Goal: Transaction & Acquisition: Purchase product/service

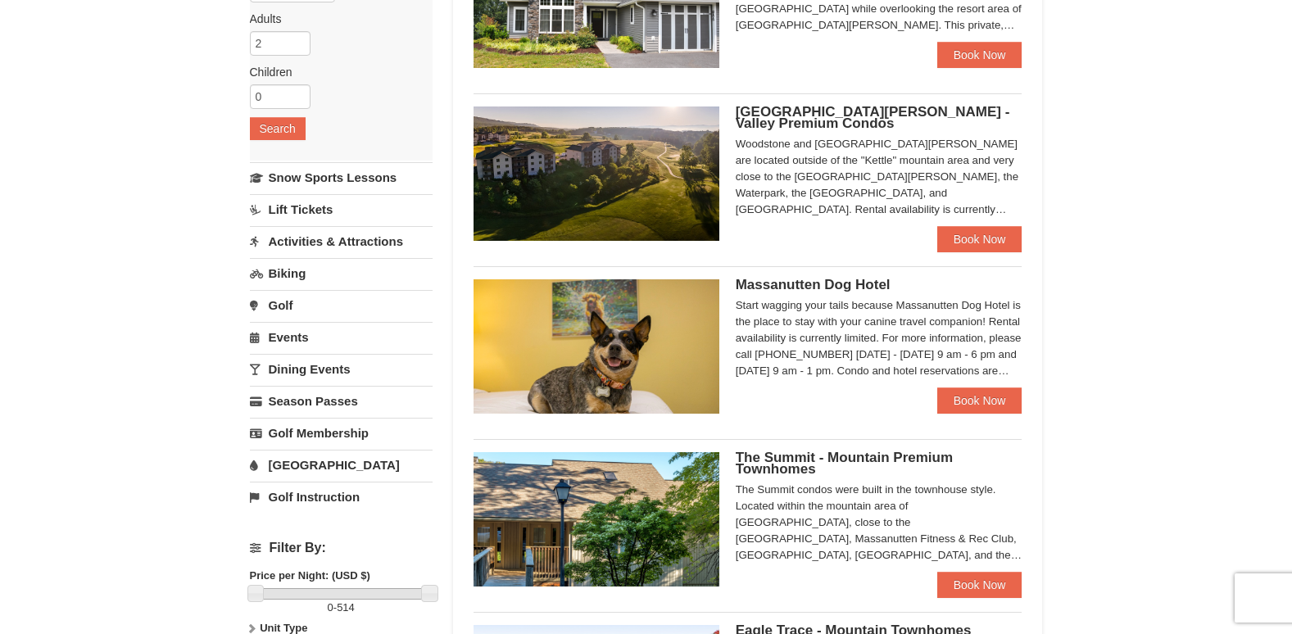
scroll to position [246, 0]
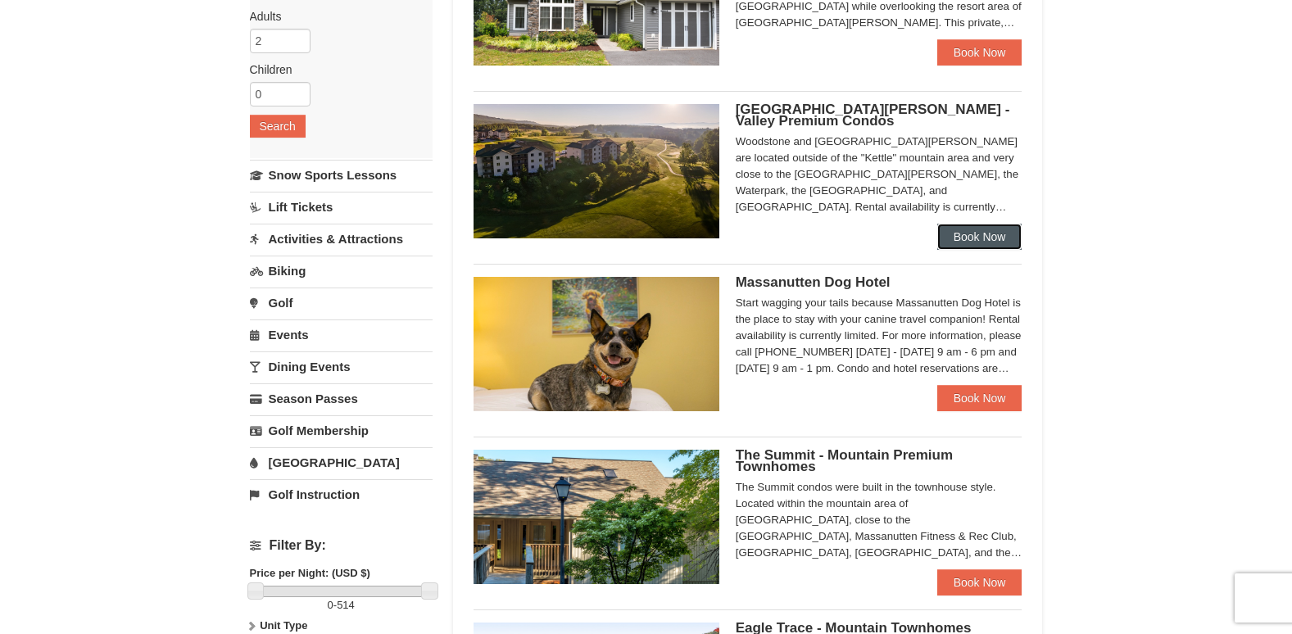
click at [972, 224] on link "Book Now" at bounding box center [979, 237] width 85 height 26
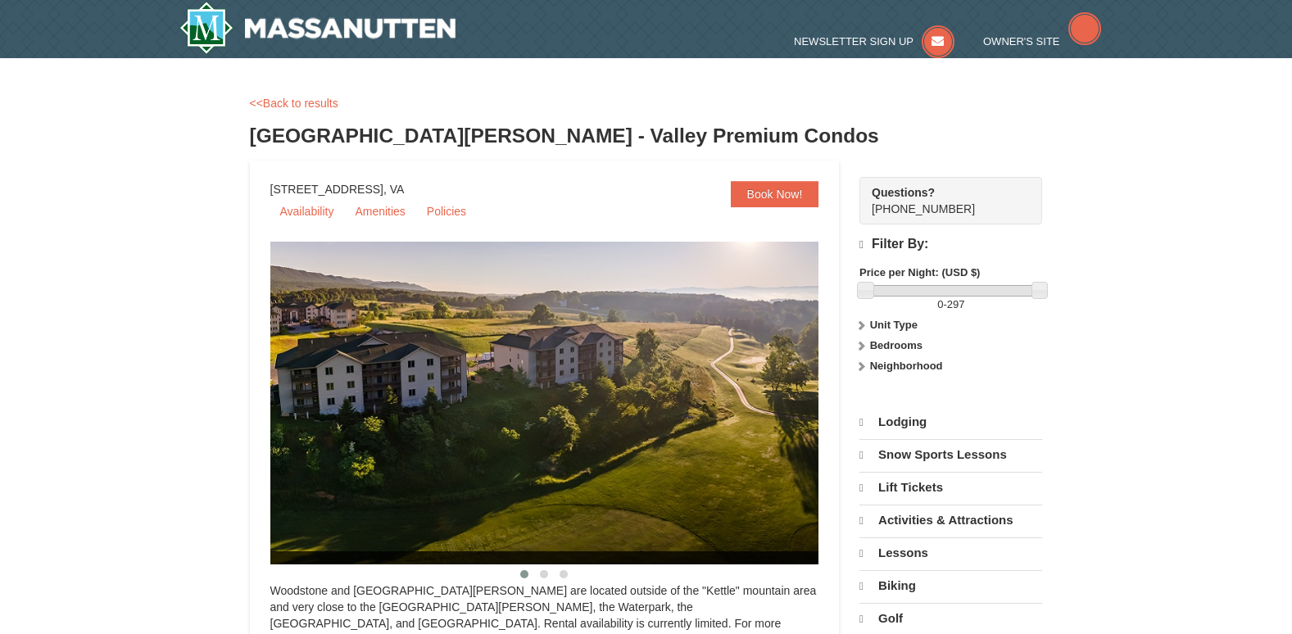
select select "10"
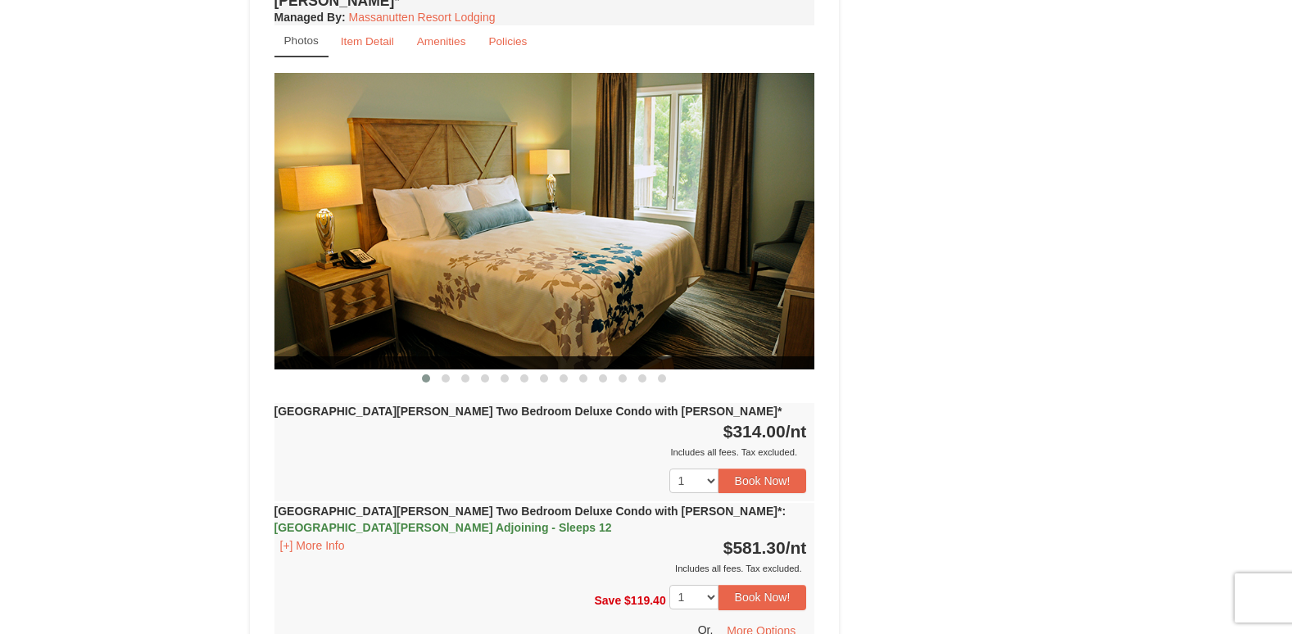
scroll to position [2689, 0]
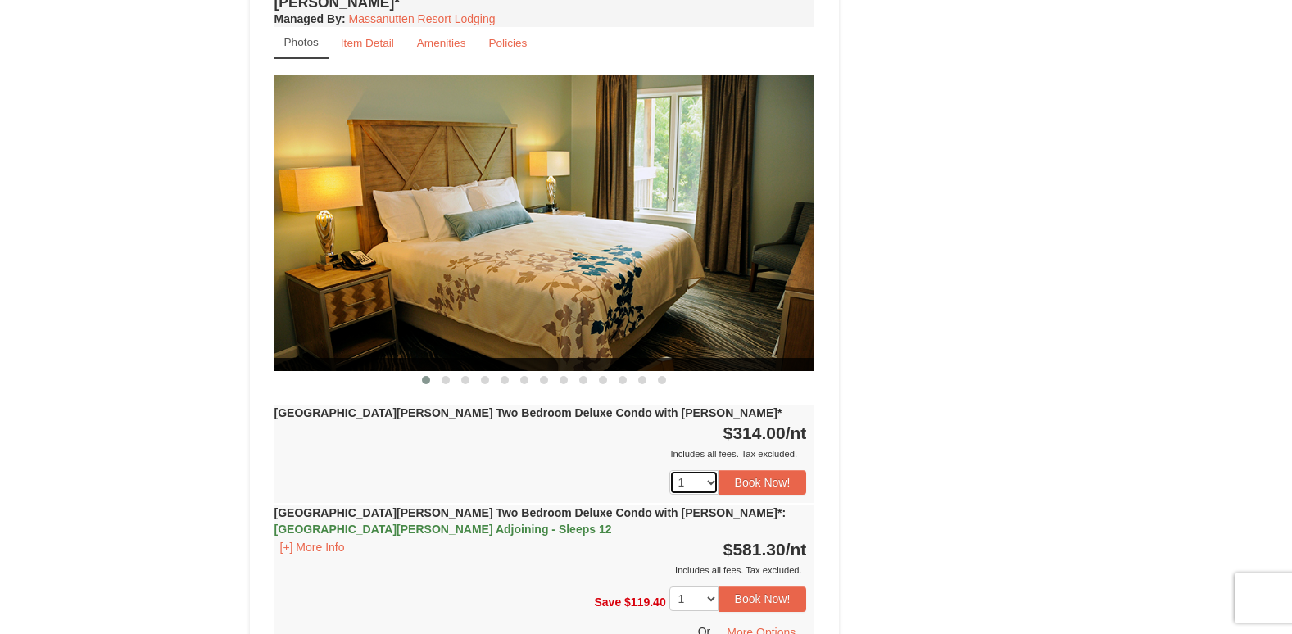
click at [712, 470] on select "1 2 3 4 5 6 7 8 9 10 11 12 13 14 15 16 17 18" at bounding box center [693, 482] width 49 height 25
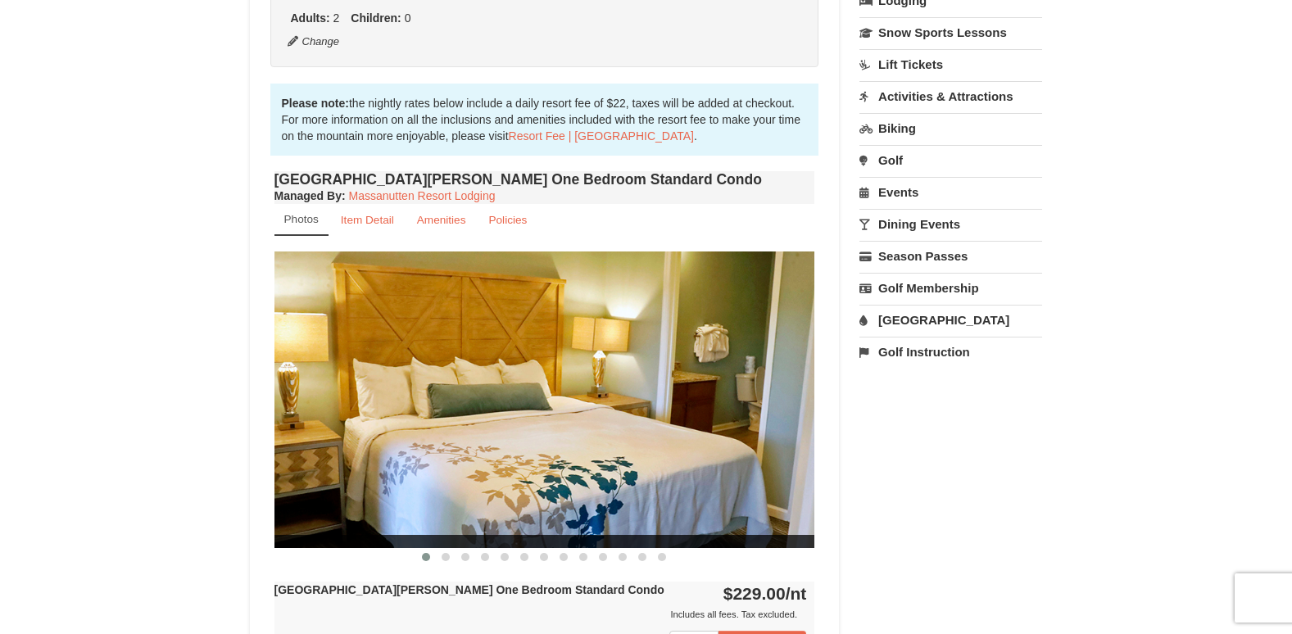
scroll to position [655, 0]
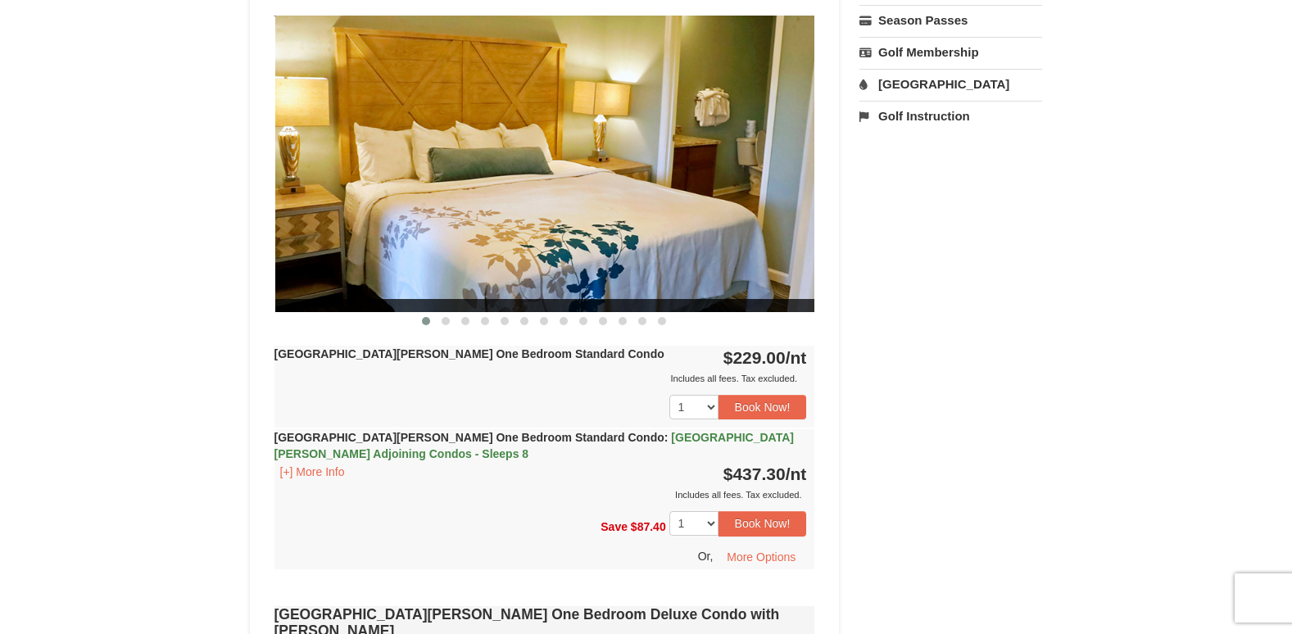
drag, startPoint x: 603, startPoint y: 211, endPoint x: 401, endPoint y: 231, distance: 202.5
click at [401, 231] on img at bounding box center [544, 164] width 541 height 296
drag, startPoint x: 537, startPoint y: 209, endPoint x: 542, endPoint y: 220, distance: 12.8
click at [542, 220] on img at bounding box center [544, 164] width 541 height 296
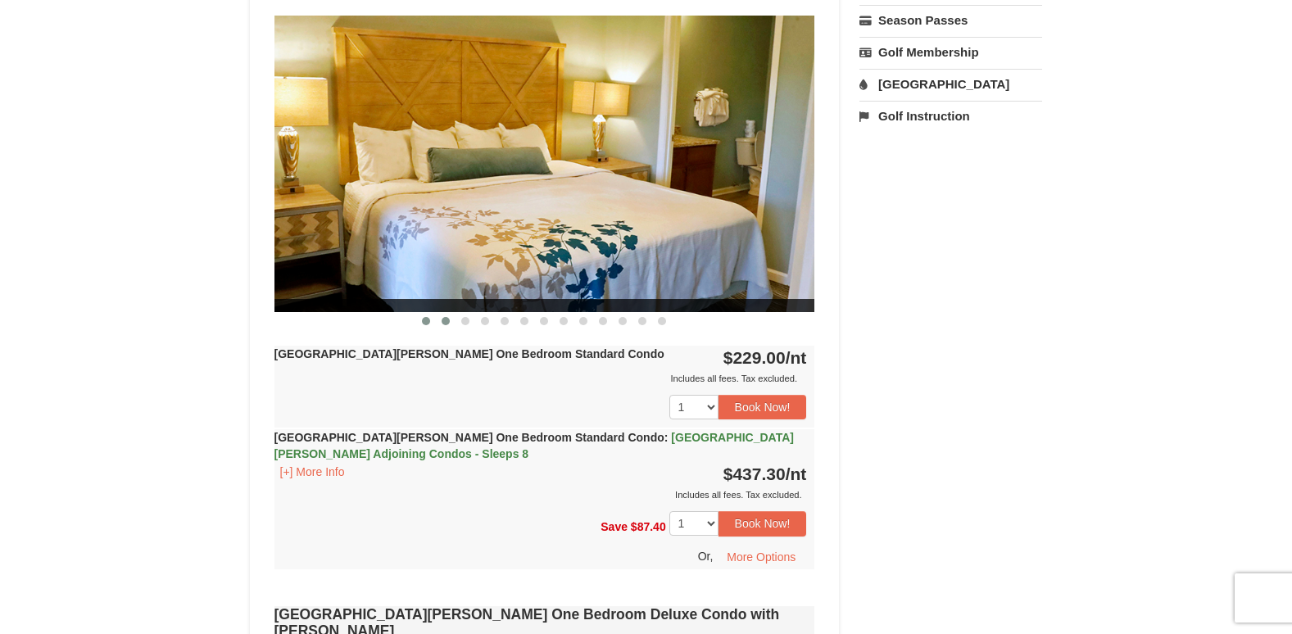
click at [444, 319] on span at bounding box center [445, 321] width 8 height 8
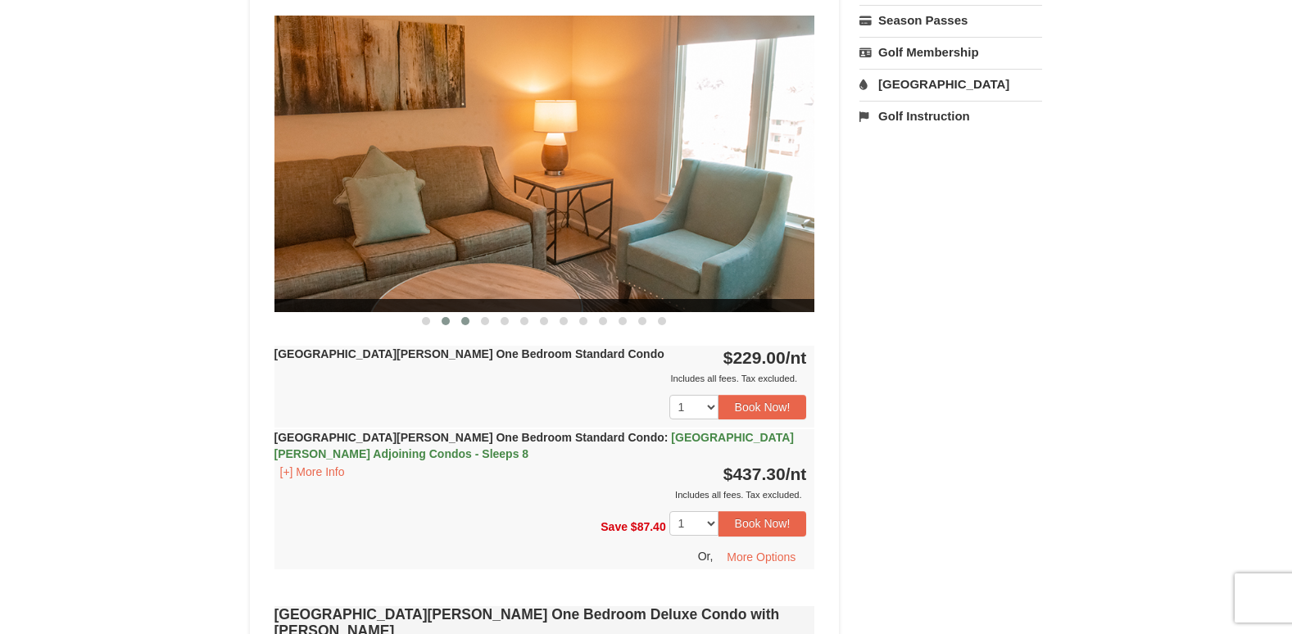
click at [464, 319] on span at bounding box center [465, 321] width 8 height 8
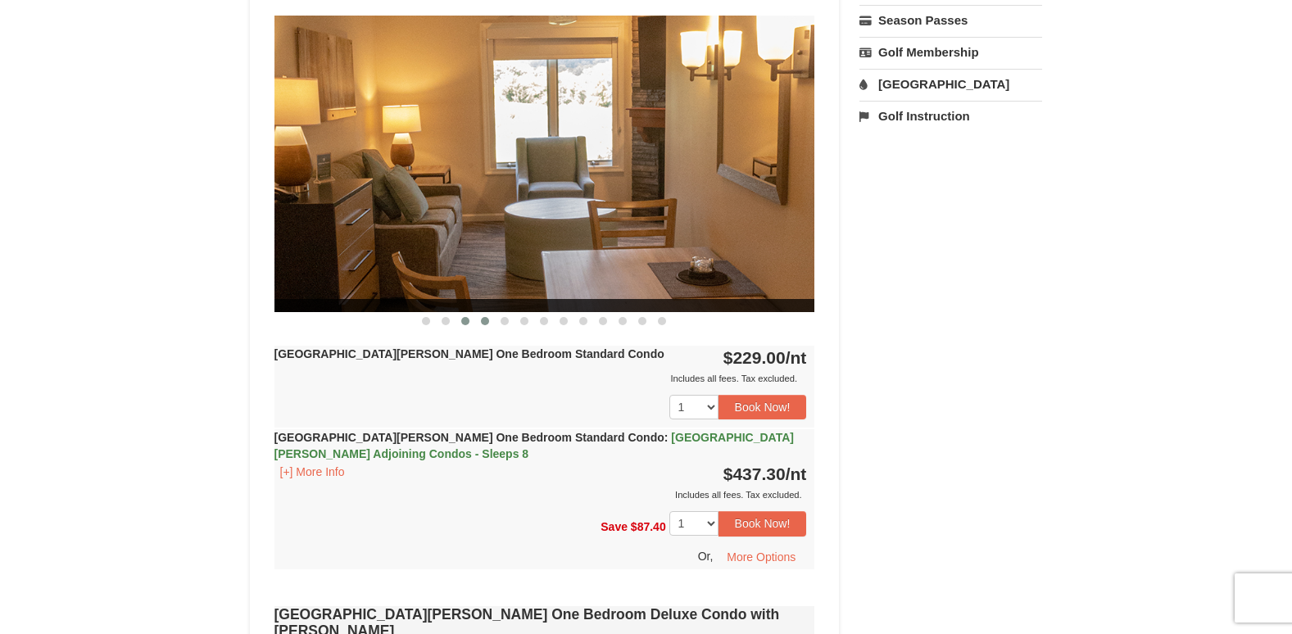
click at [482, 316] on button at bounding box center [485, 321] width 20 height 16
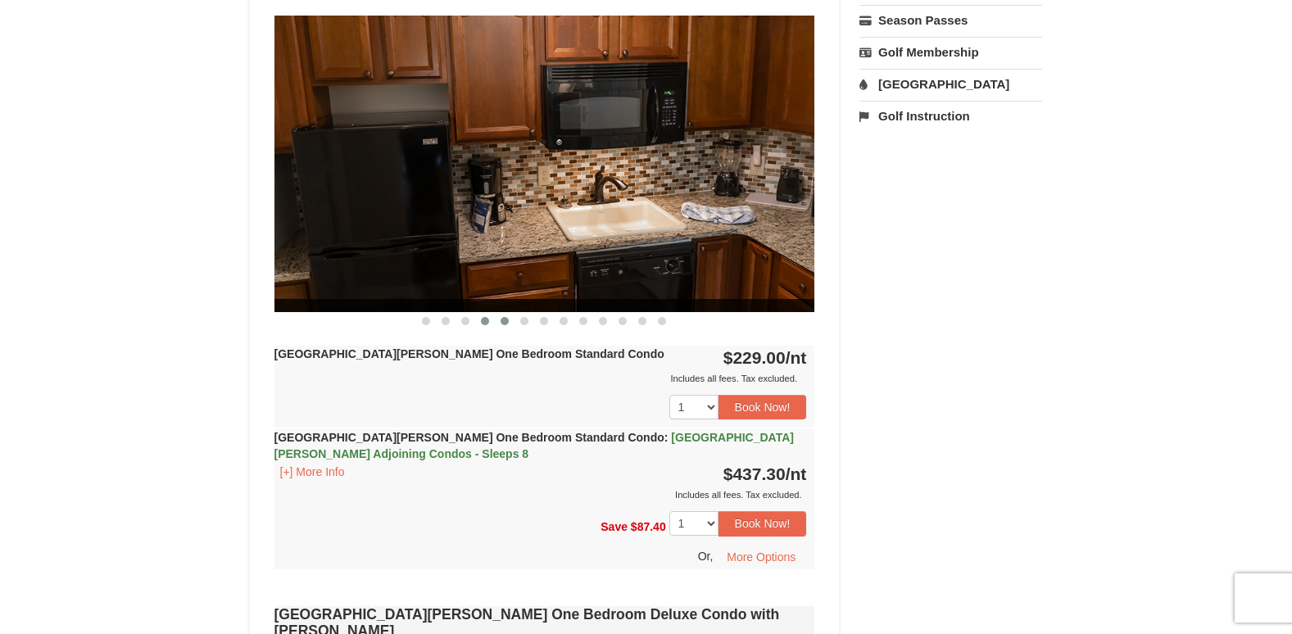
click at [508, 322] on span at bounding box center [504, 321] width 8 height 8
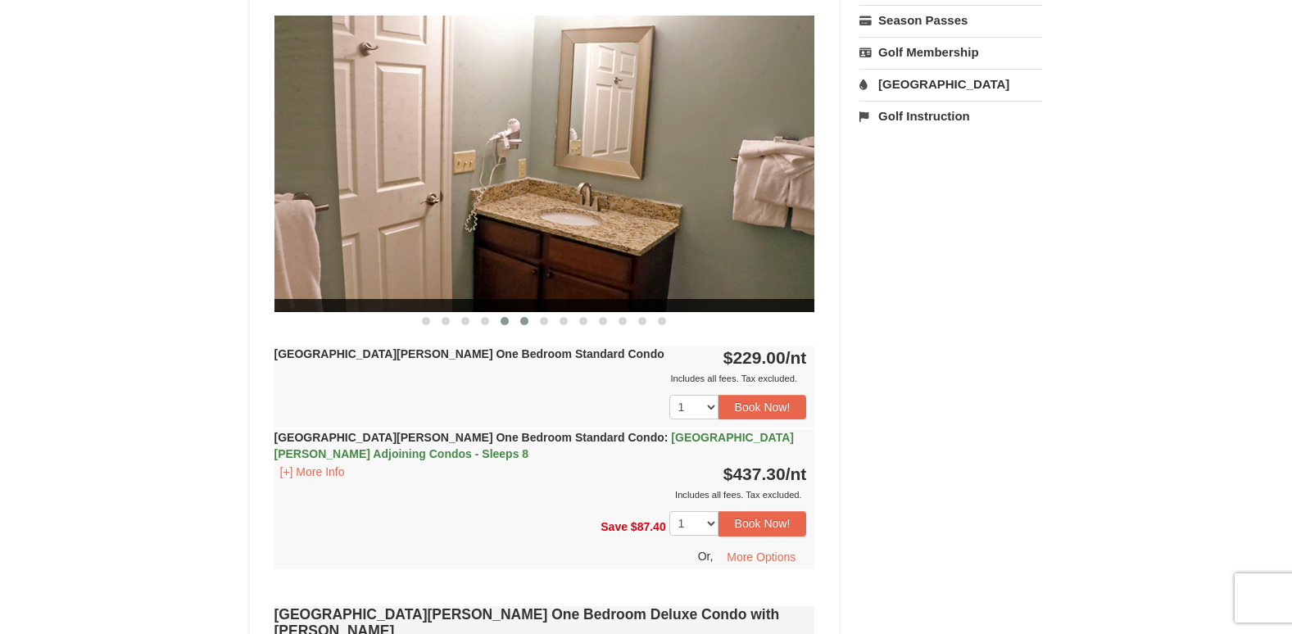
click at [517, 322] on button at bounding box center [524, 321] width 20 height 16
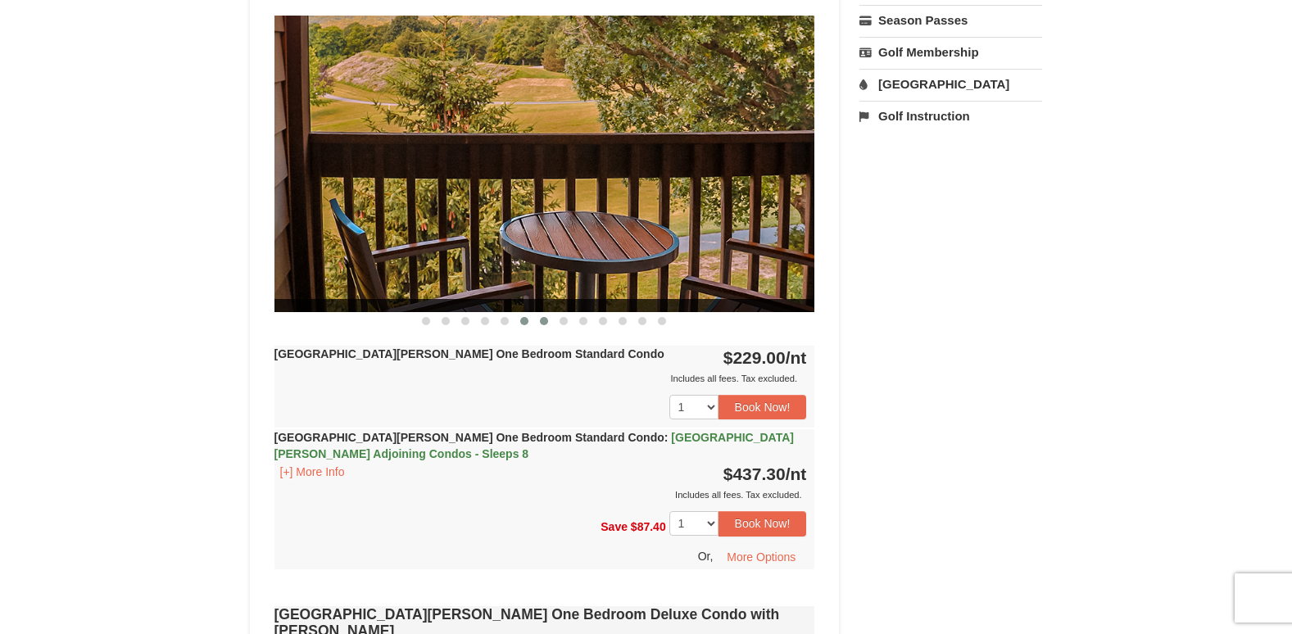
click at [539, 323] on button at bounding box center [544, 321] width 20 height 16
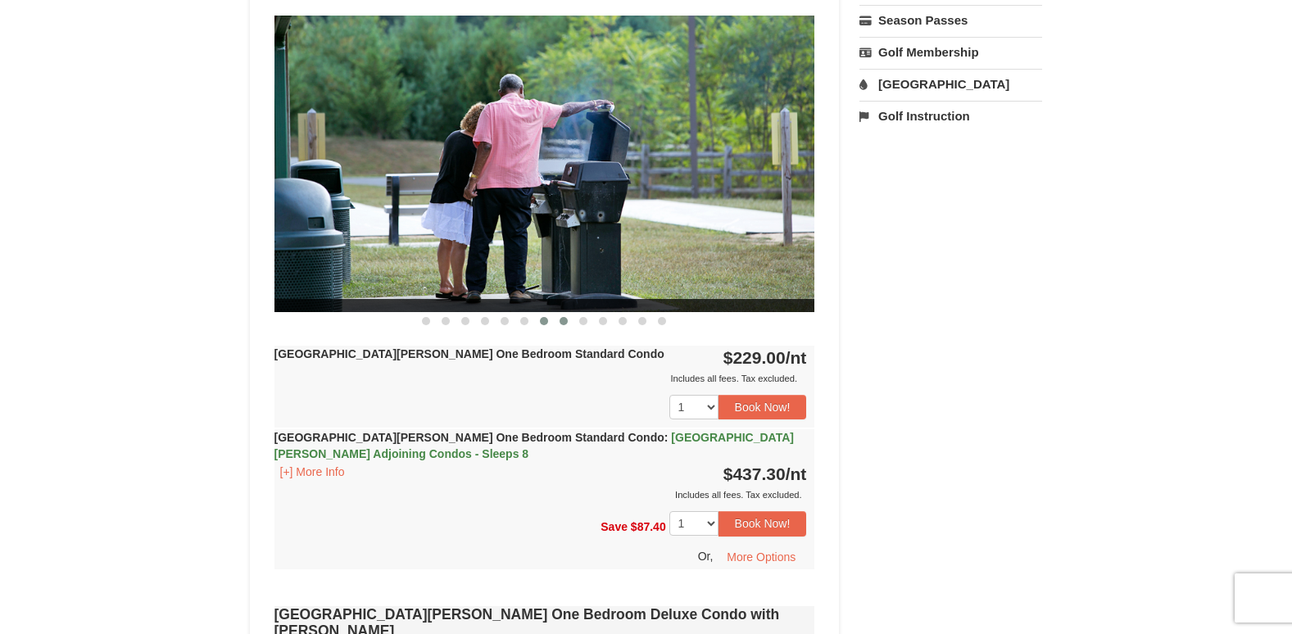
click at [556, 317] on button at bounding box center [564, 321] width 20 height 16
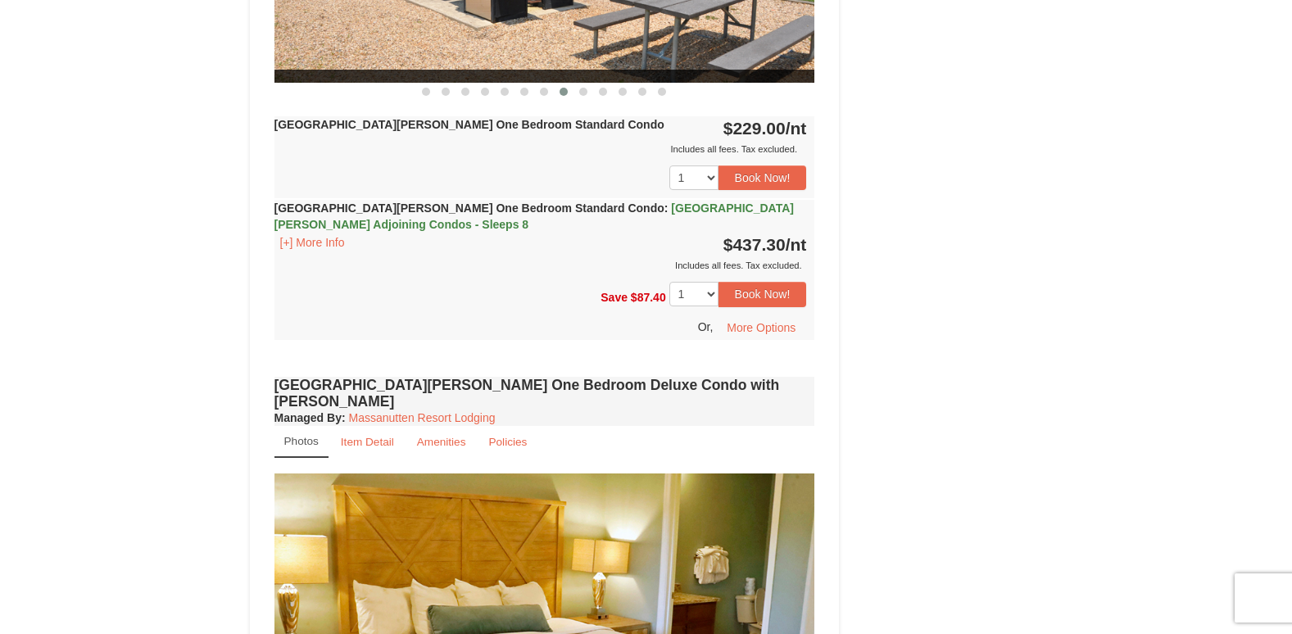
scroll to position [901, 0]
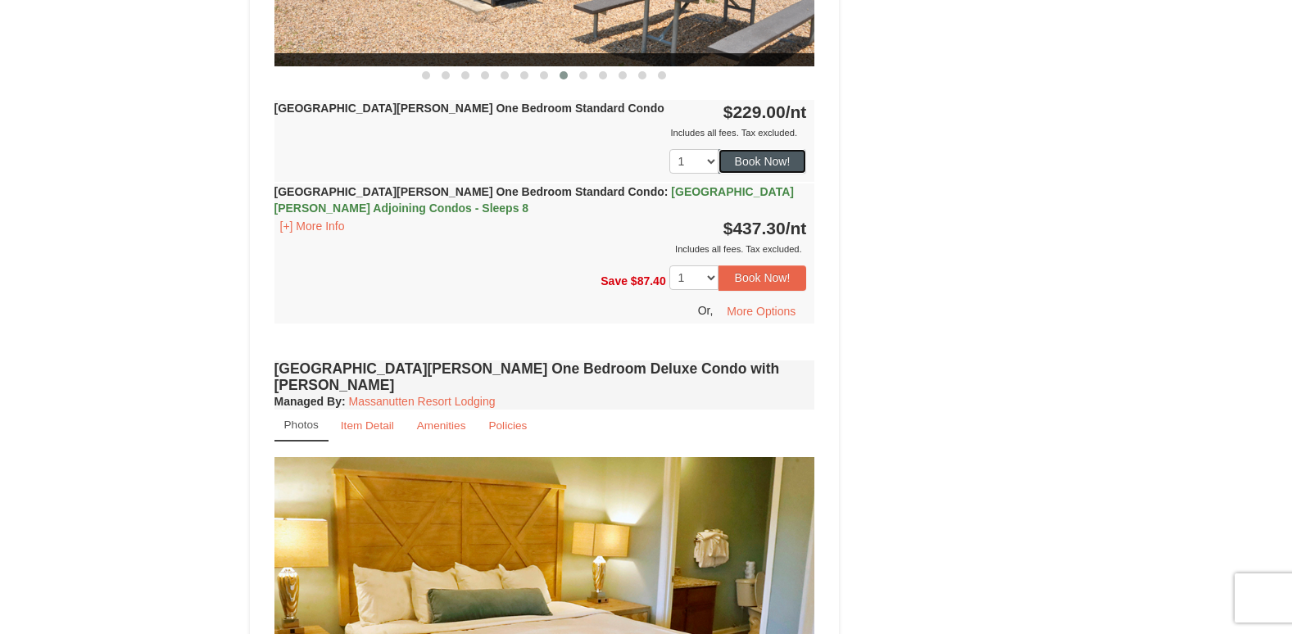
click at [757, 158] on button "Book Now!" at bounding box center [762, 161] width 88 height 25
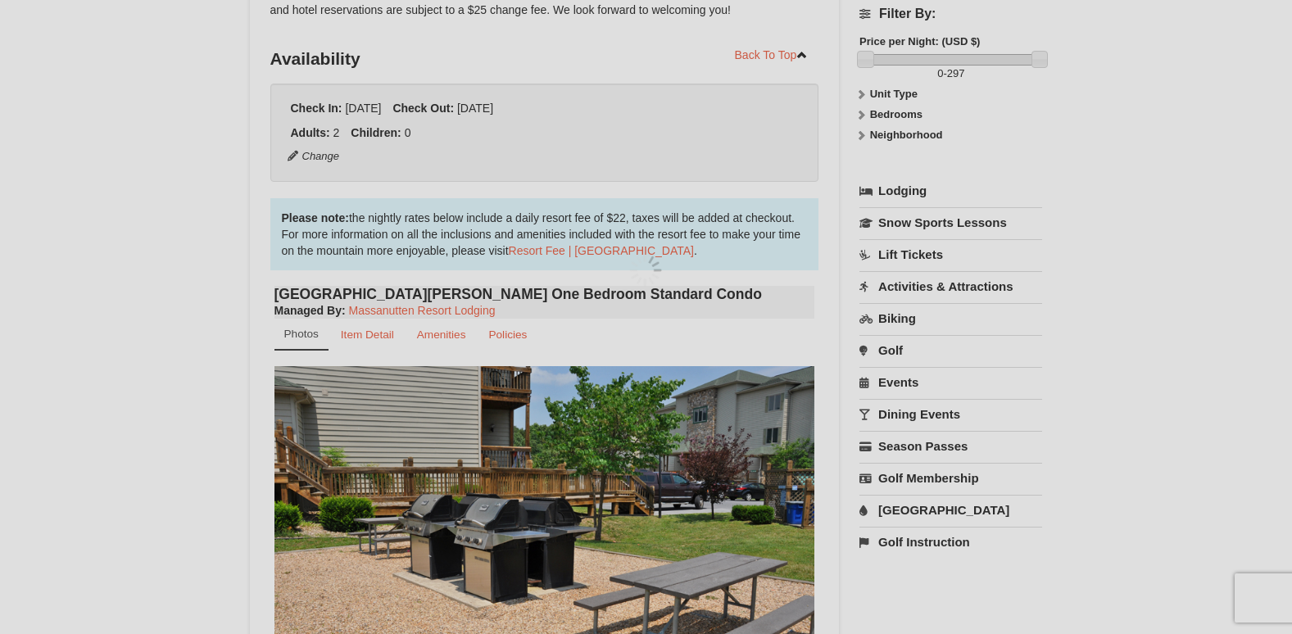
scroll to position [160, 0]
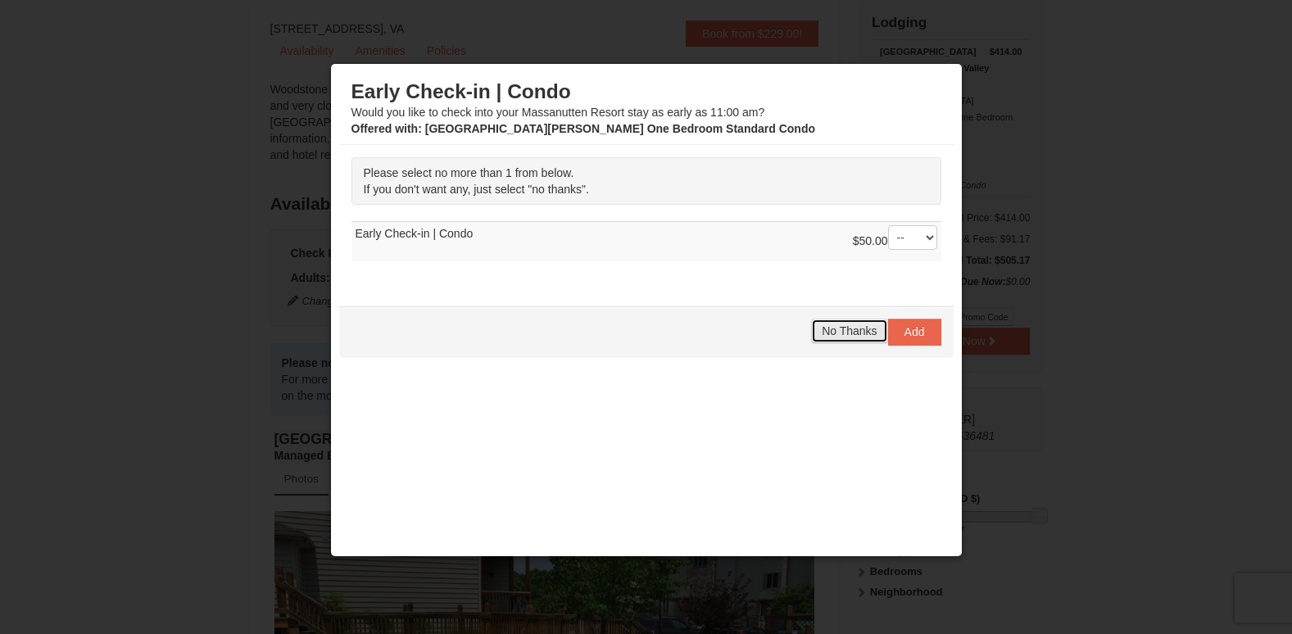
click at [835, 334] on span "No Thanks" at bounding box center [849, 330] width 55 height 13
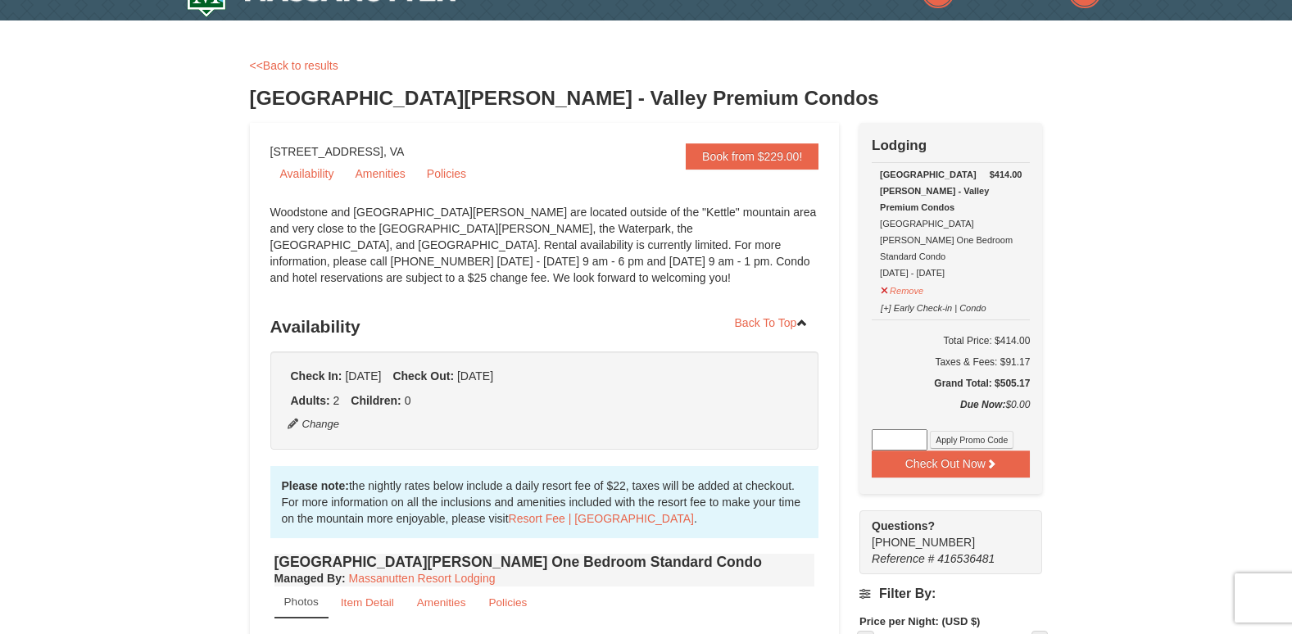
scroll to position [0, 0]
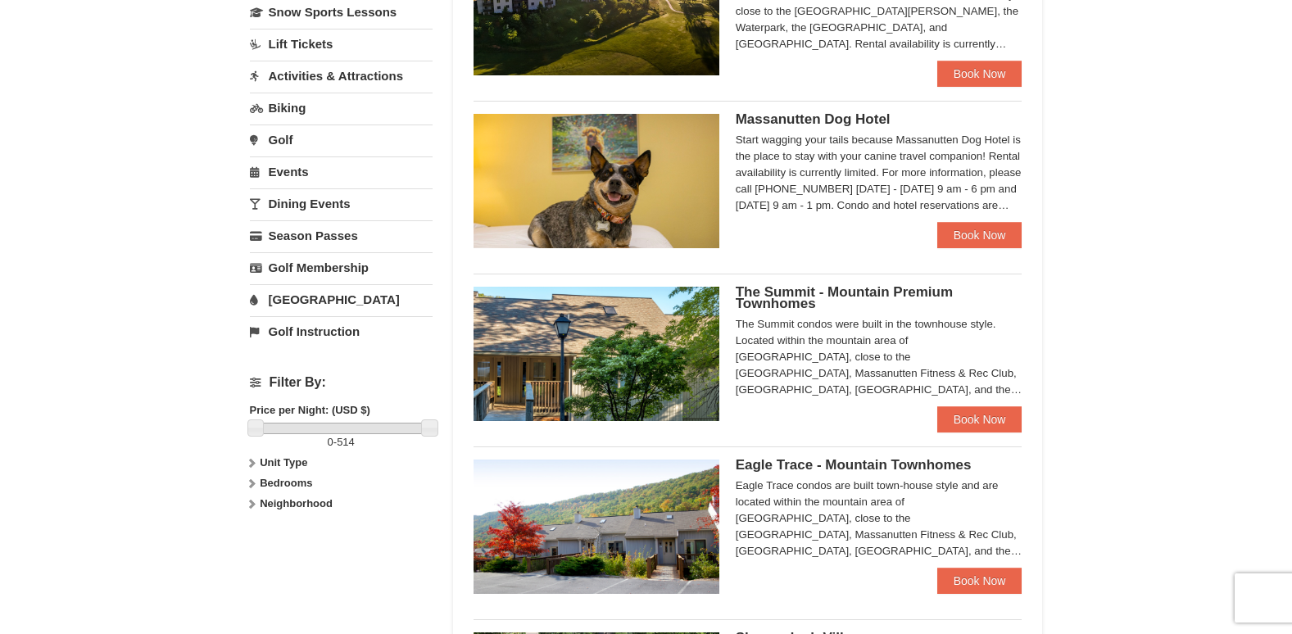
scroll to position [410, 0]
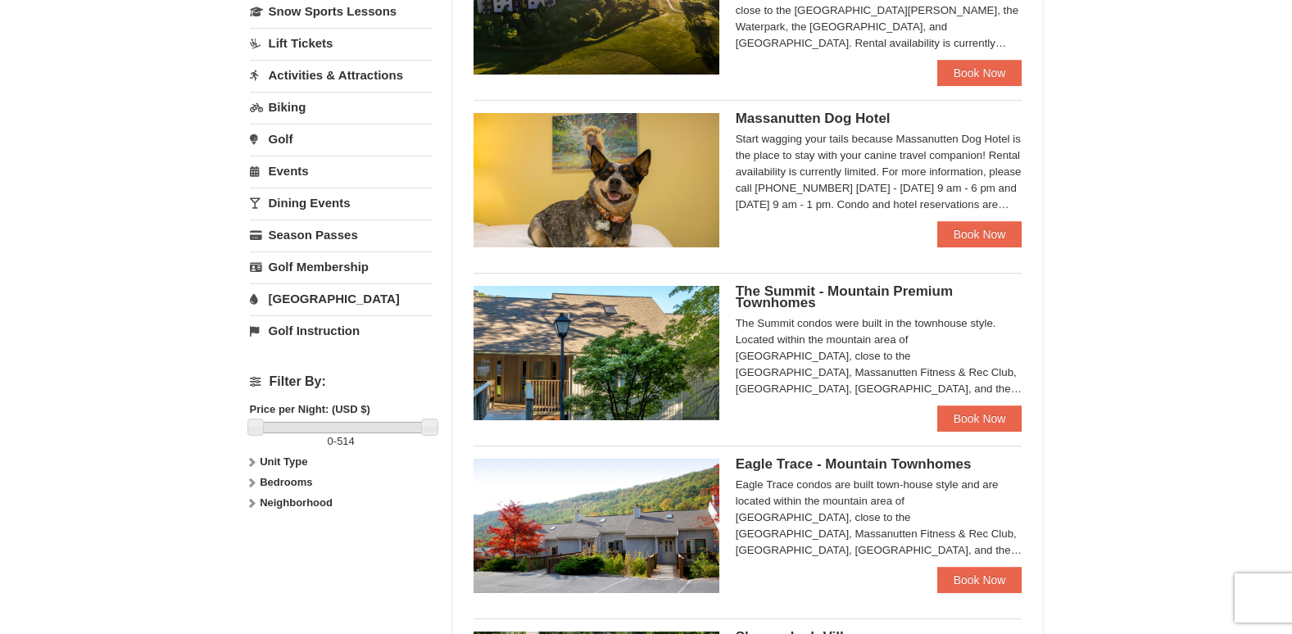
click at [583, 329] on img at bounding box center [596, 353] width 246 height 134
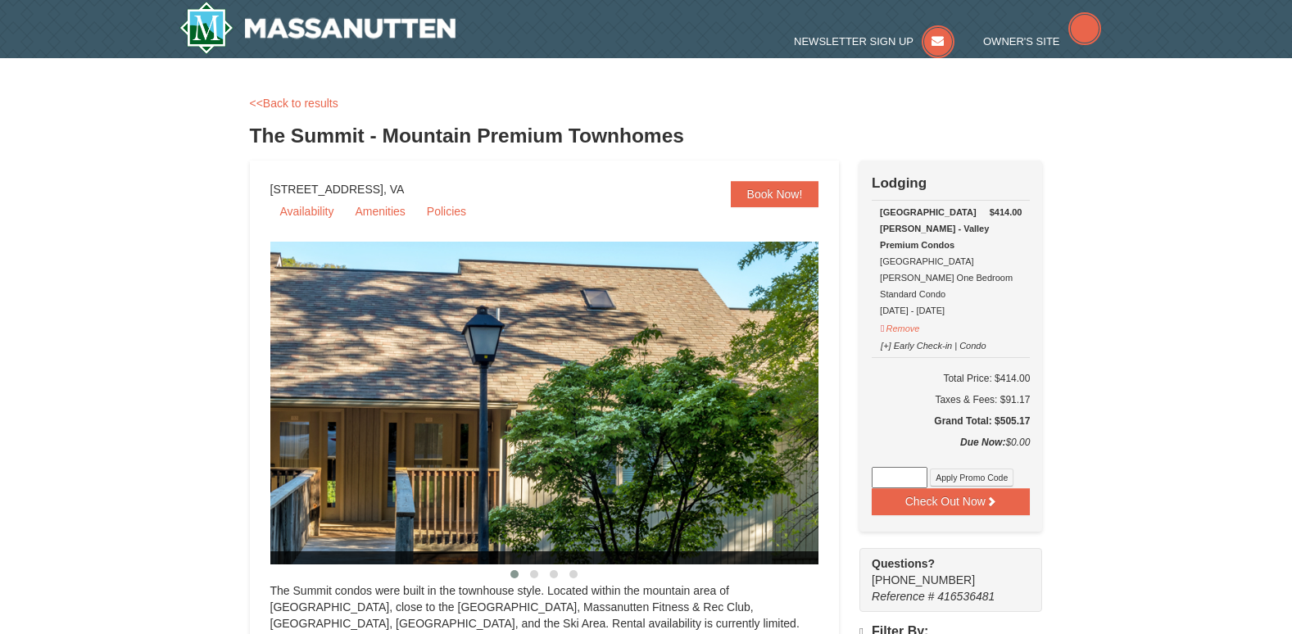
select select "10"
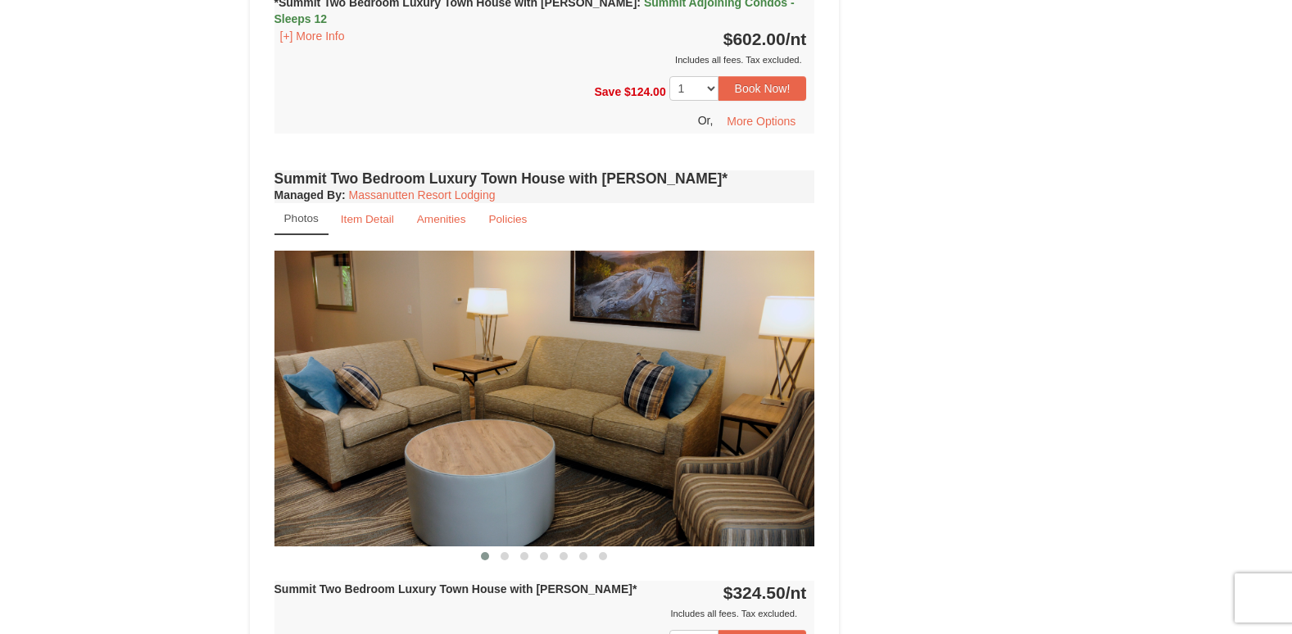
scroll to position [2047, 0]
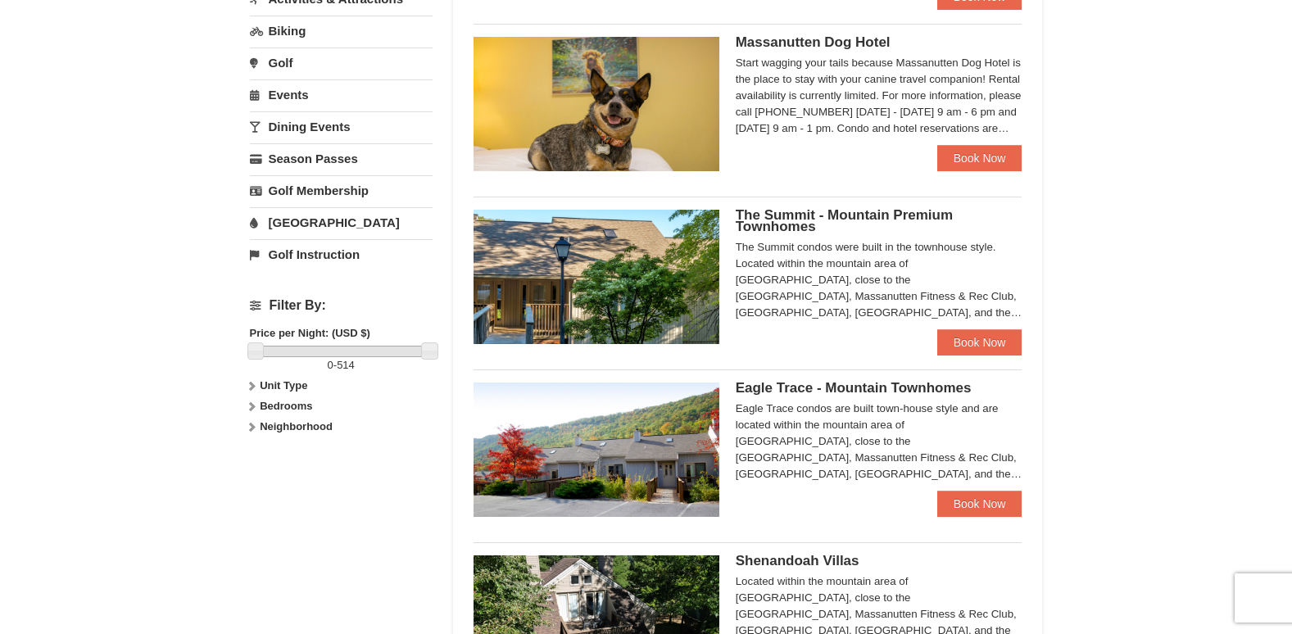
scroll to position [574, 0]
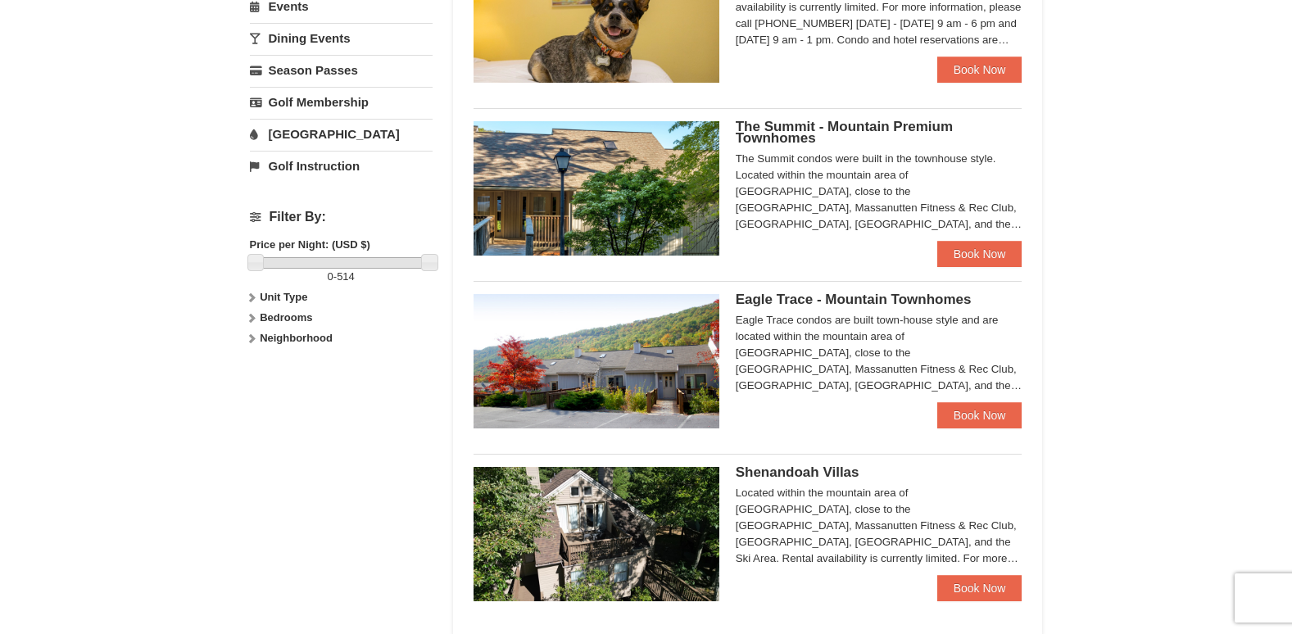
click at [565, 325] on img at bounding box center [596, 361] width 246 height 134
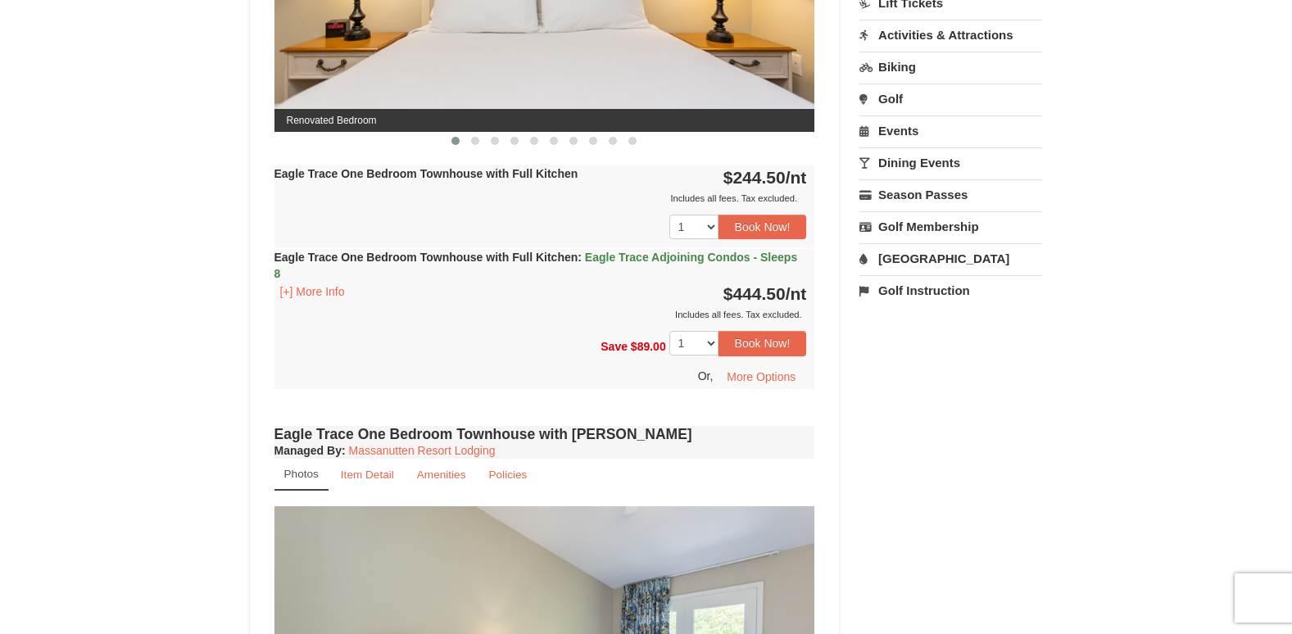
scroll to position [900, 0]
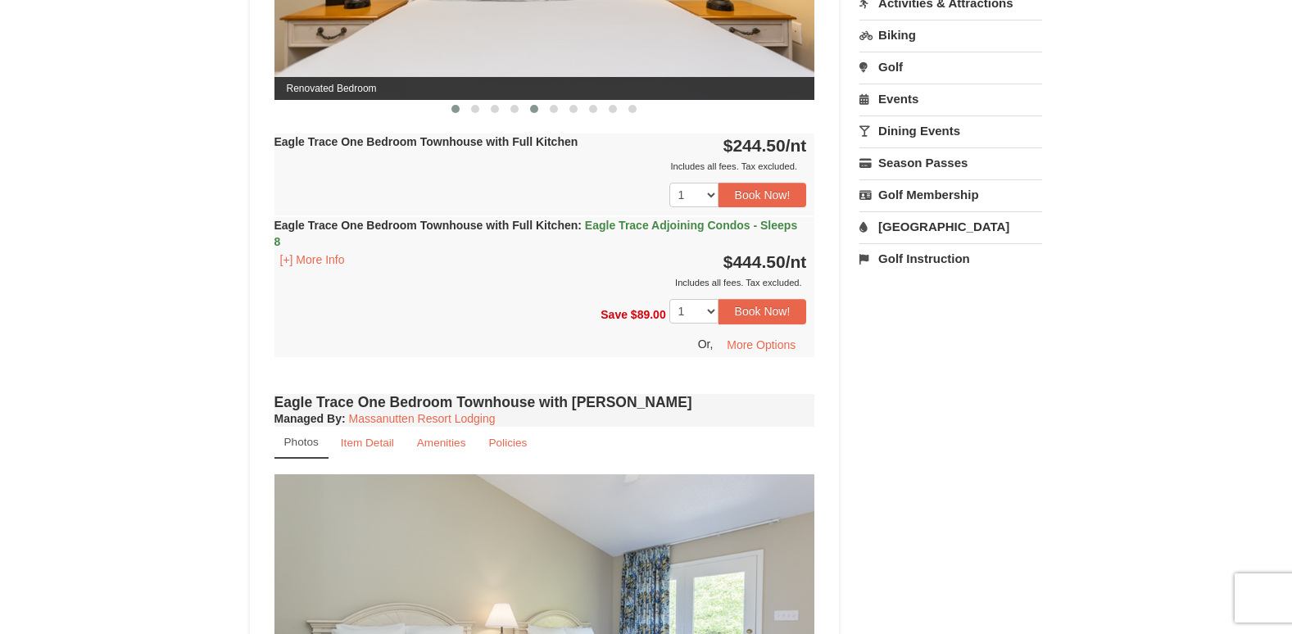
click at [527, 110] on button at bounding box center [534, 109] width 20 height 16
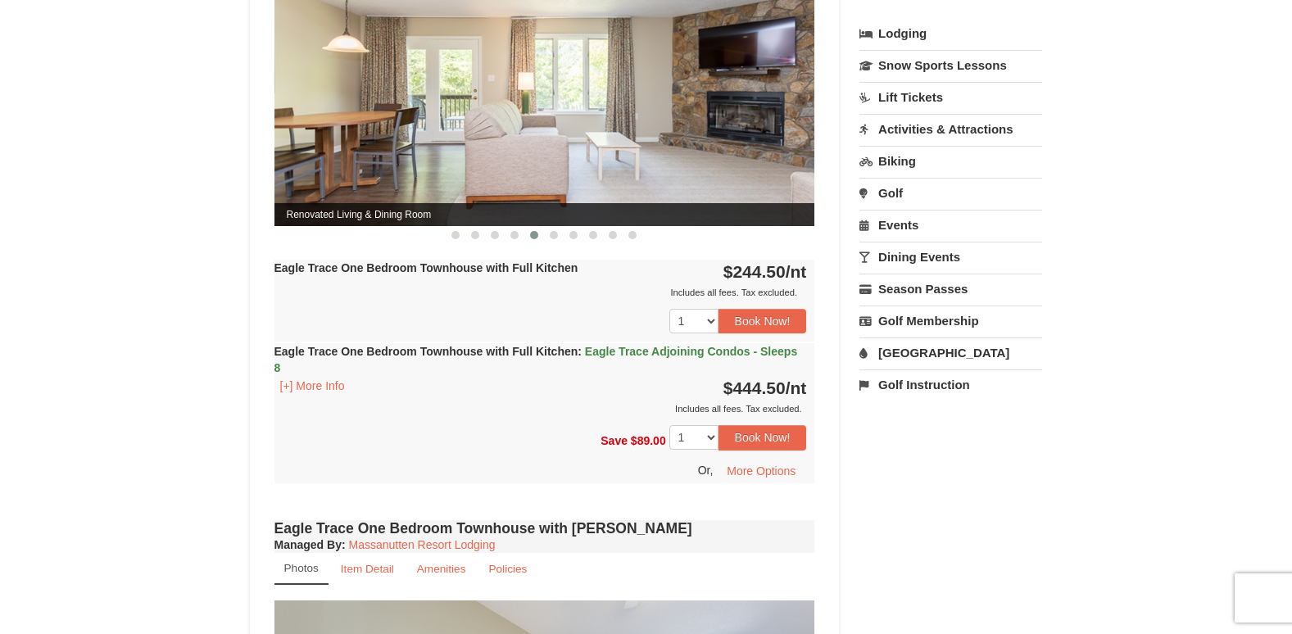
scroll to position [654, 0]
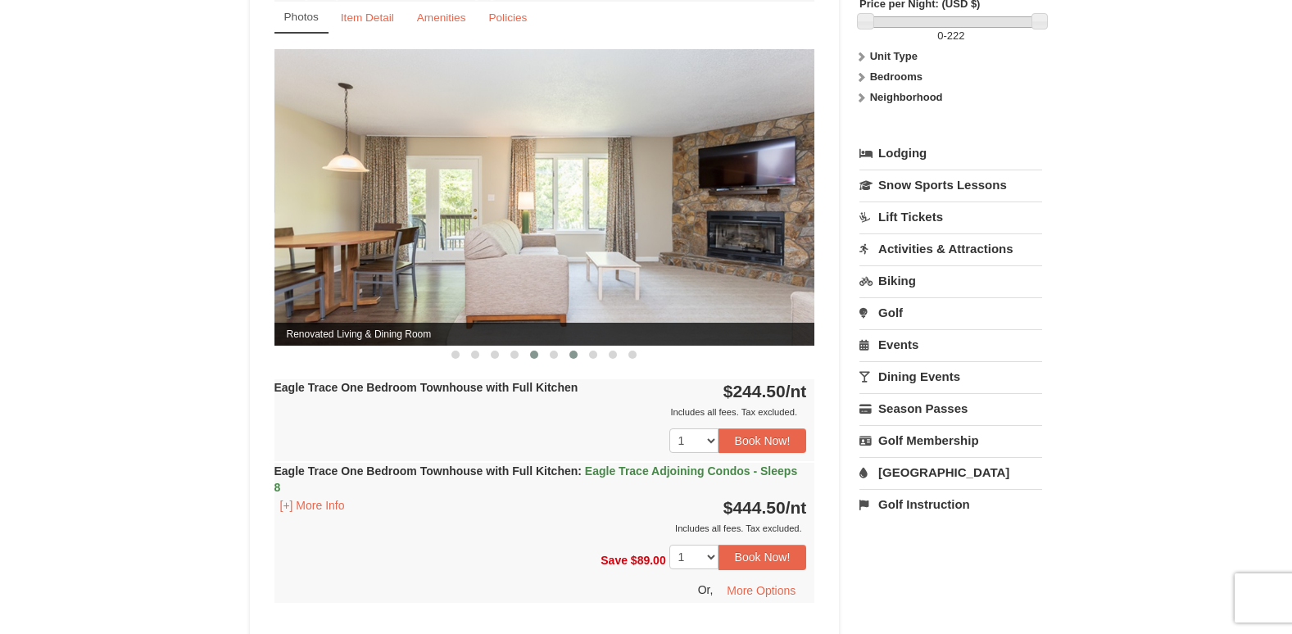
click at [571, 355] on span at bounding box center [573, 355] width 8 height 8
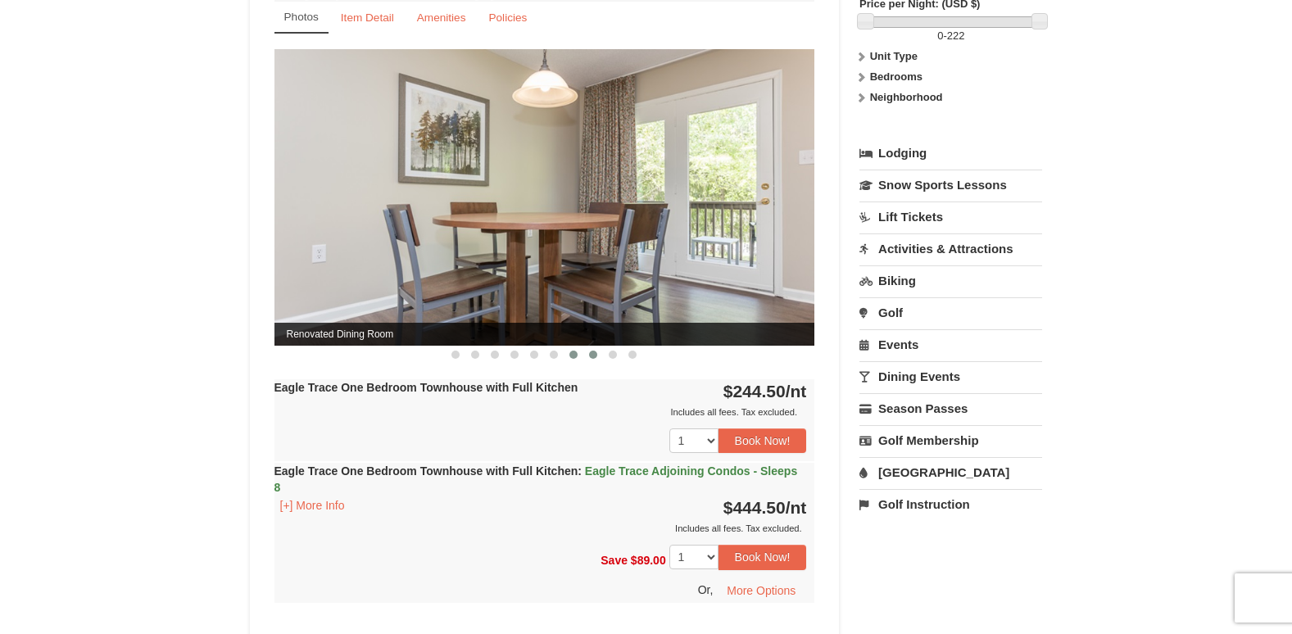
click at [587, 350] on button at bounding box center [593, 354] width 20 height 16
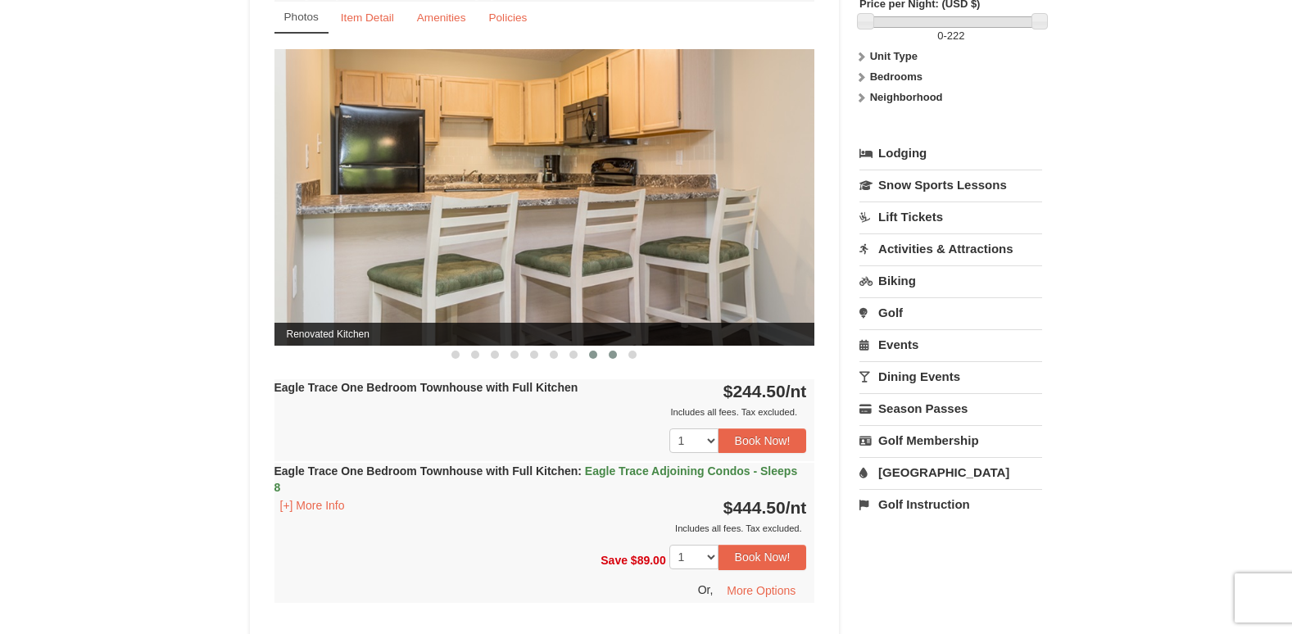
click at [614, 351] on span at bounding box center [613, 355] width 8 height 8
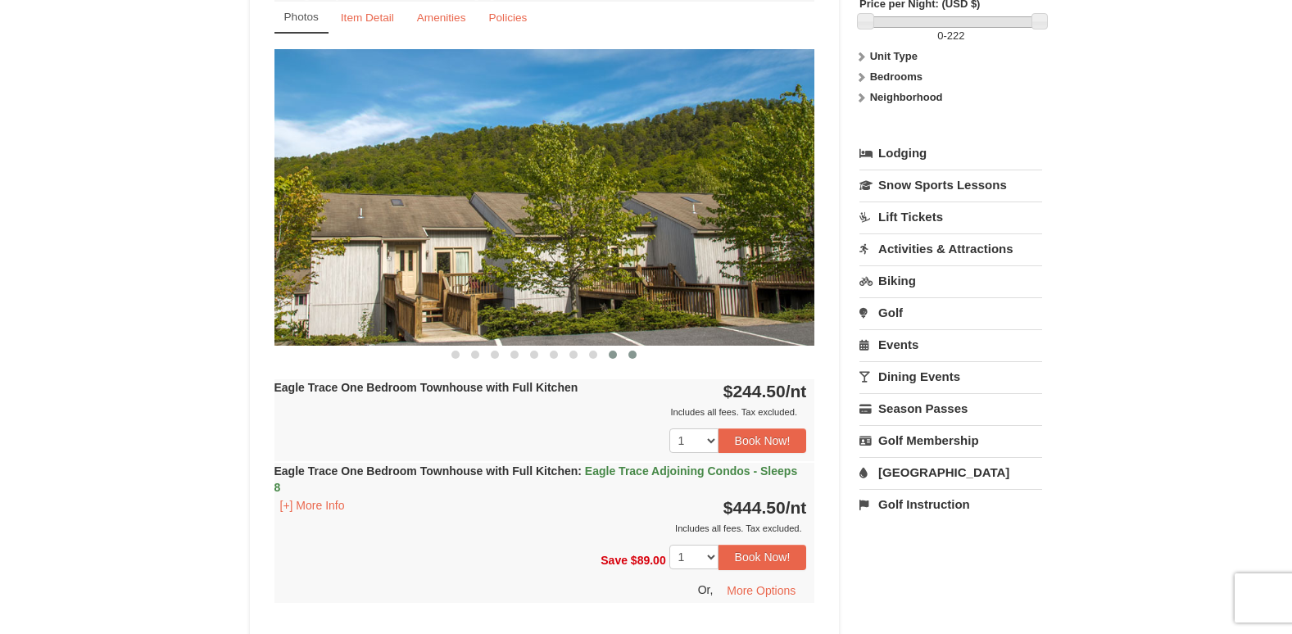
click at [626, 354] on button at bounding box center [633, 354] width 20 height 16
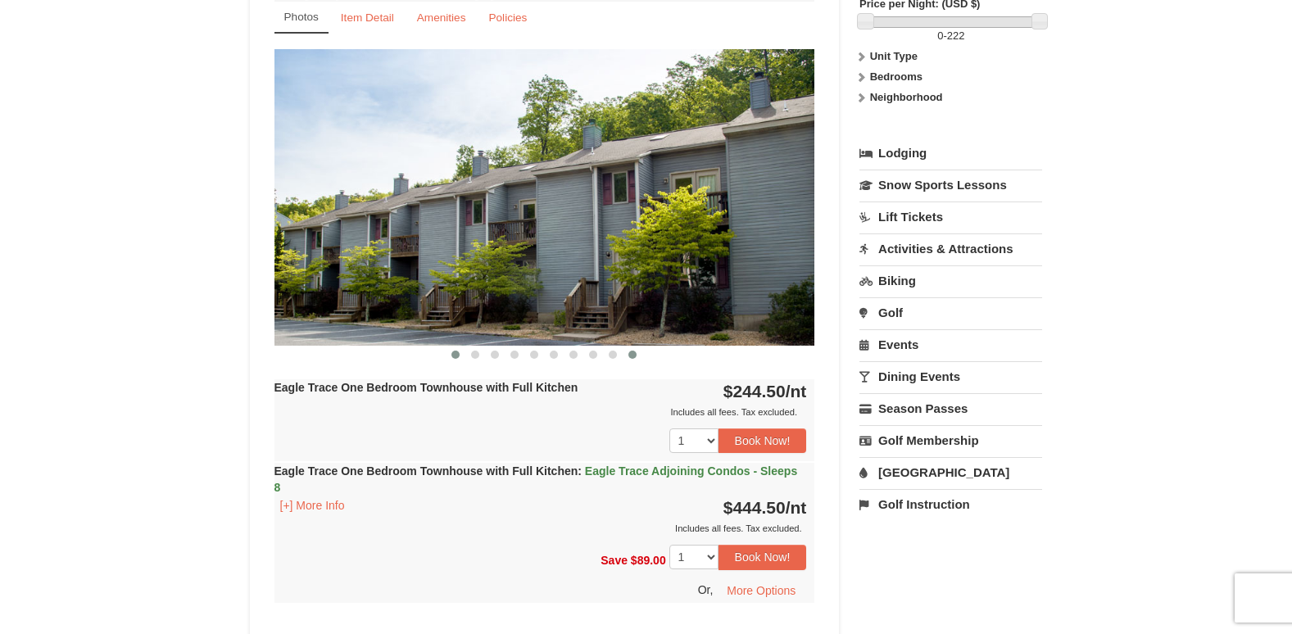
click at [460, 358] on button at bounding box center [456, 354] width 20 height 16
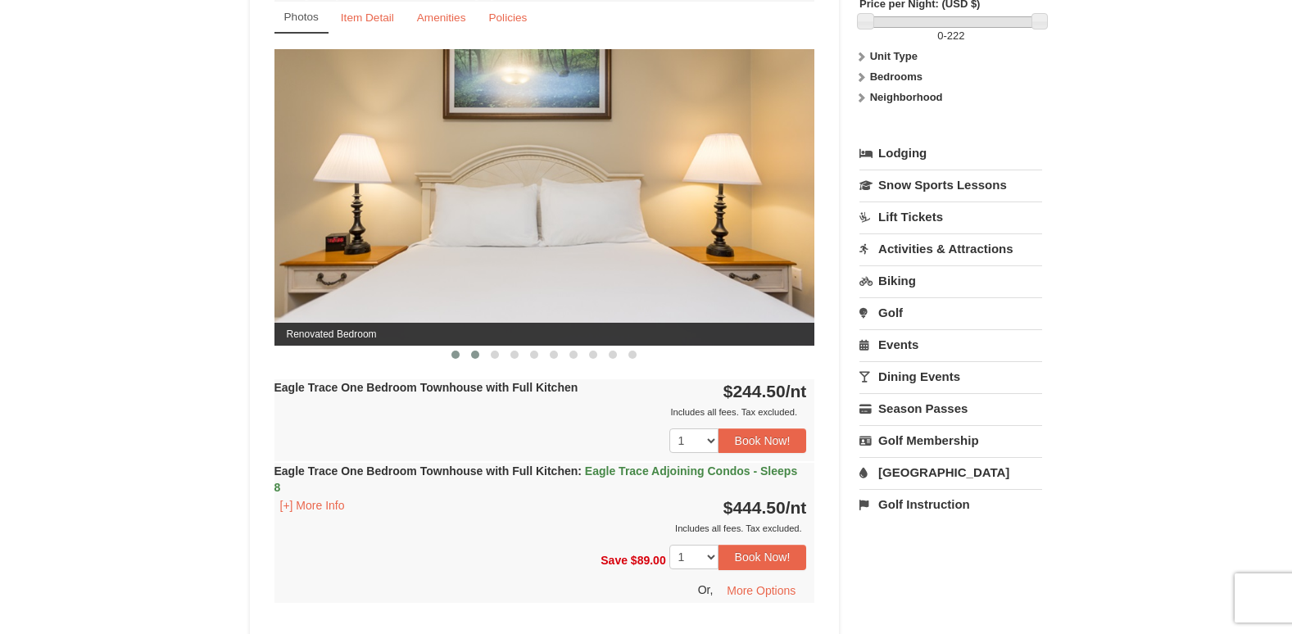
click at [472, 357] on span at bounding box center [475, 355] width 8 height 8
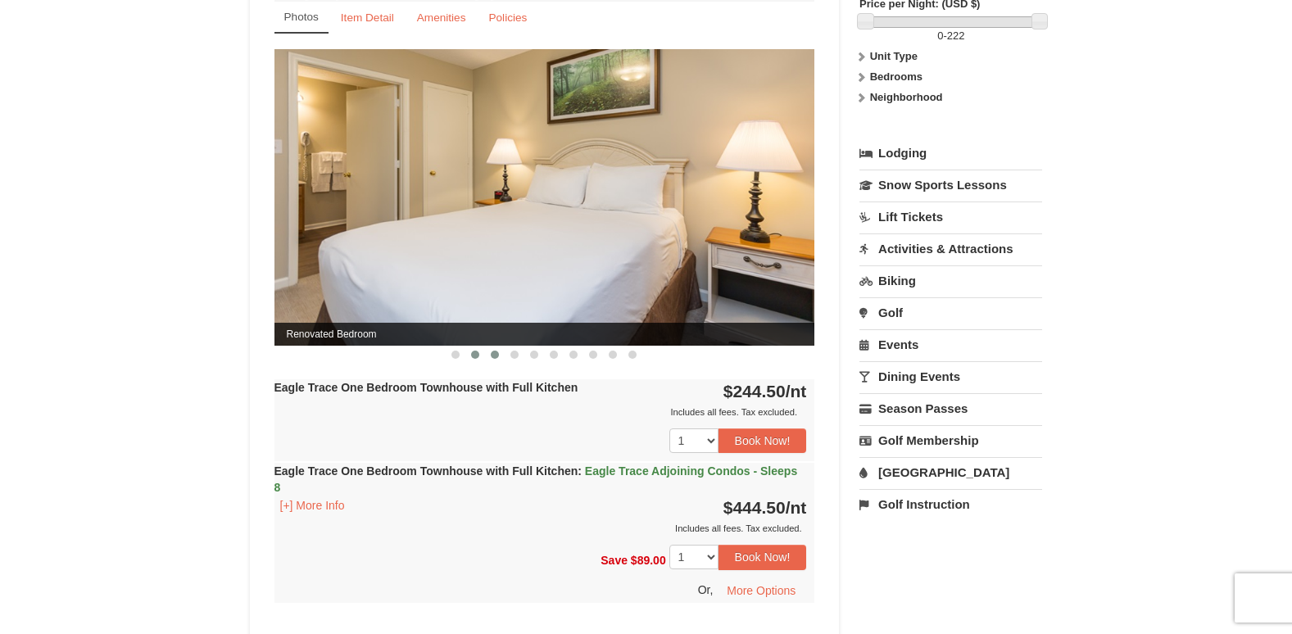
click at [493, 355] on span at bounding box center [495, 355] width 8 height 8
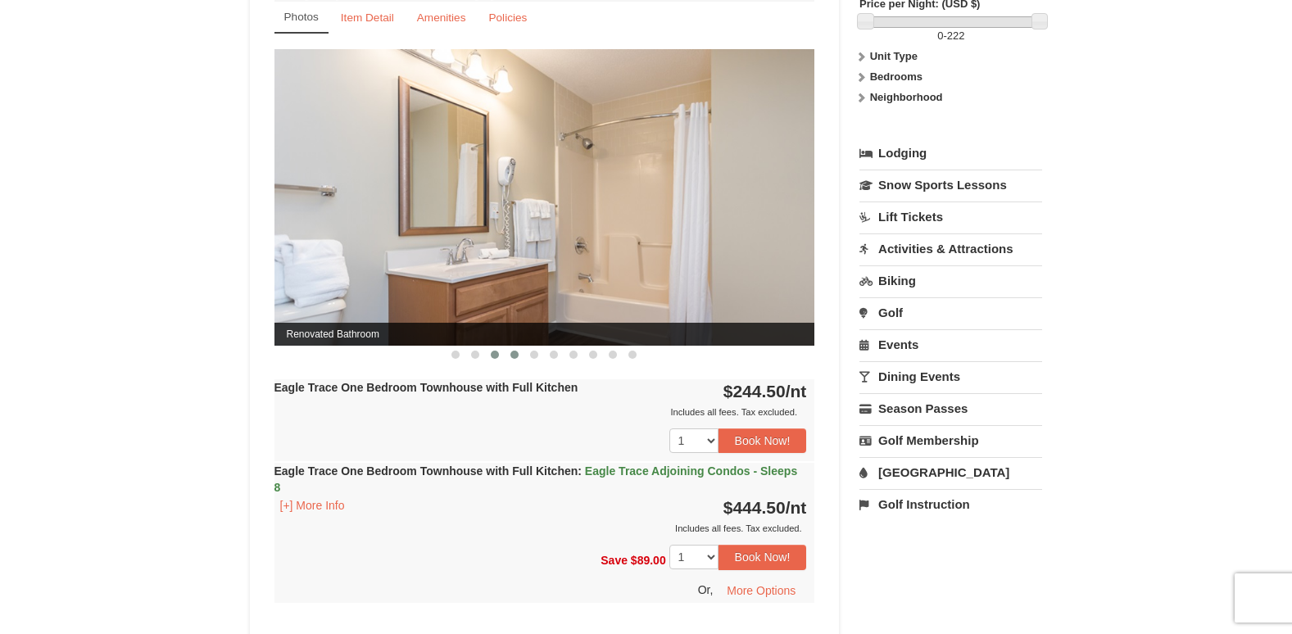
click at [512, 353] on span at bounding box center [514, 355] width 8 height 8
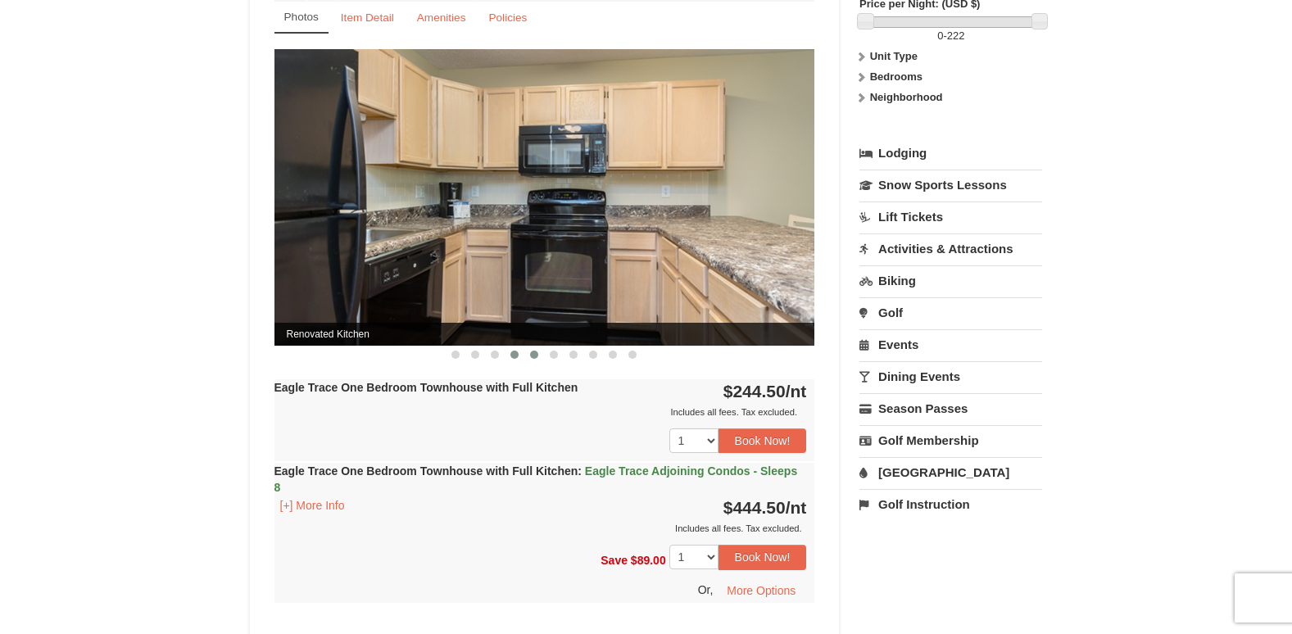
click at [529, 351] on button at bounding box center [534, 354] width 20 height 16
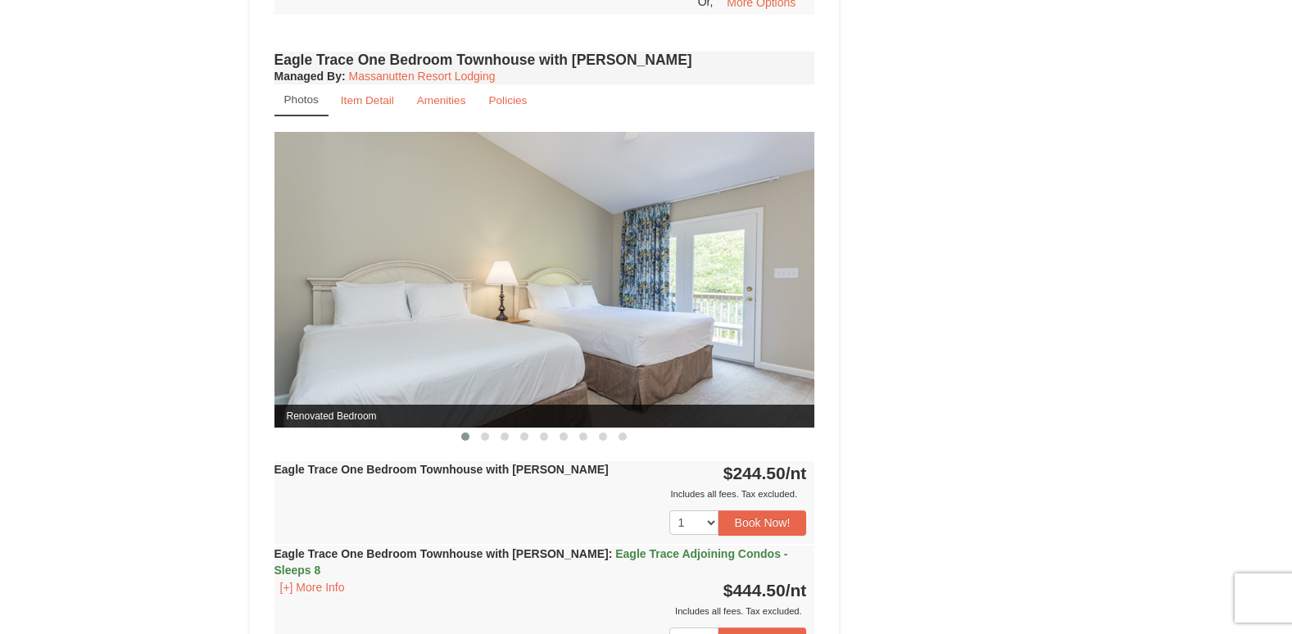
scroll to position [1228, 0]
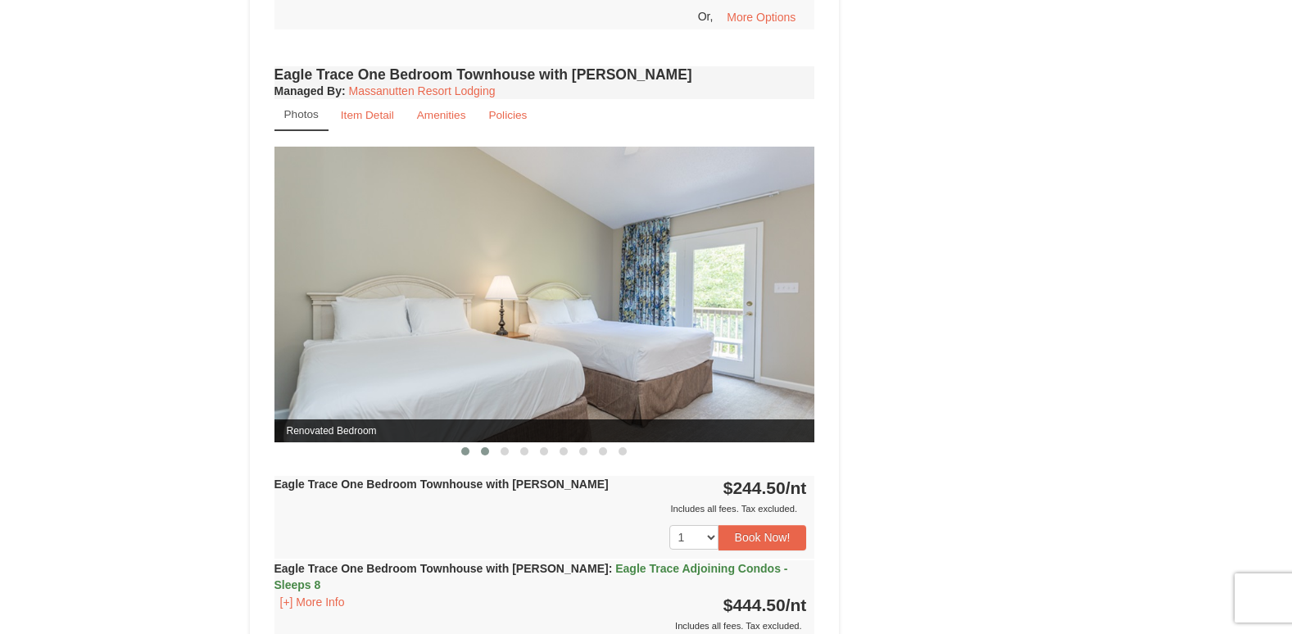
click at [483, 453] on span at bounding box center [485, 451] width 8 height 8
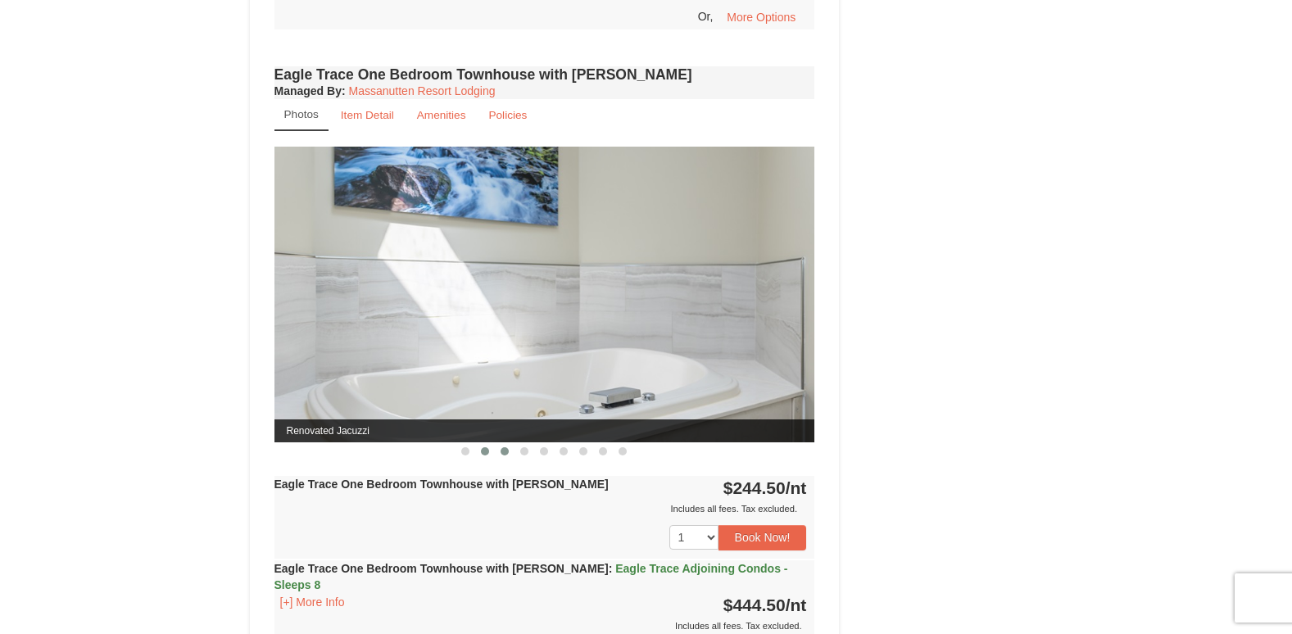
click at [501, 446] on button at bounding box center [505, 451] width 20 height 16
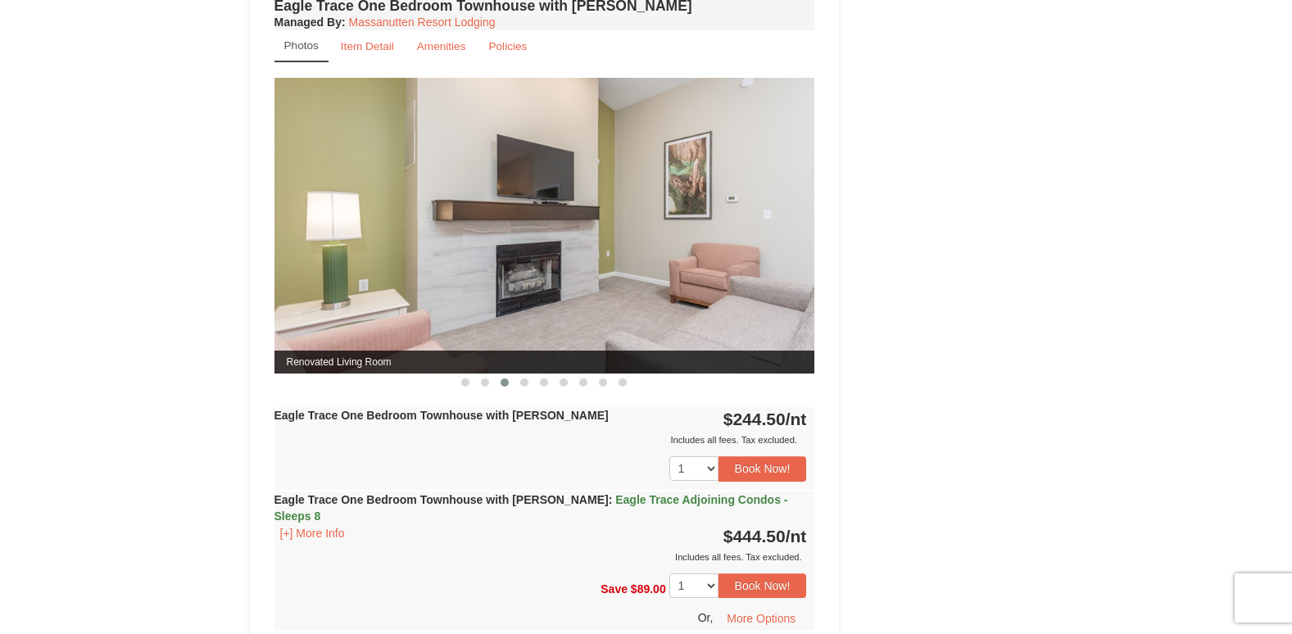
scroll to position [1392, 0]
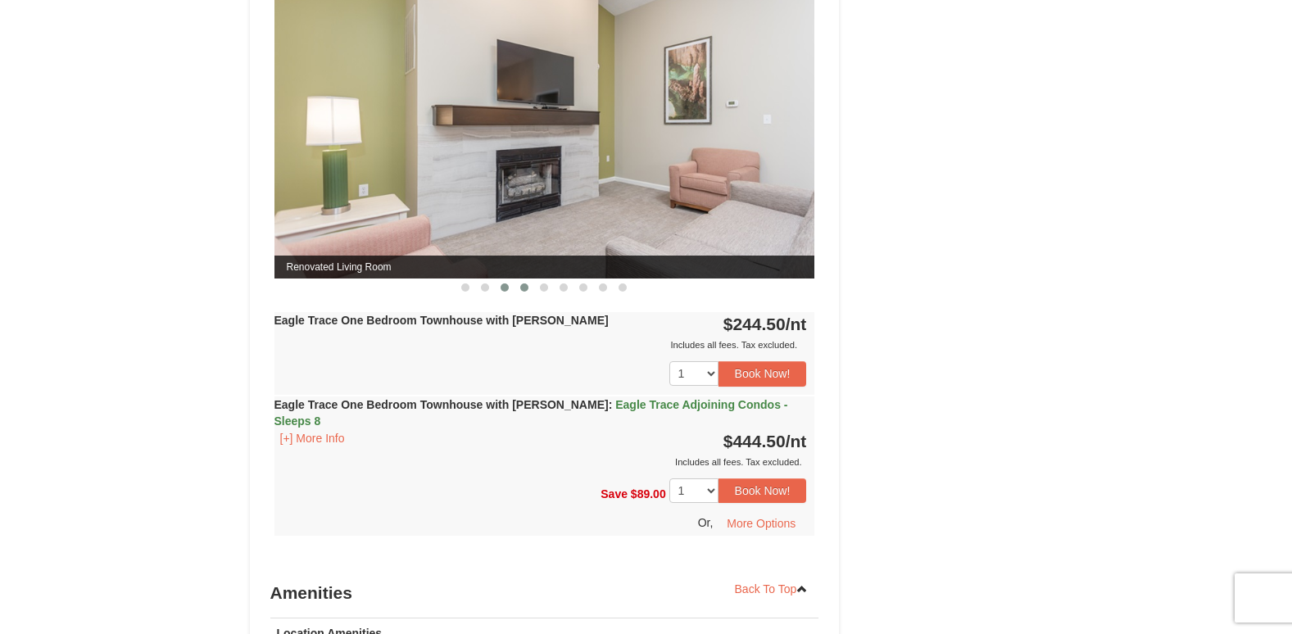
click at [525, 288] on button at bounding box center [524, 287] width 20 height 16
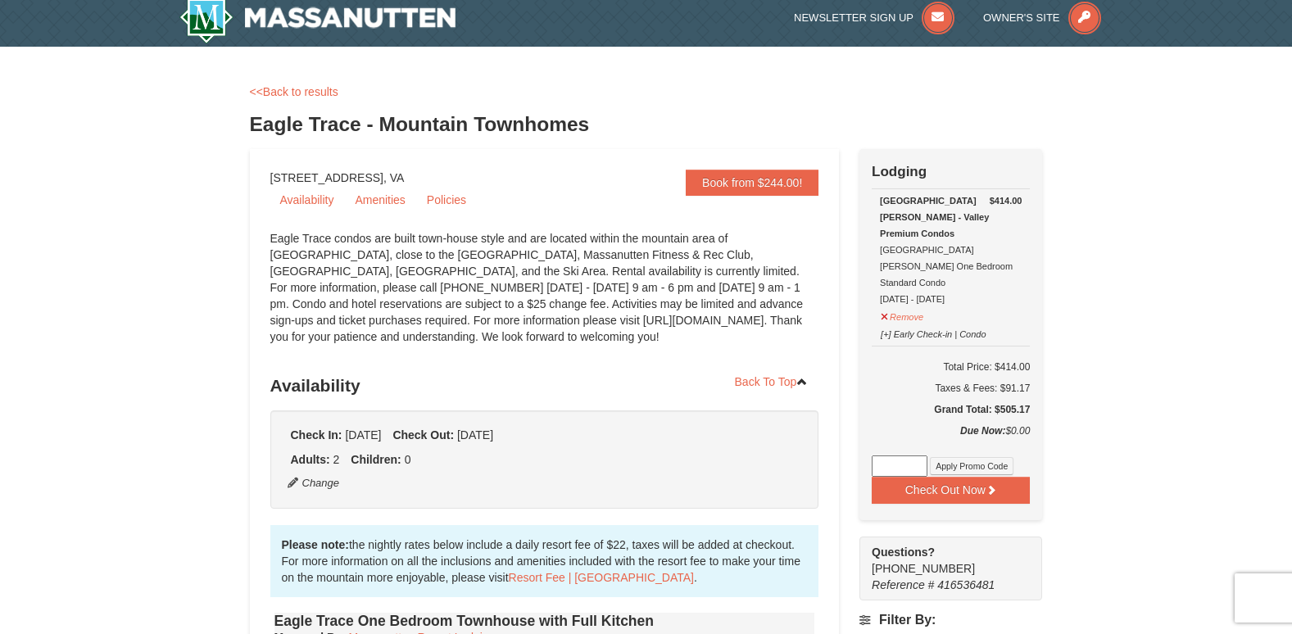
scroll to position [0, 0]
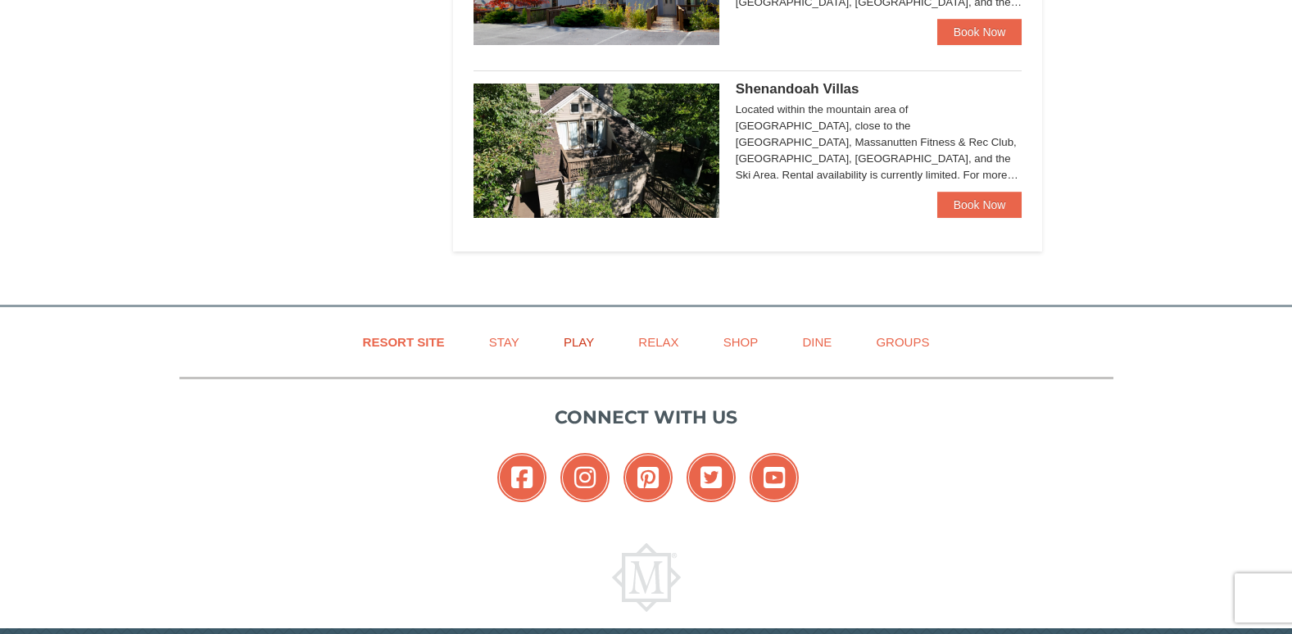
scroll to position [940, 0]
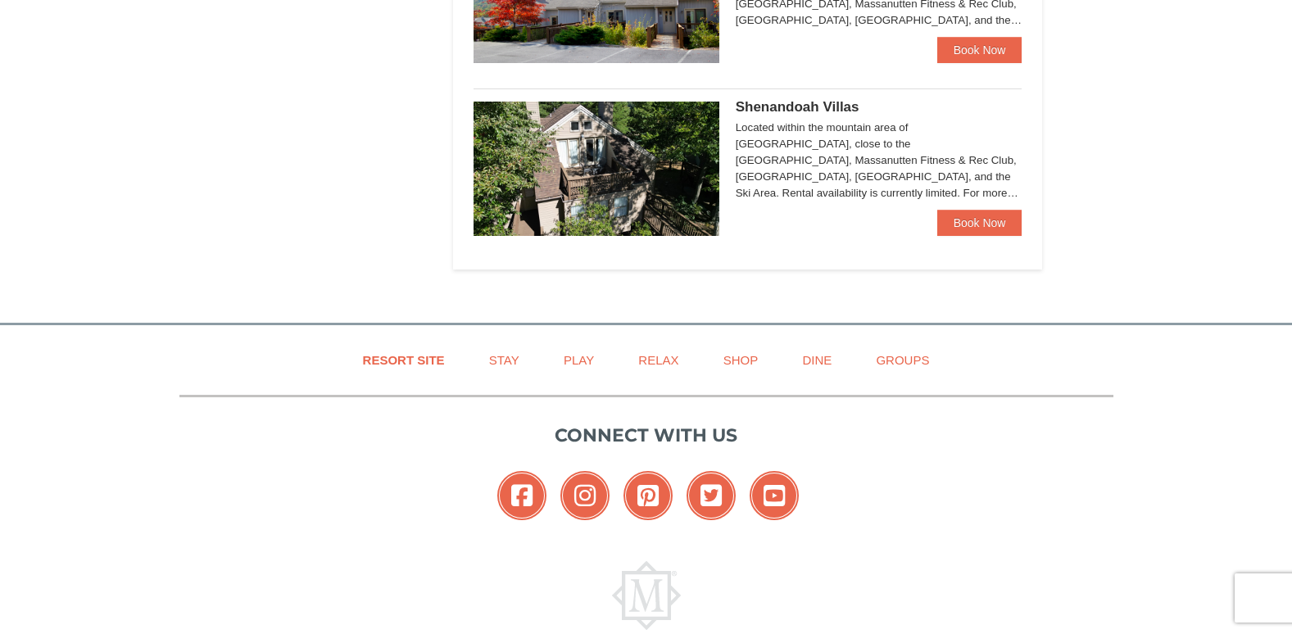
click at [553, 188] on img at bounding box center [596, 169] width 246 height 134
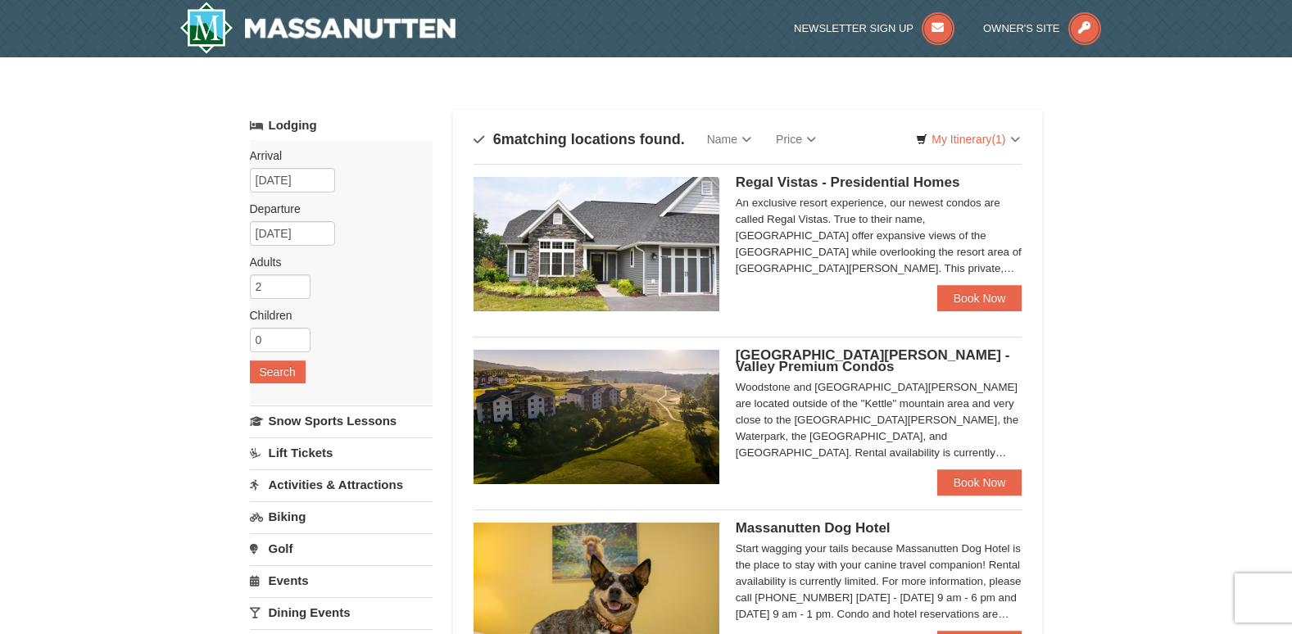
click at [620, 247] on img at bounding box center [596, 244] width 246 height 134
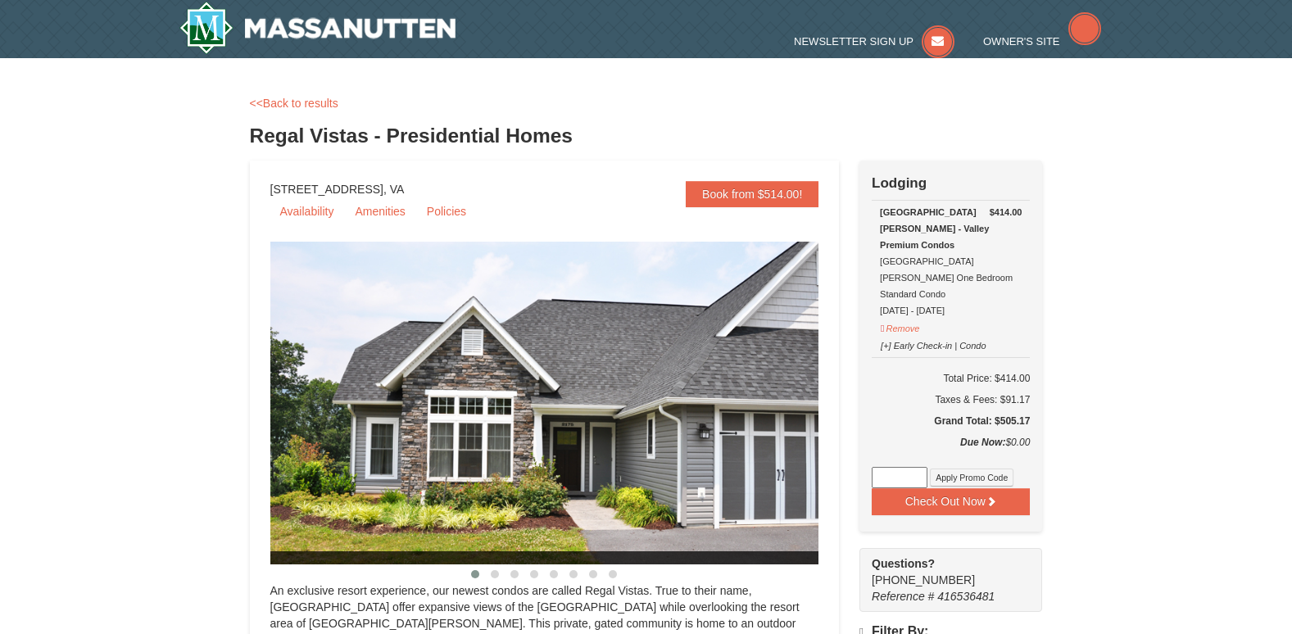
select select "10"
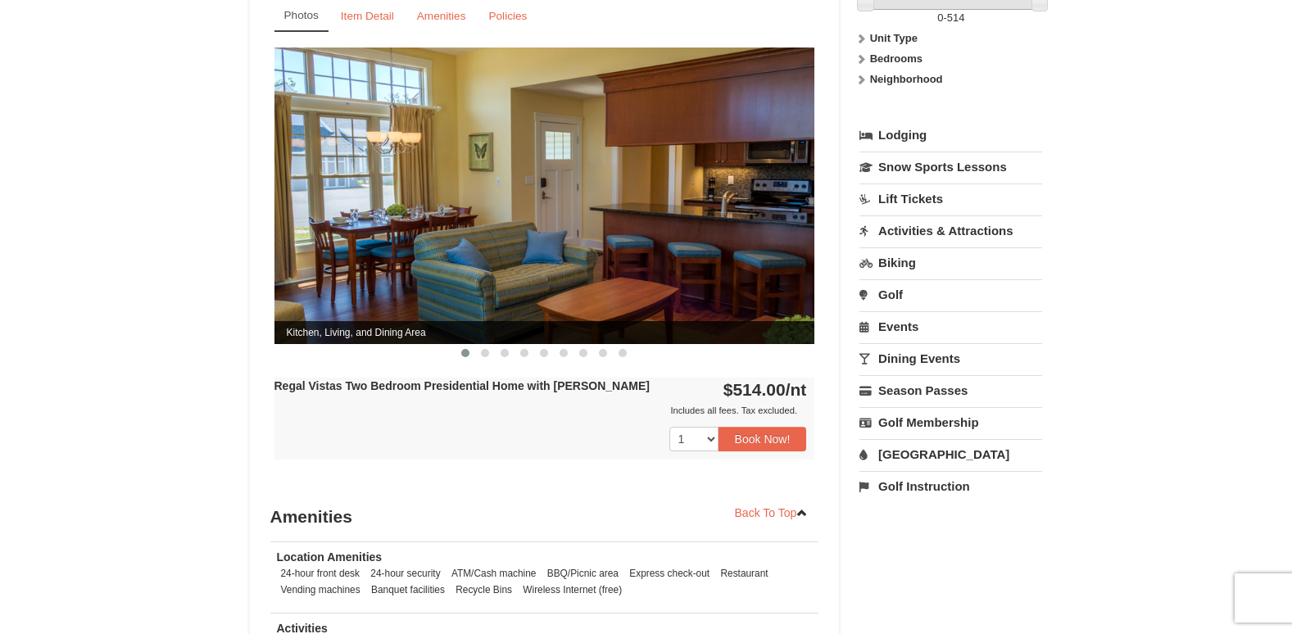
scroll to position [655, 0]
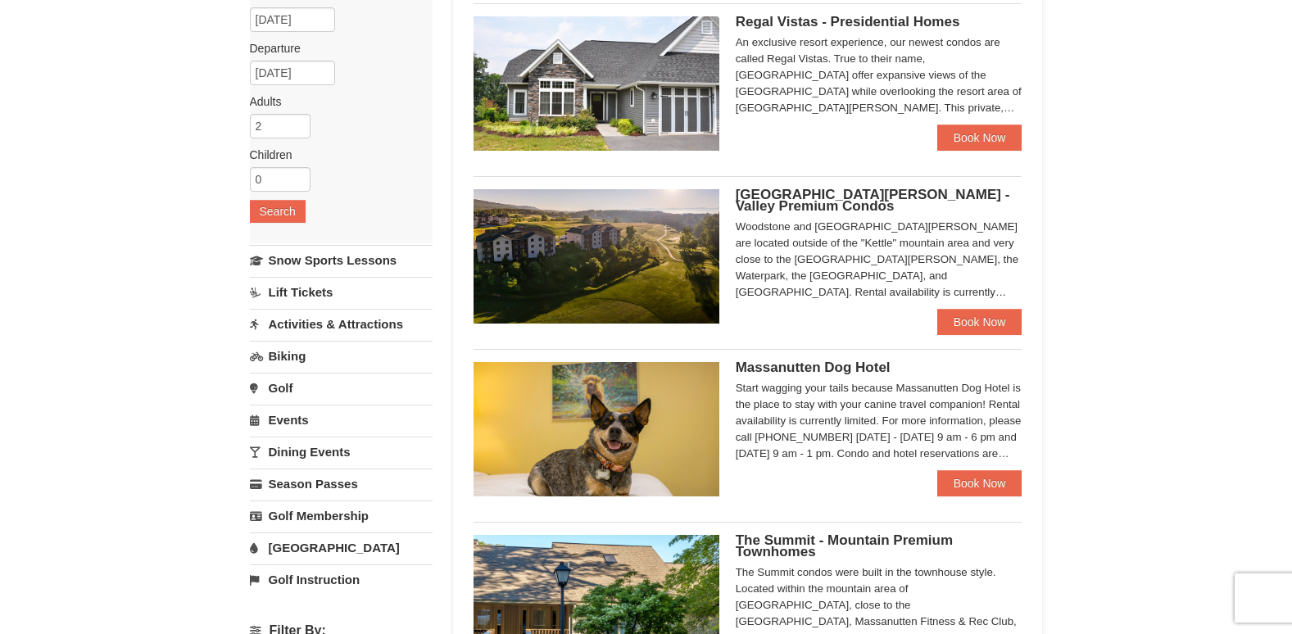
scroll to position [164, 0]
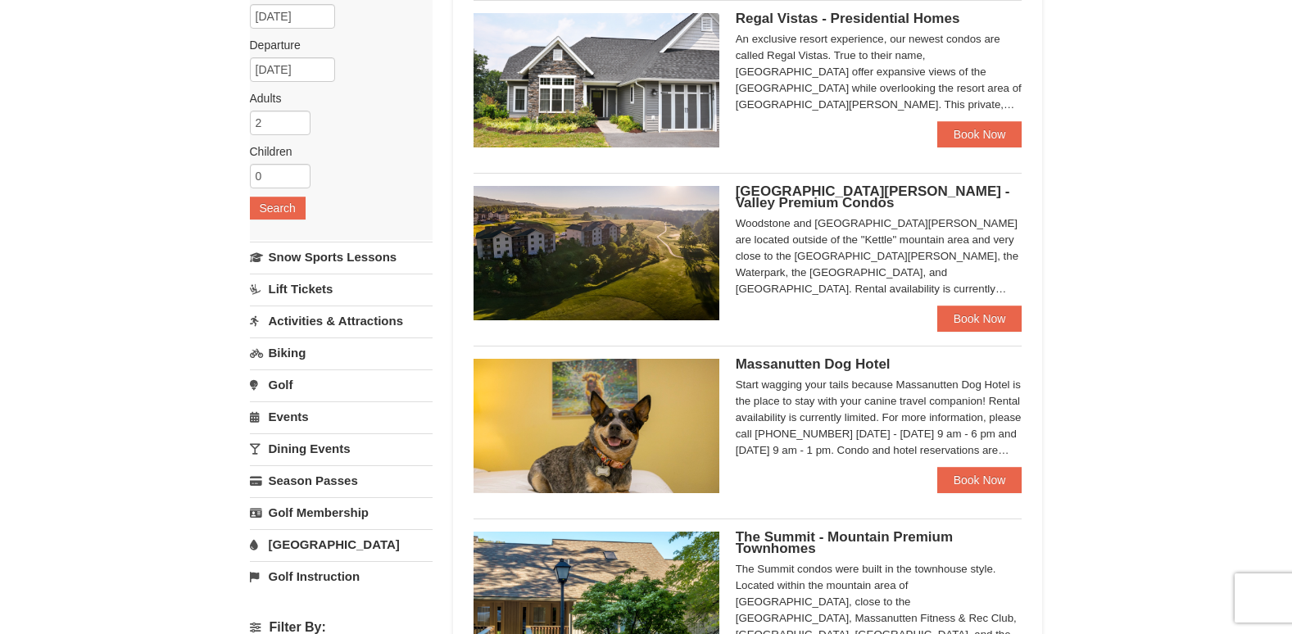
click at [694, 413] on img at bounding box center [596, 426] width 246 height 134
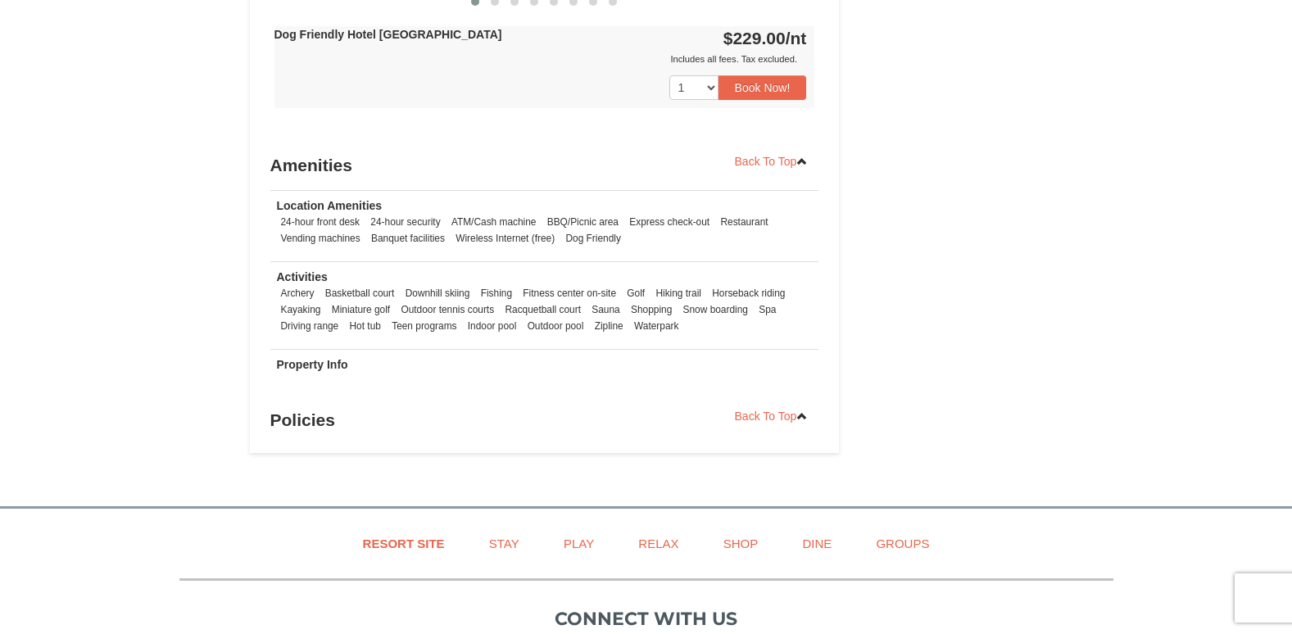
scroll to position [1066, 0]
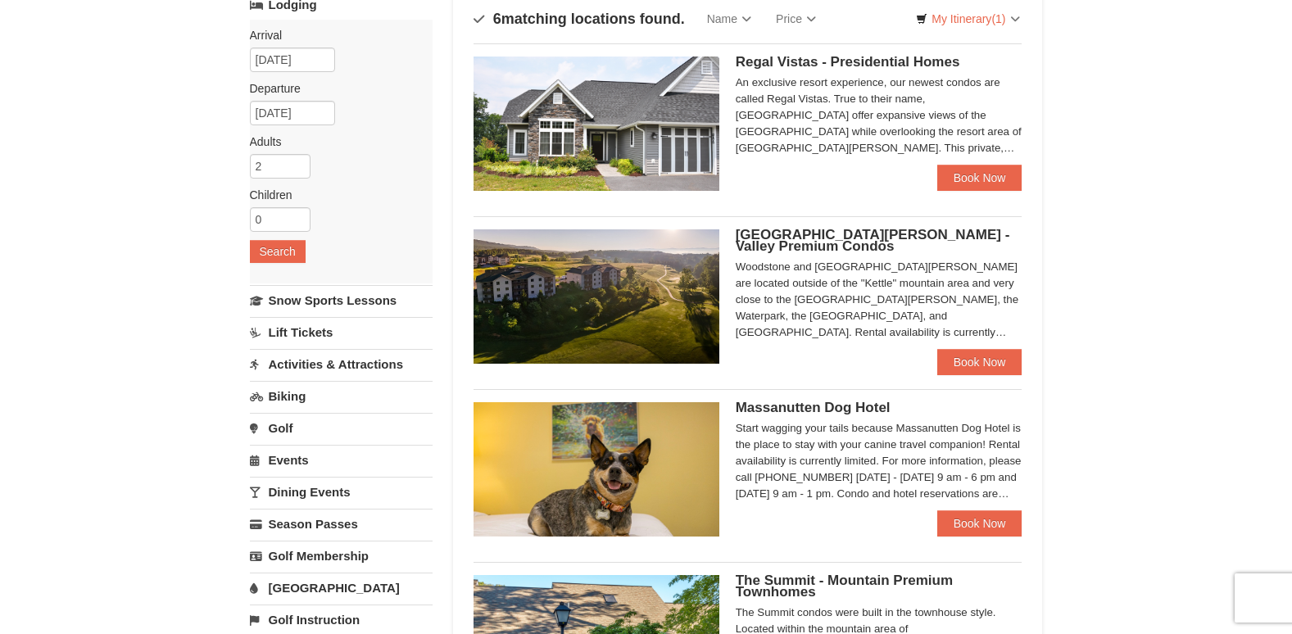
scroll to position [82, 0]
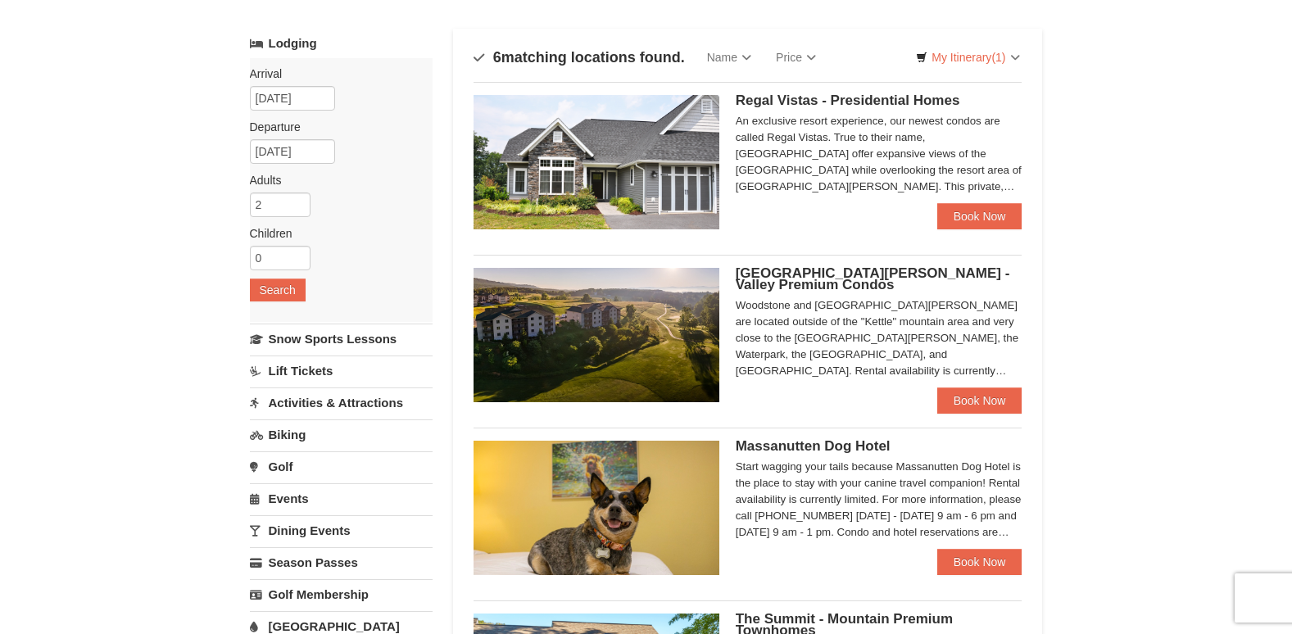
click at [615, 342] on img at bounding box center [596, 335] width 246 height 134
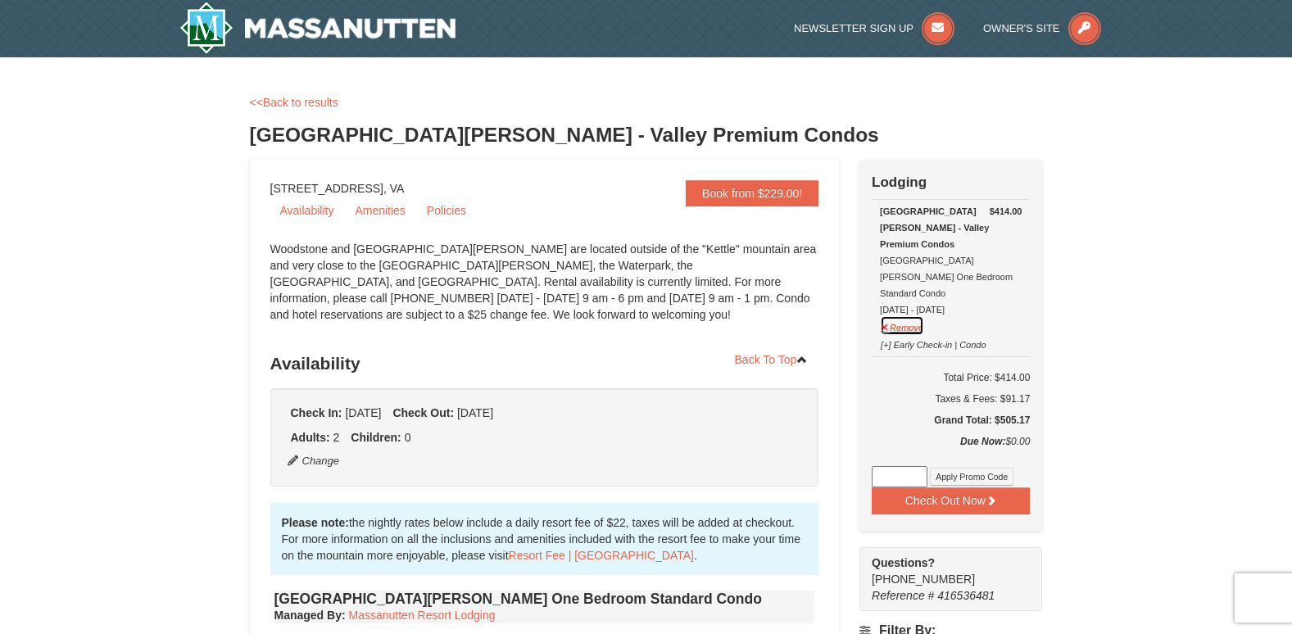
click at [892, 315] on button "Remove" at bounding box center [902, 325] width 44 height 20
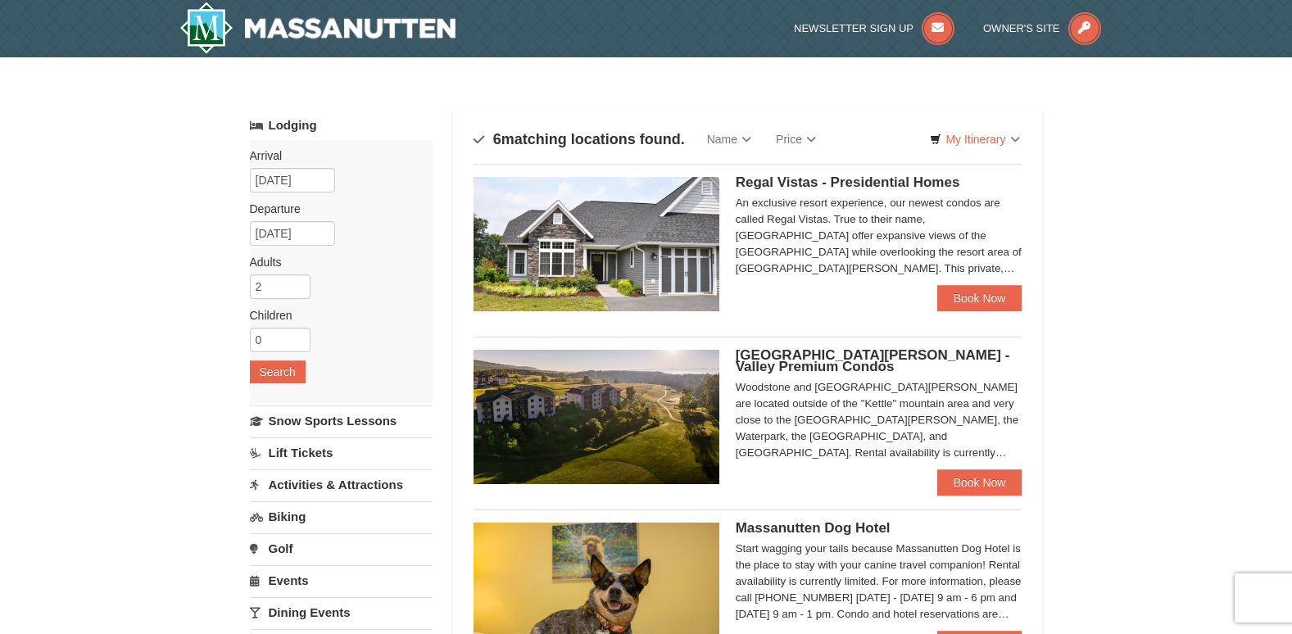
click at [613, 389] on img at bounding box center [596, 417] width 246 height 134
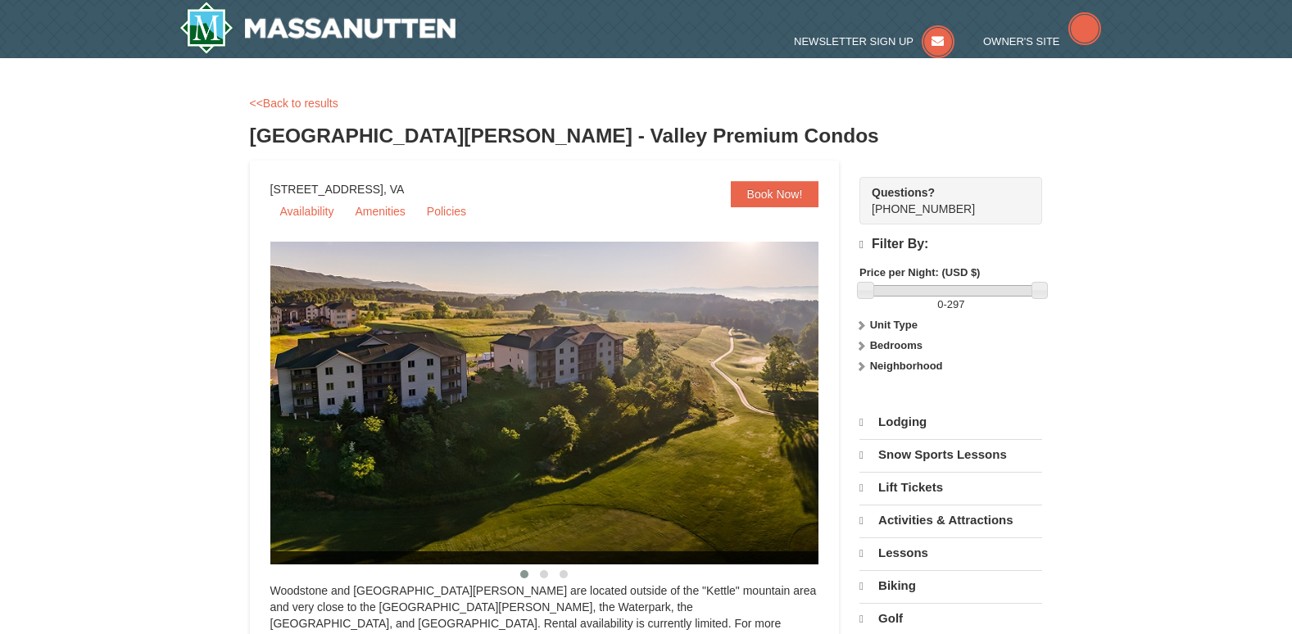
select select "10"
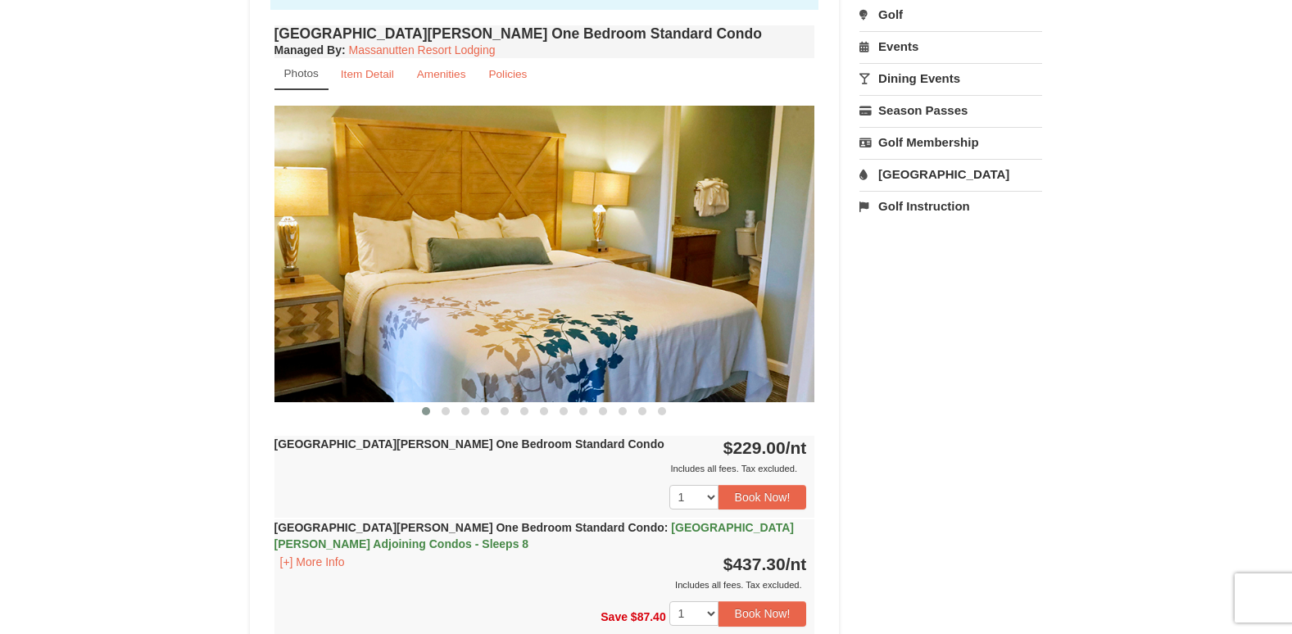
scroll to position [641, 0]
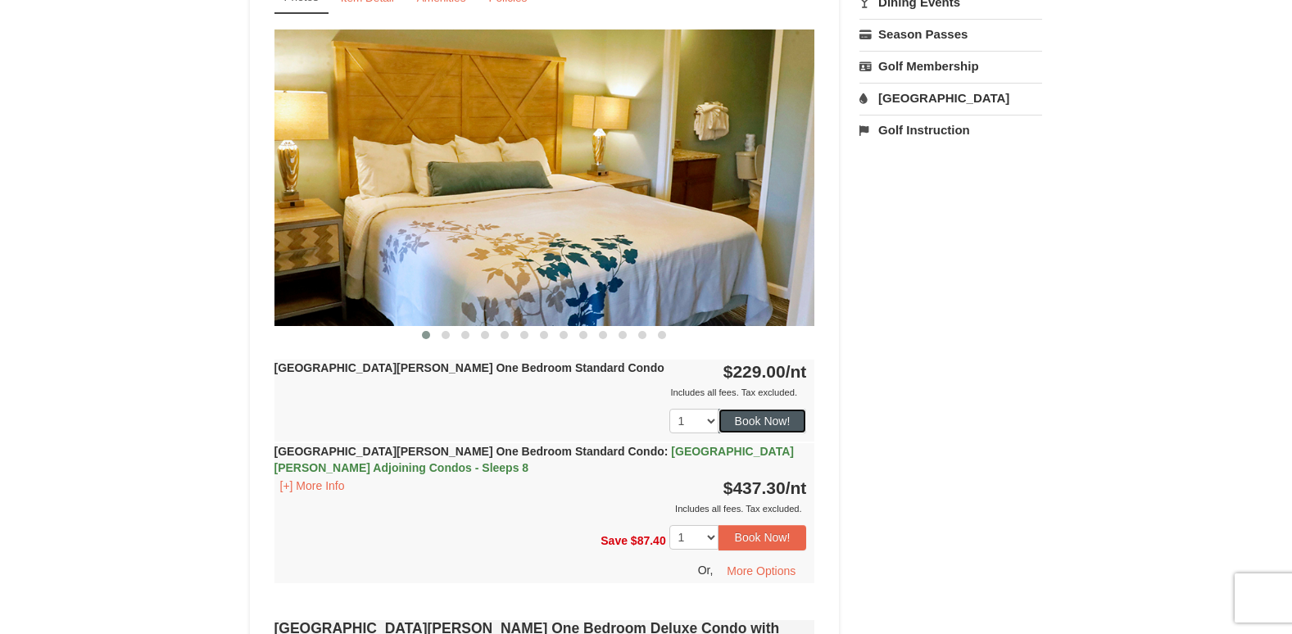
click at [768, 414] on button "Book Now!" at bounding box center [762, 421] width 88 height 25
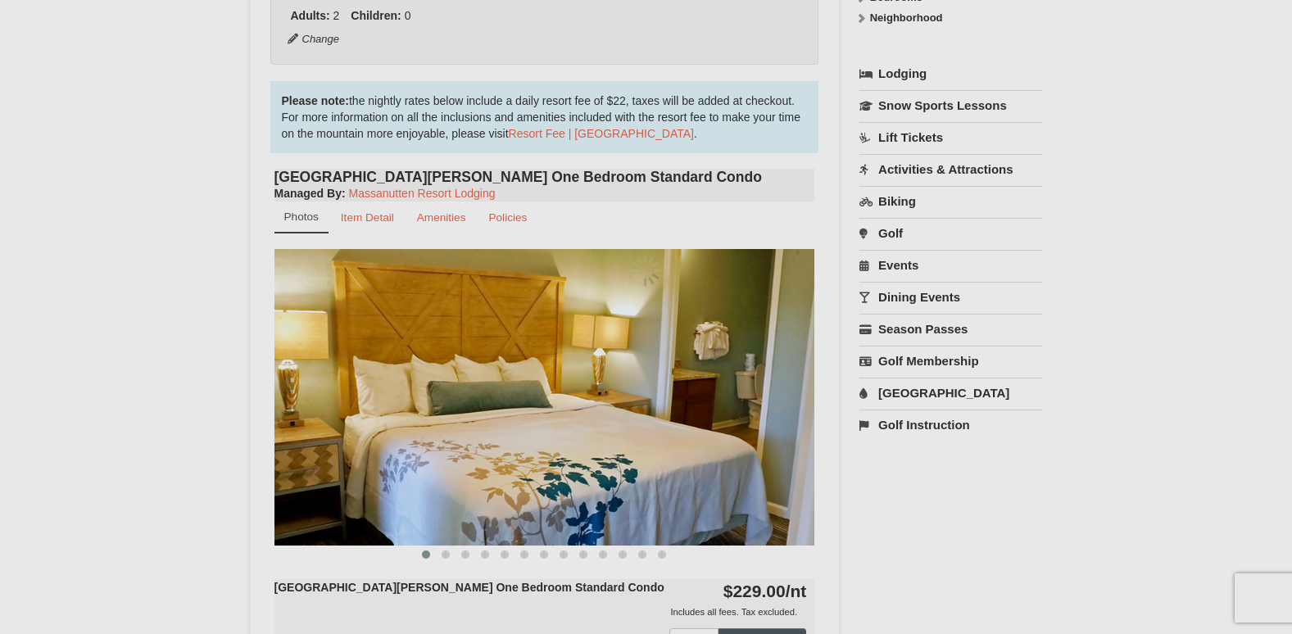
scroll to position [160, 0]
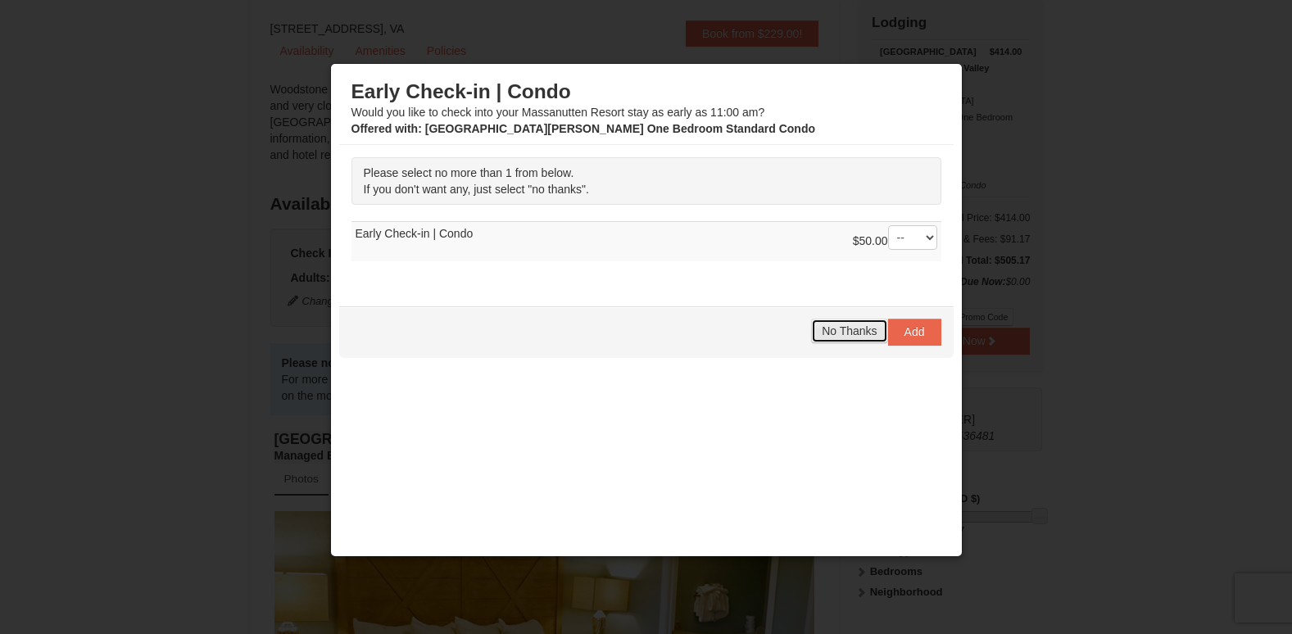
click at [838, 336] on span "No Thanks" at bounding box center [849, 330] width 55 height 13
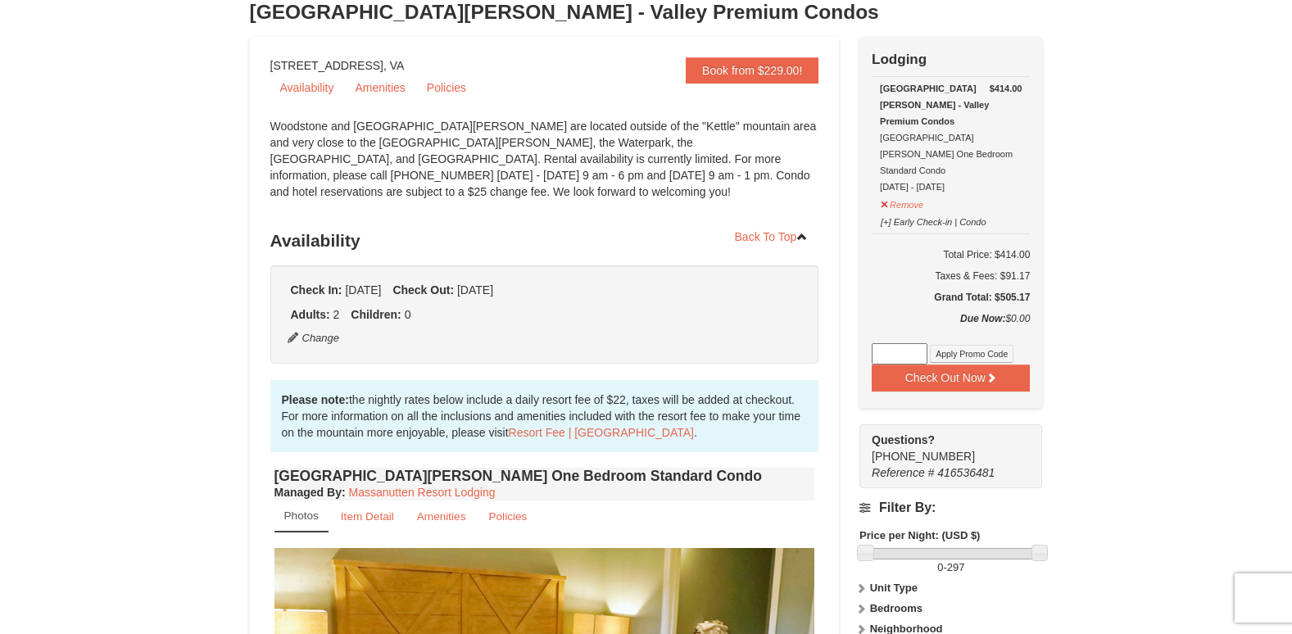
scroll to position [78, 0]
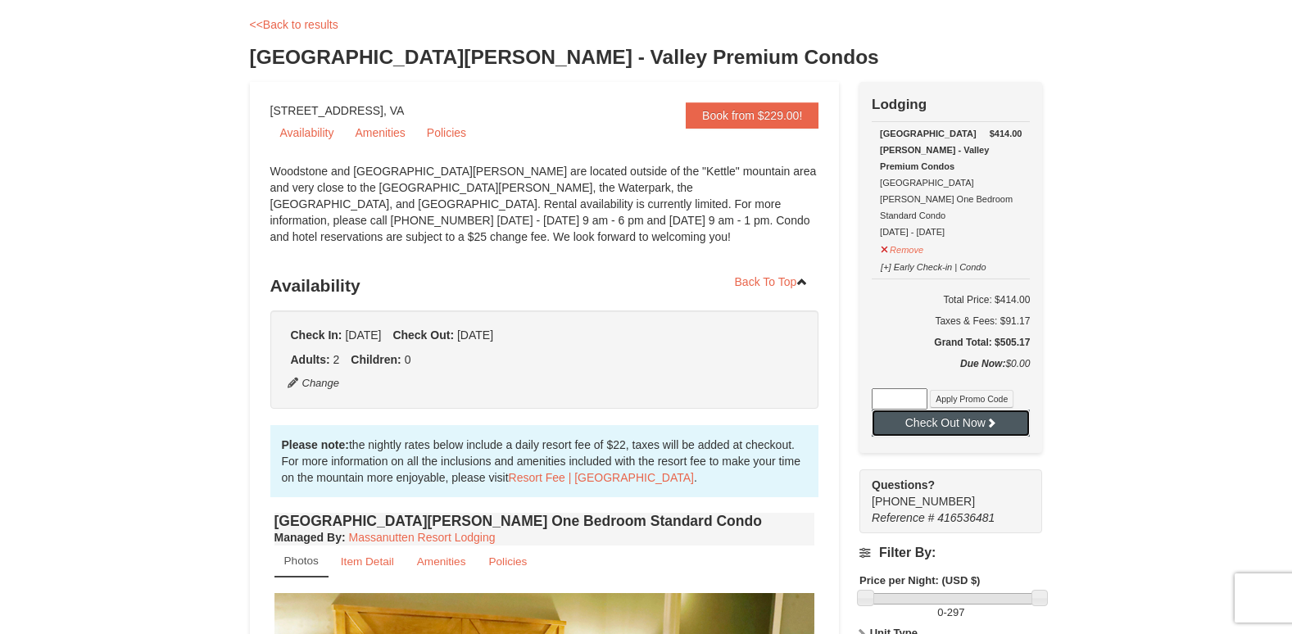
click at [934, 410] on button "Check Out Now" at bounding box center [951, 423] width 158 height 26
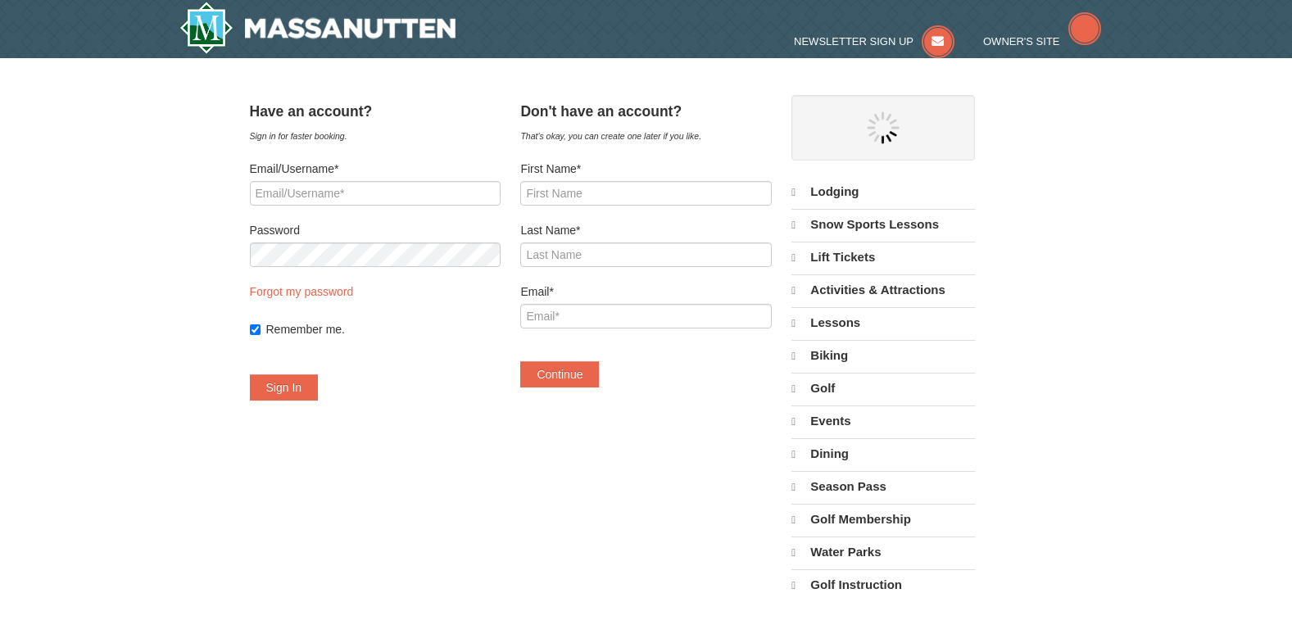
select select "10"
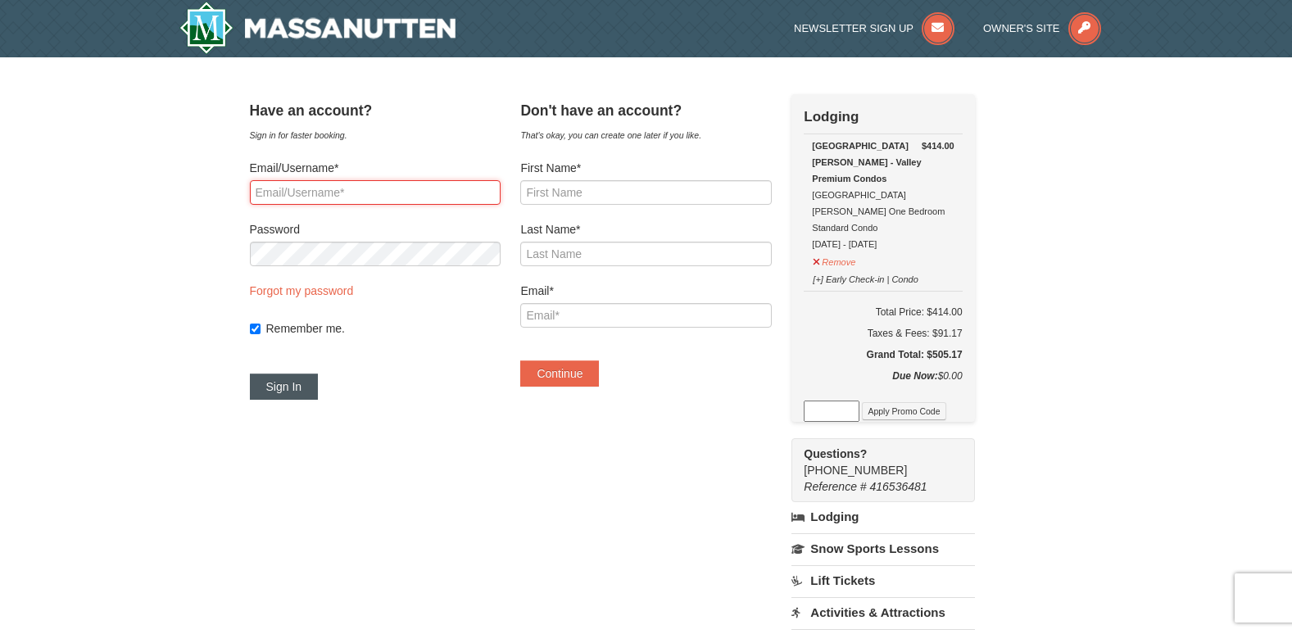
type input "lamar.ggray@gmail.com"
click at [319, 383] on button "Sign In" at bounding box center [284, 387] width 69 height 26
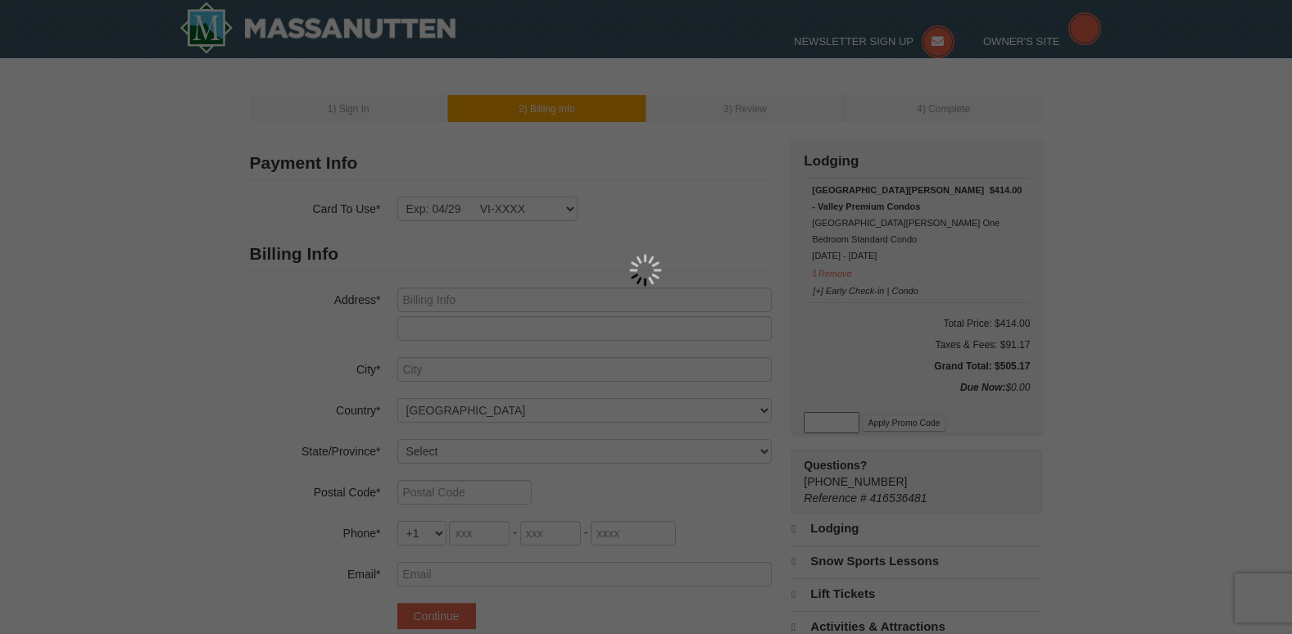
type input "[STREET_ADDRESS]"
type input "Waldorf"
select select "MD"
type input "20602"
type input "240"
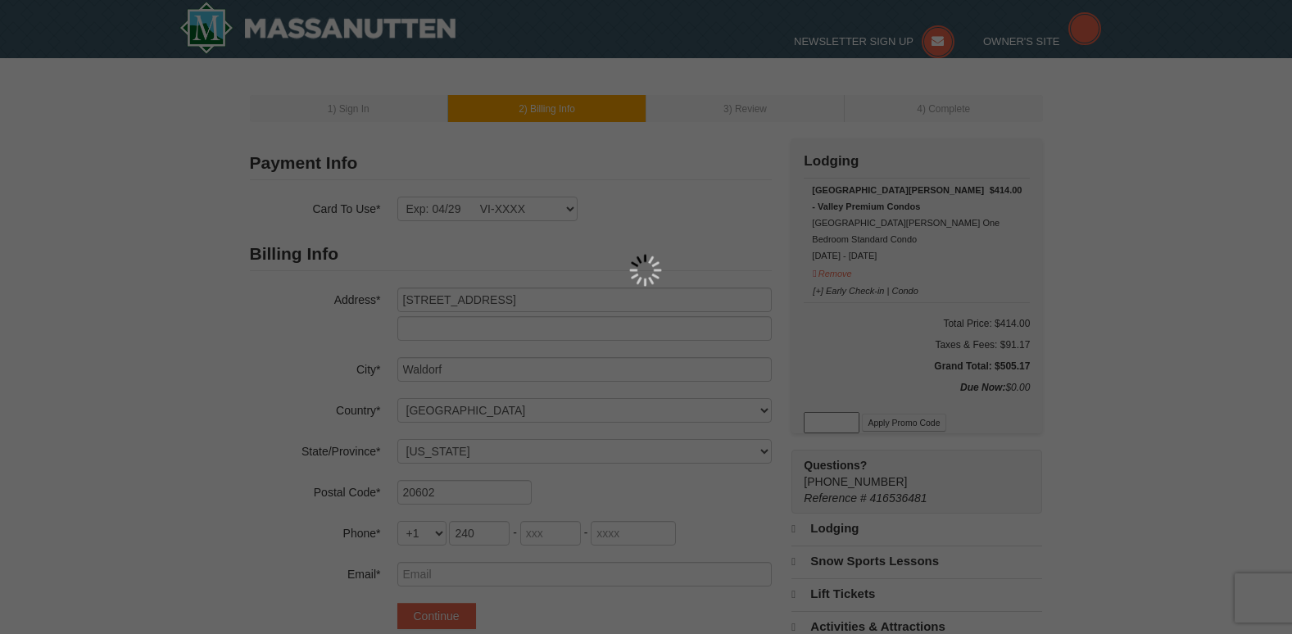
type input "633"
type input "9842"
type input "lamar.ggray@gmail.com"
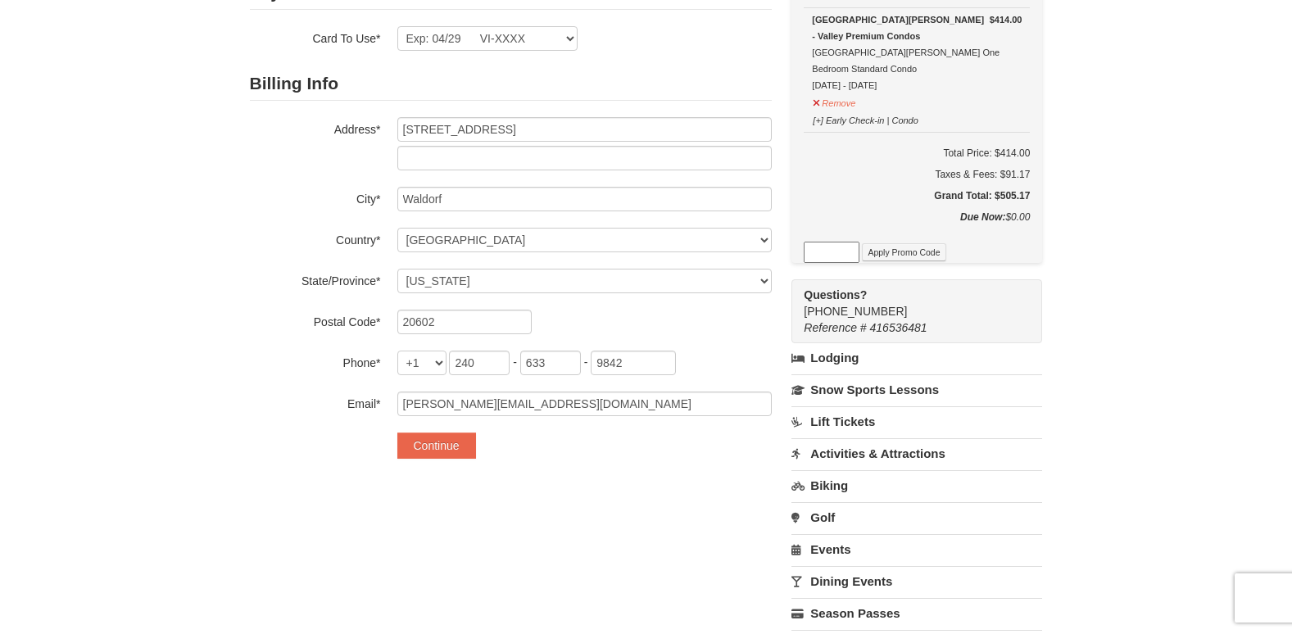
scroll to position [82, 0]
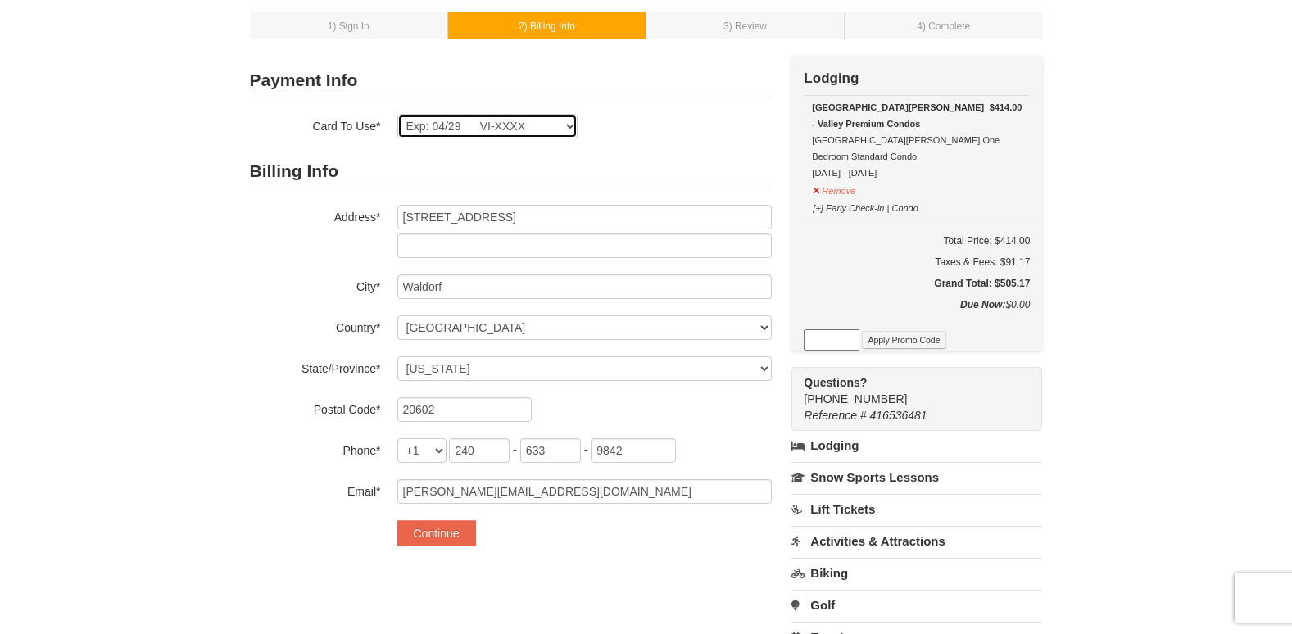
click at [569, 126] on select "Exp: 04/29 VI-XXXX New Card" at bounding box center [487, 126] width 180 height 25
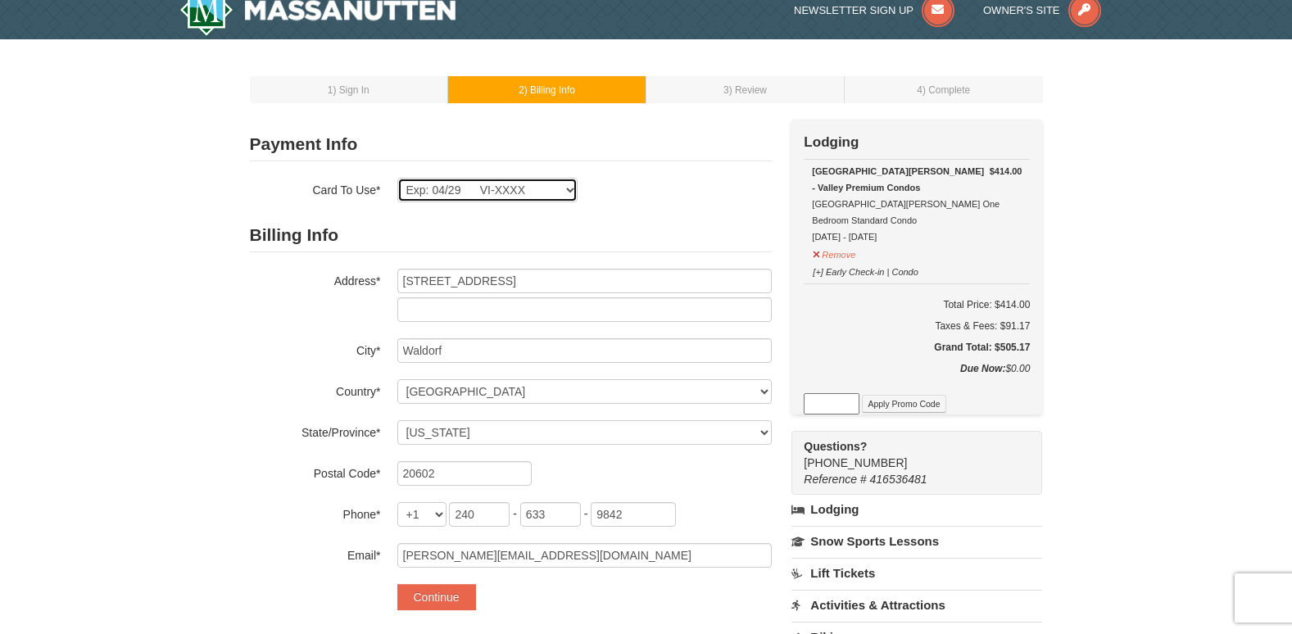
scroll to position [0, 0]
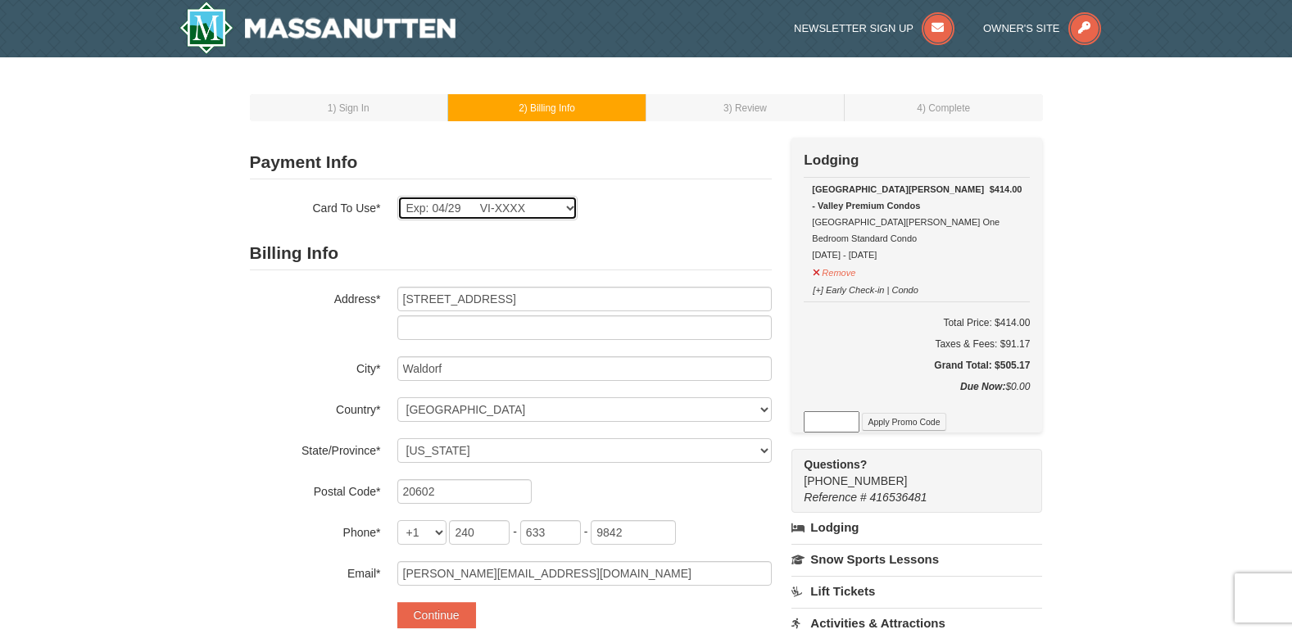
click at [468, 202] on select "Exp: 04/29 VI-XXXX New Card" at bounding box center [487, 208] width 180 height 25
select select
click at [397, 196] on select "Exp: 04/29 VI-XXXX New Card" at bounding box center [487, 208] width 180 height 25
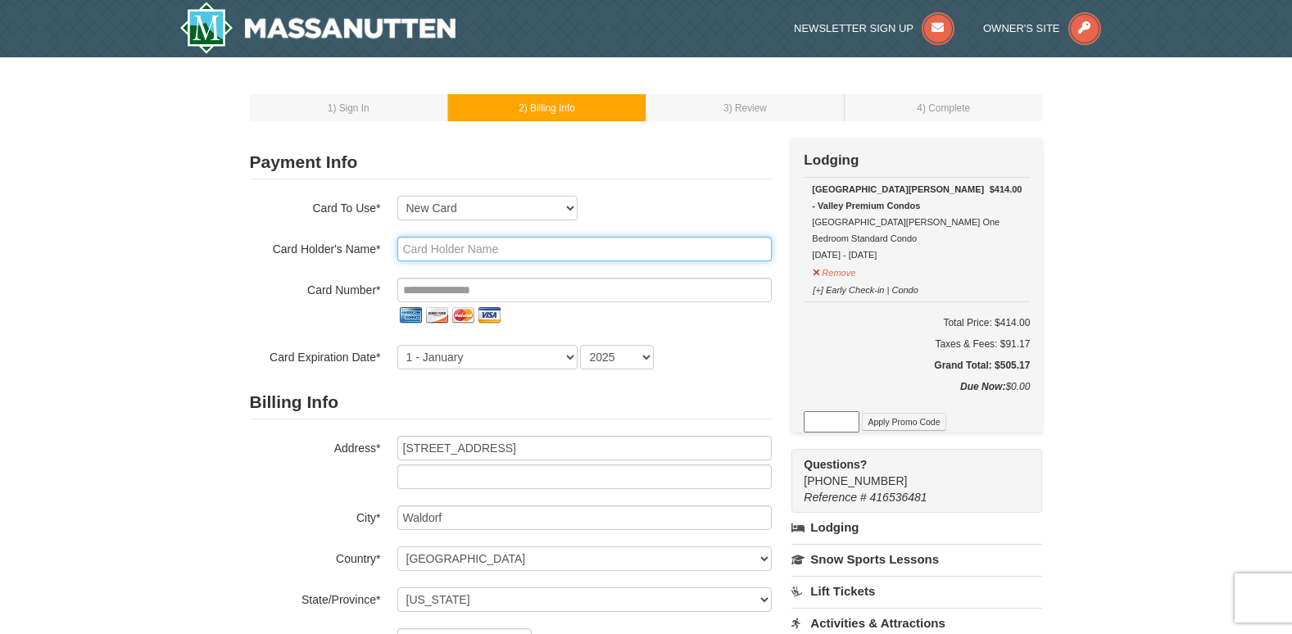
click at [440, 254] on input "text" at bounding box center [584, 249] width 374 height 25
click at [1210, 262] on div "1 ) Sign In 2 ) Billing Info 3 ) Review ) Complete ×" at bounding box center [646, 502] width 1292 height 890
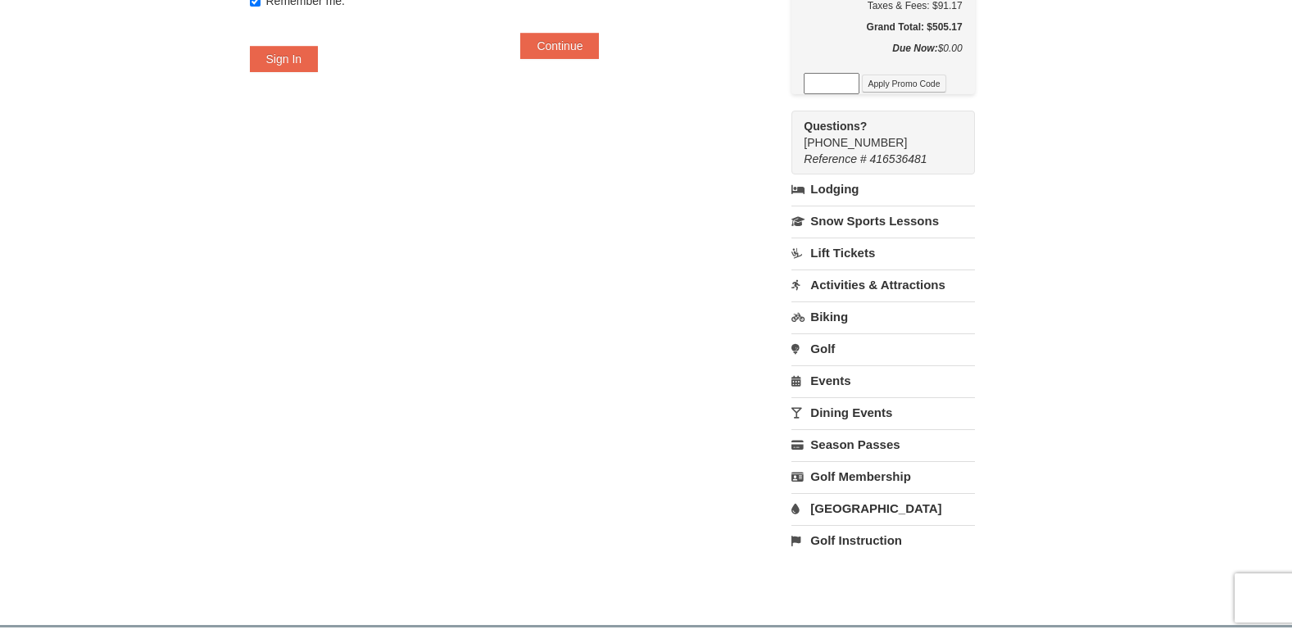
scroll to position [491, 0]
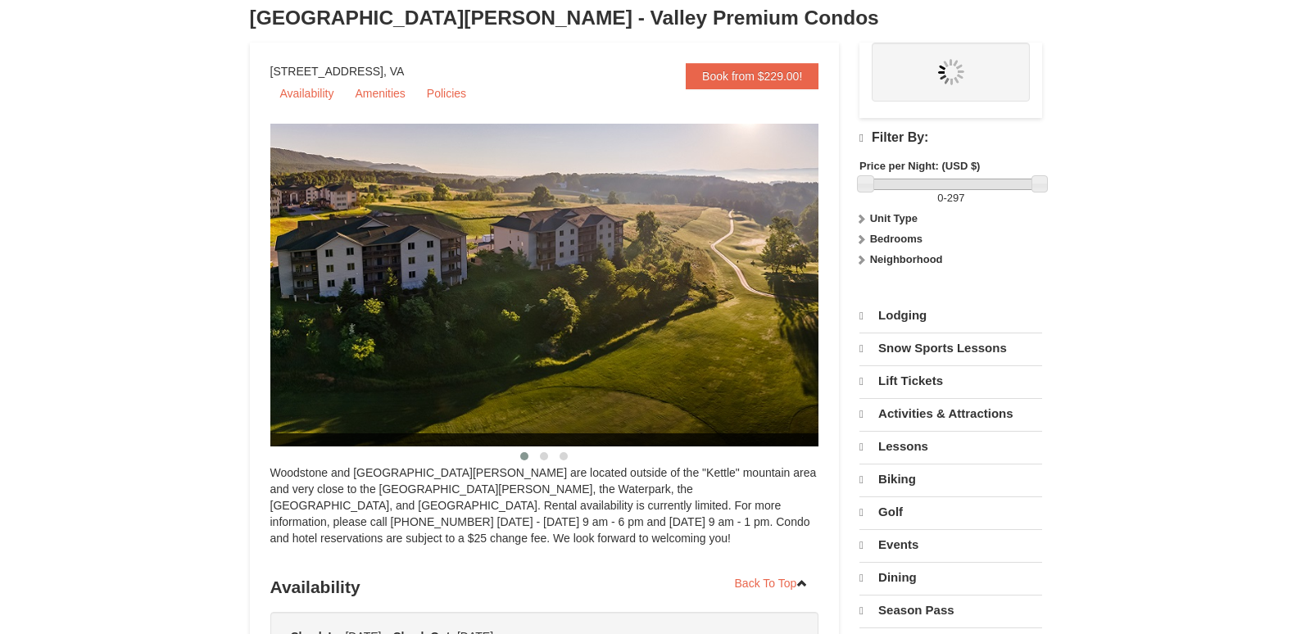
select select "10"
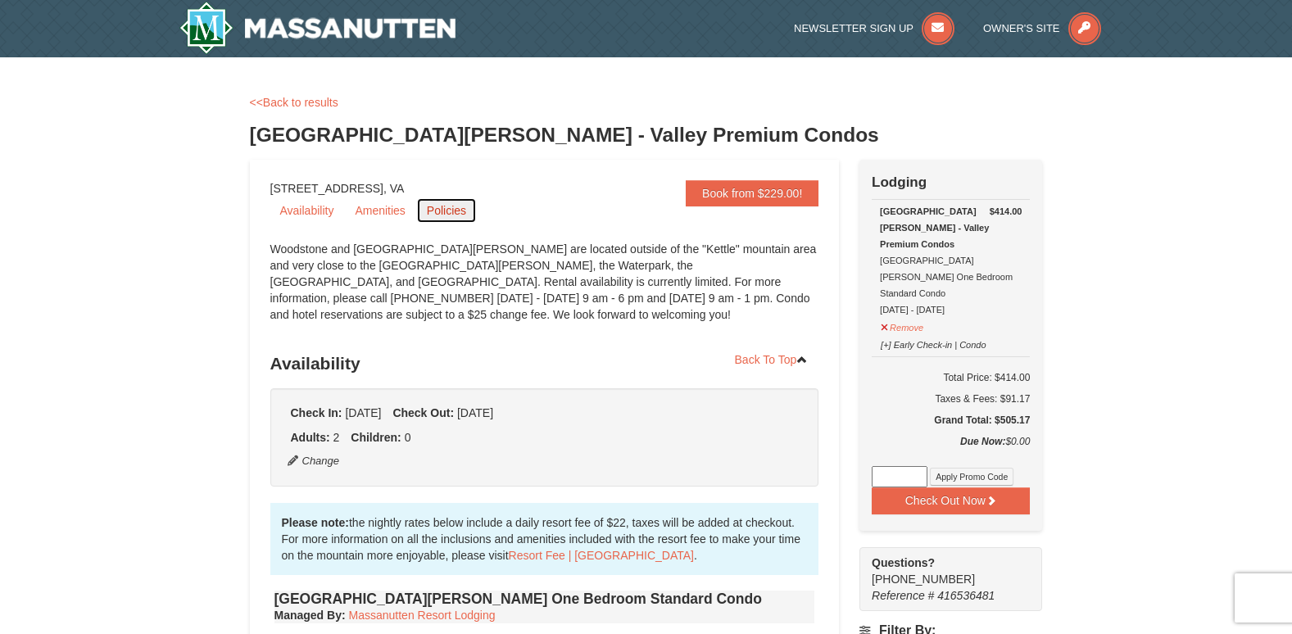
click at [445, 207] on link "Policies" at bounding box center [446, 210] width 59 height 25
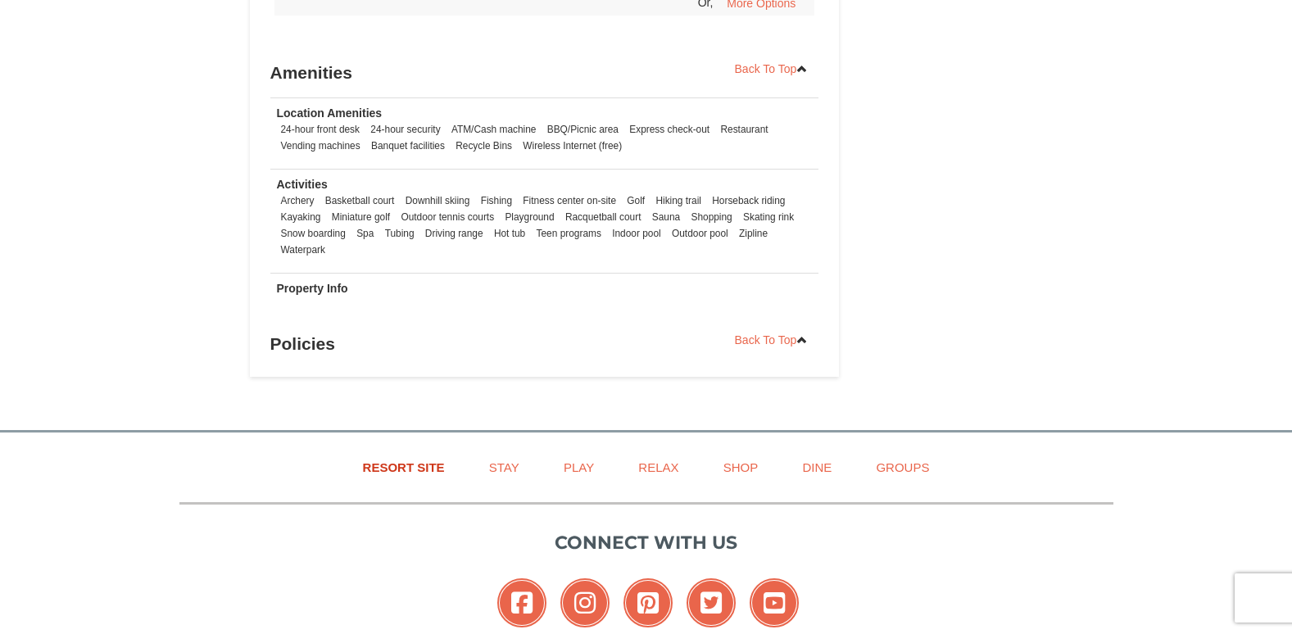
scroll to position [4750, 0]
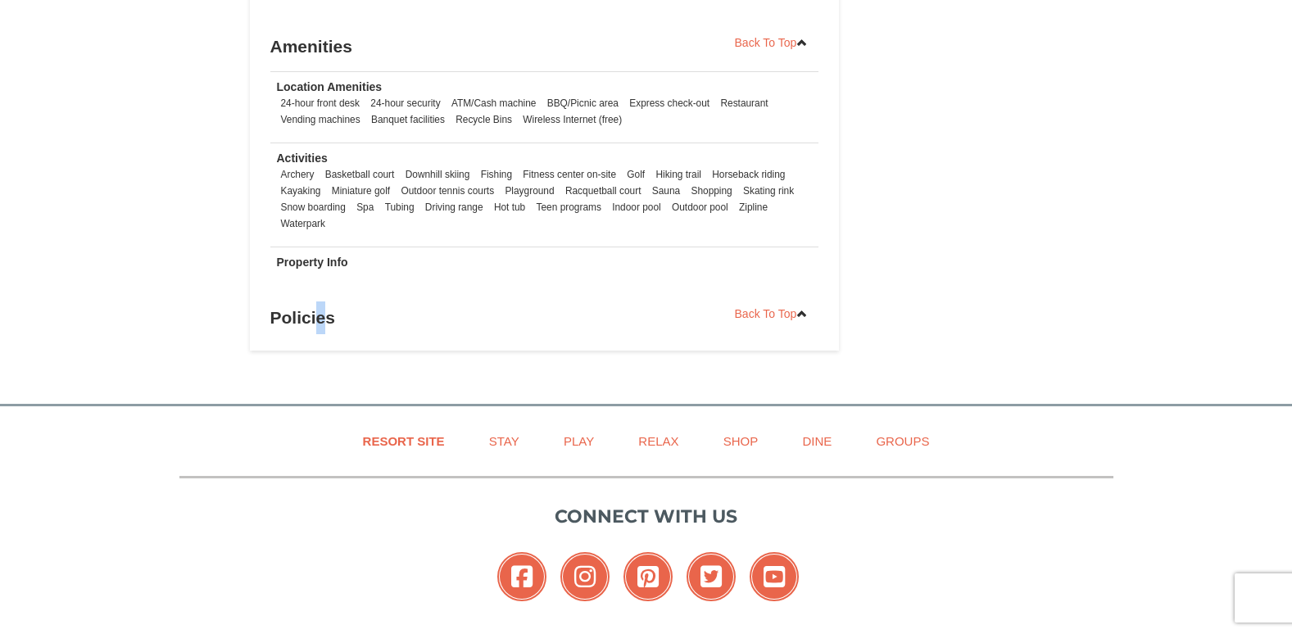
click at [328, 301] on h3 "Policies" at bounding box center [544, 317] width 549 height 33
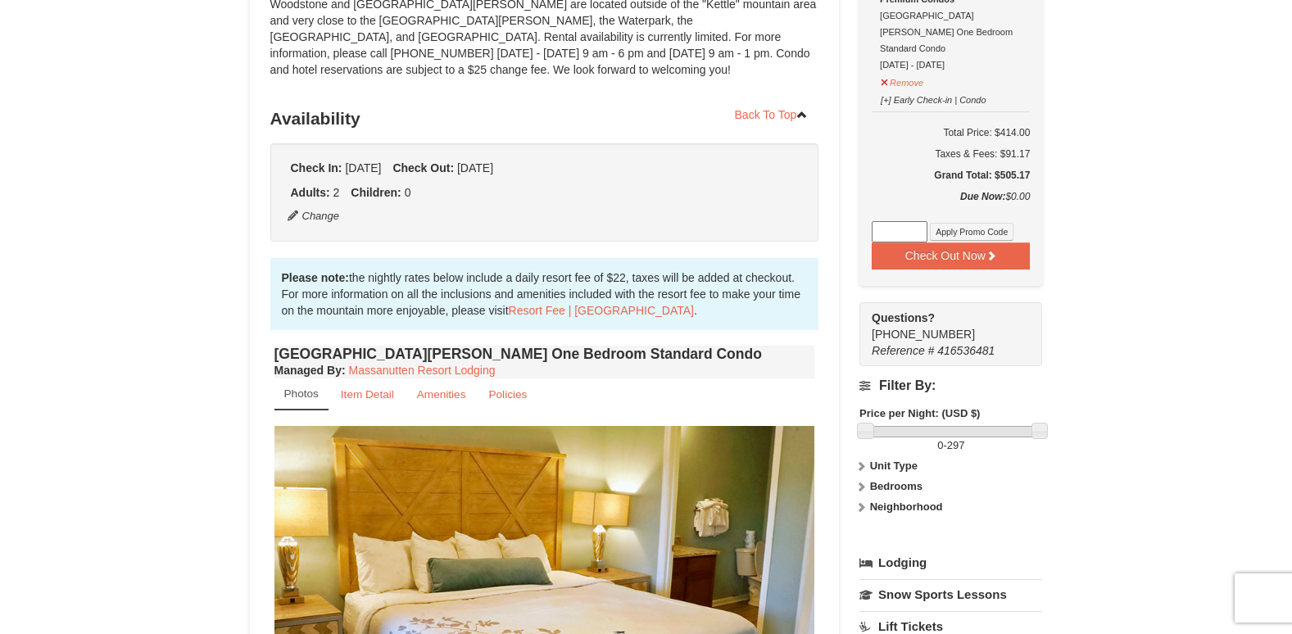
scroll to position [0, 0]
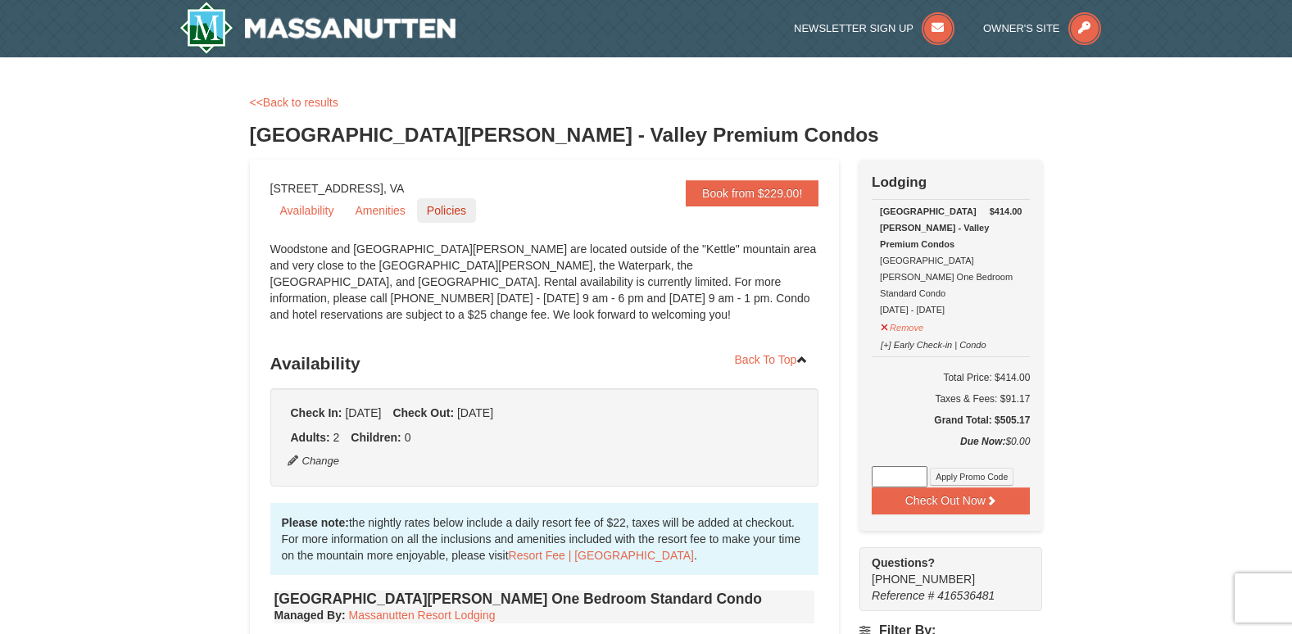
click at [456, 214] on link "Policies" at bounding box center [446, 210] width 59 height 25
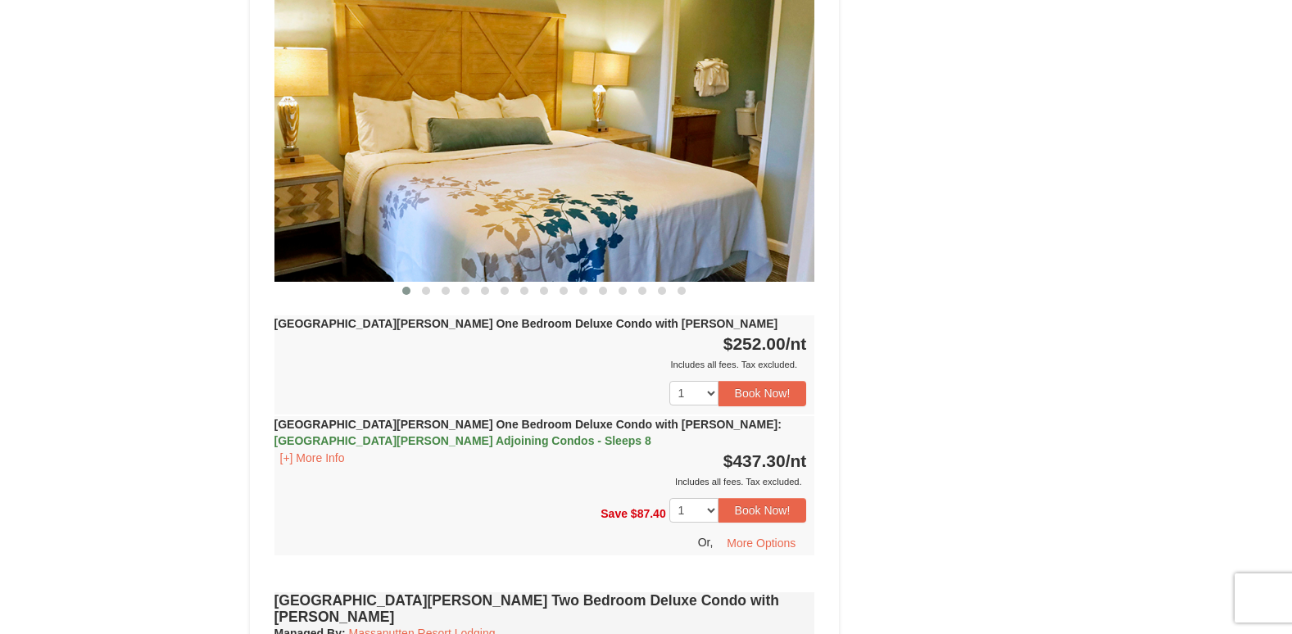
scroll to position [1392, 0]
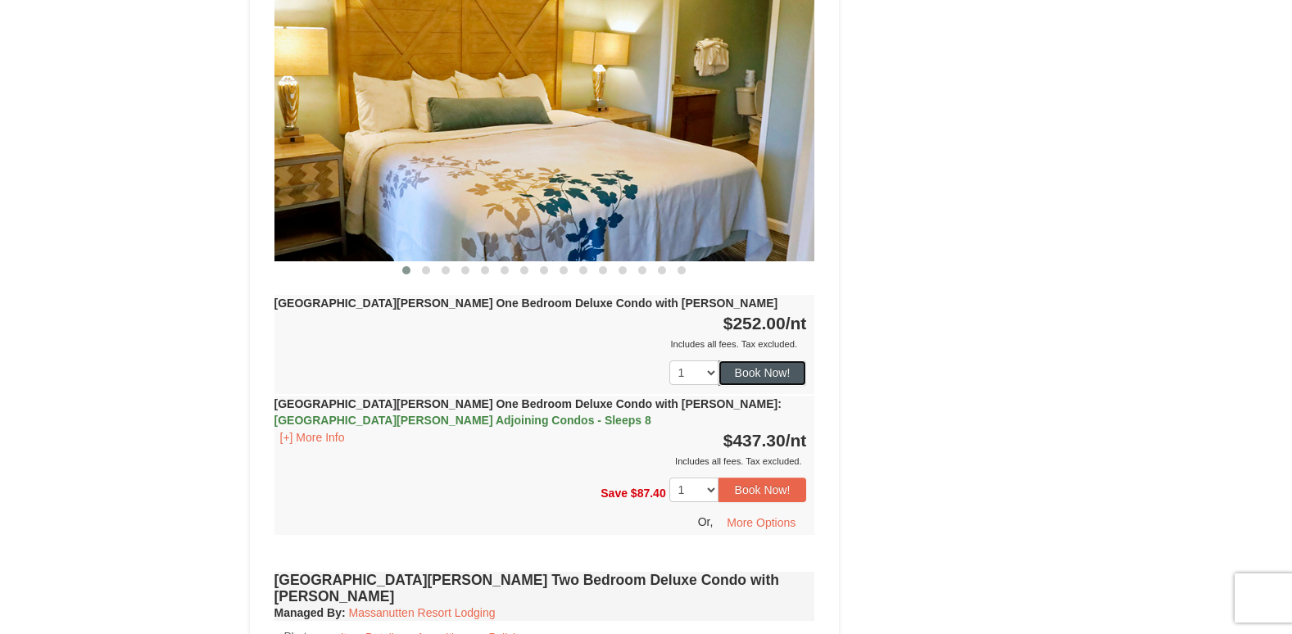
click at [781, 360] on button "Book Now!" at bounding box center [762, 372] width 88 height 25
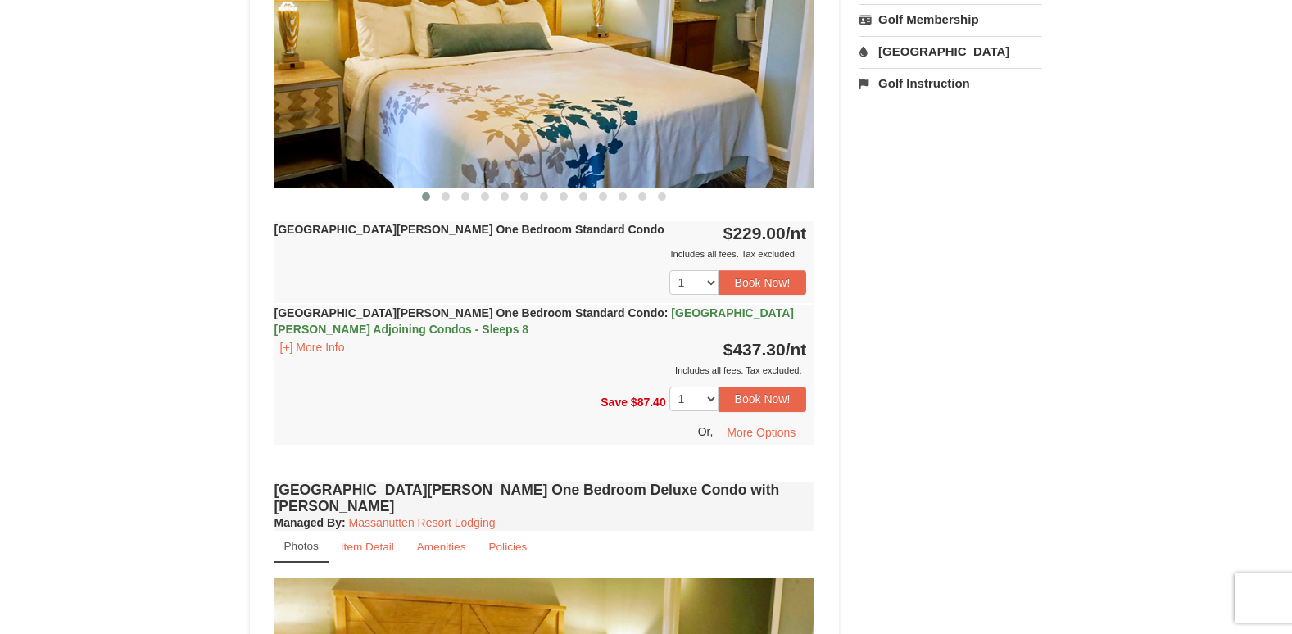
scroll to position [160, 0]
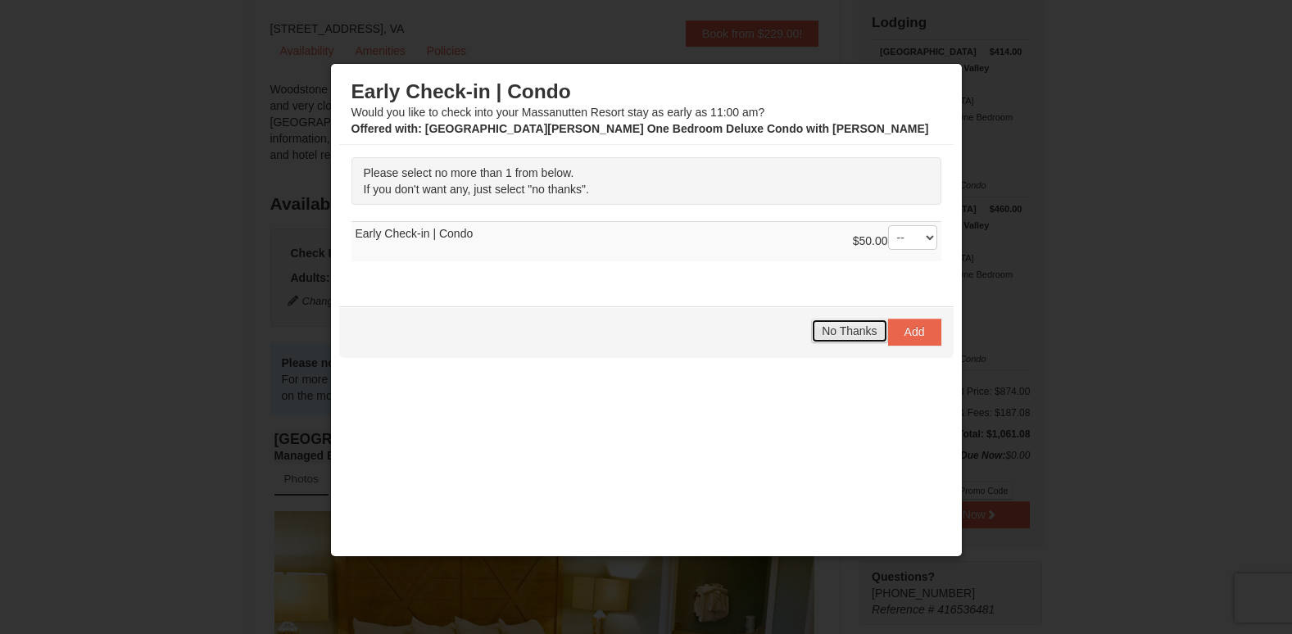
click at [837, 329] on span "No Thanks" at bounding box center [849, 330] width 55 height 13
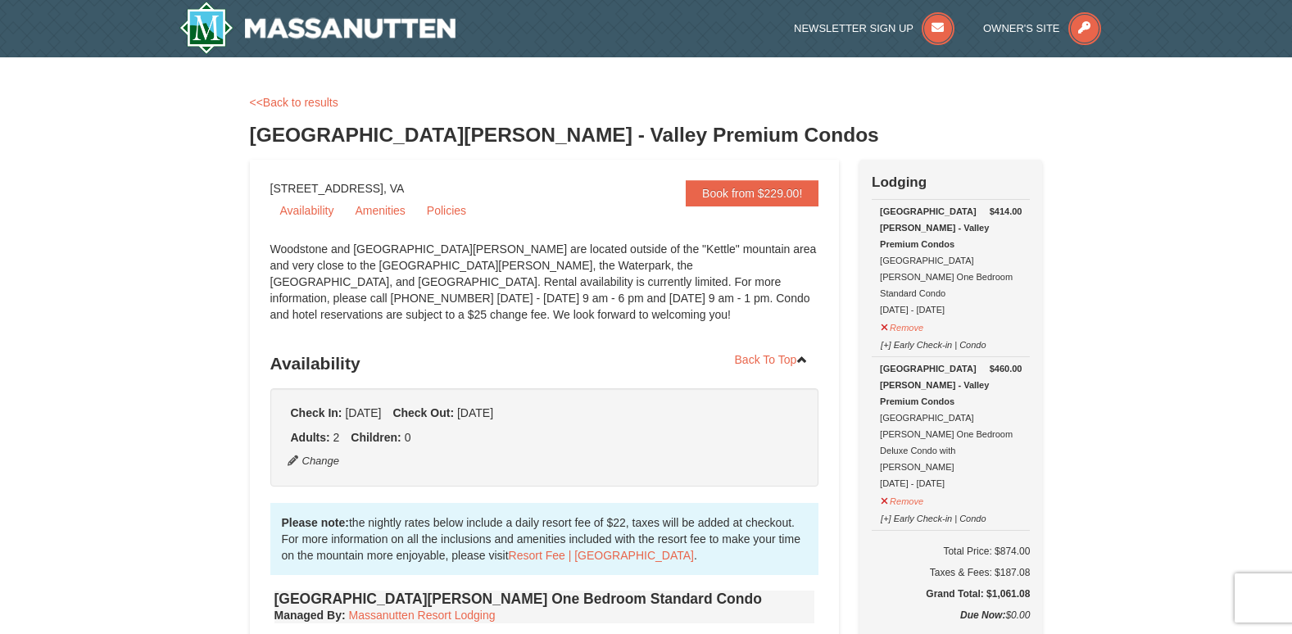
scroll to position [164, 0]
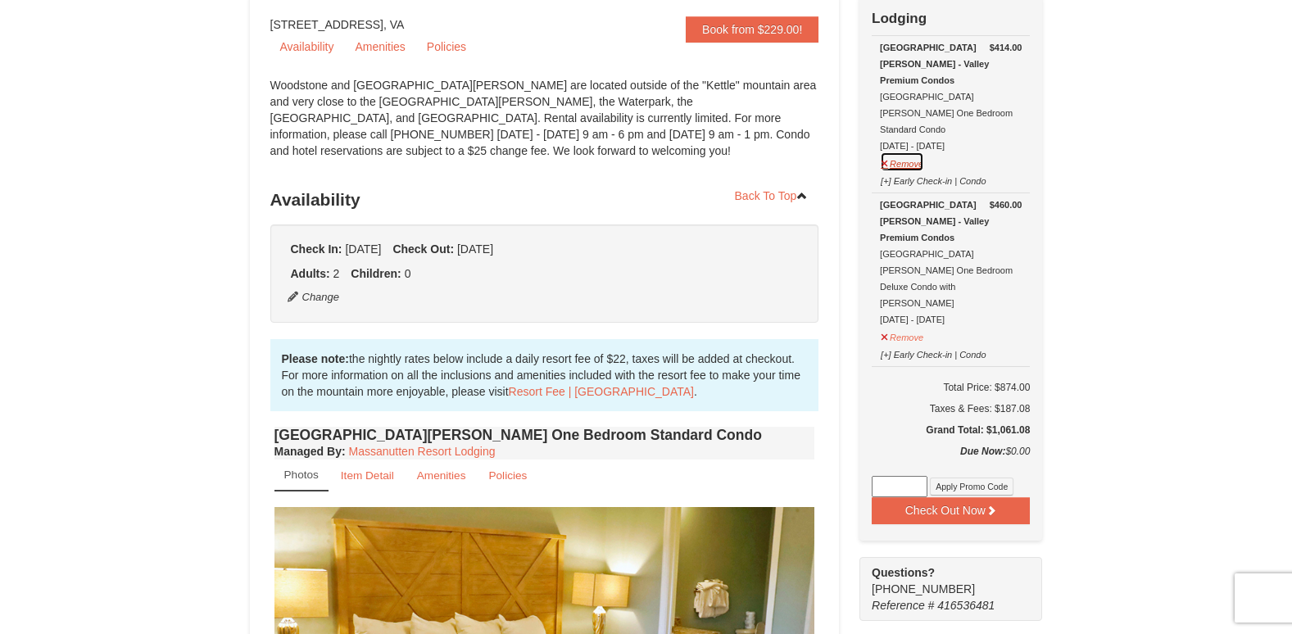
click at [892, 152] on button "Remove" at bounding box center [902, 162] width 44 height 20
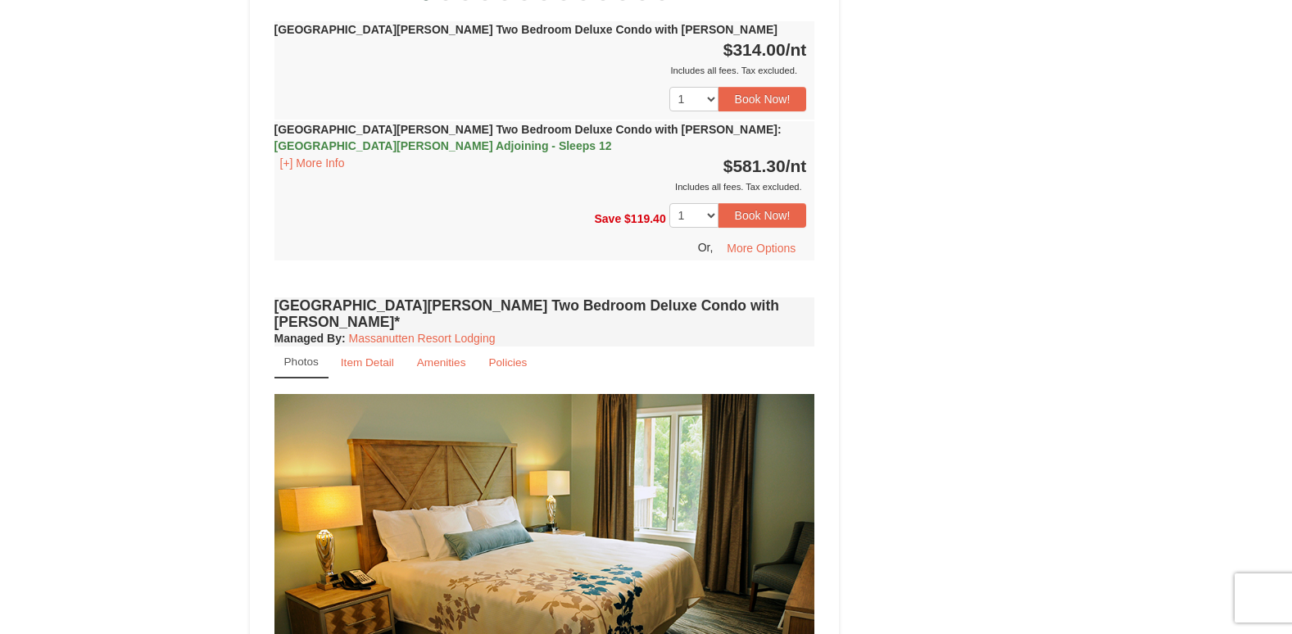
scroll to position [2375, 0]
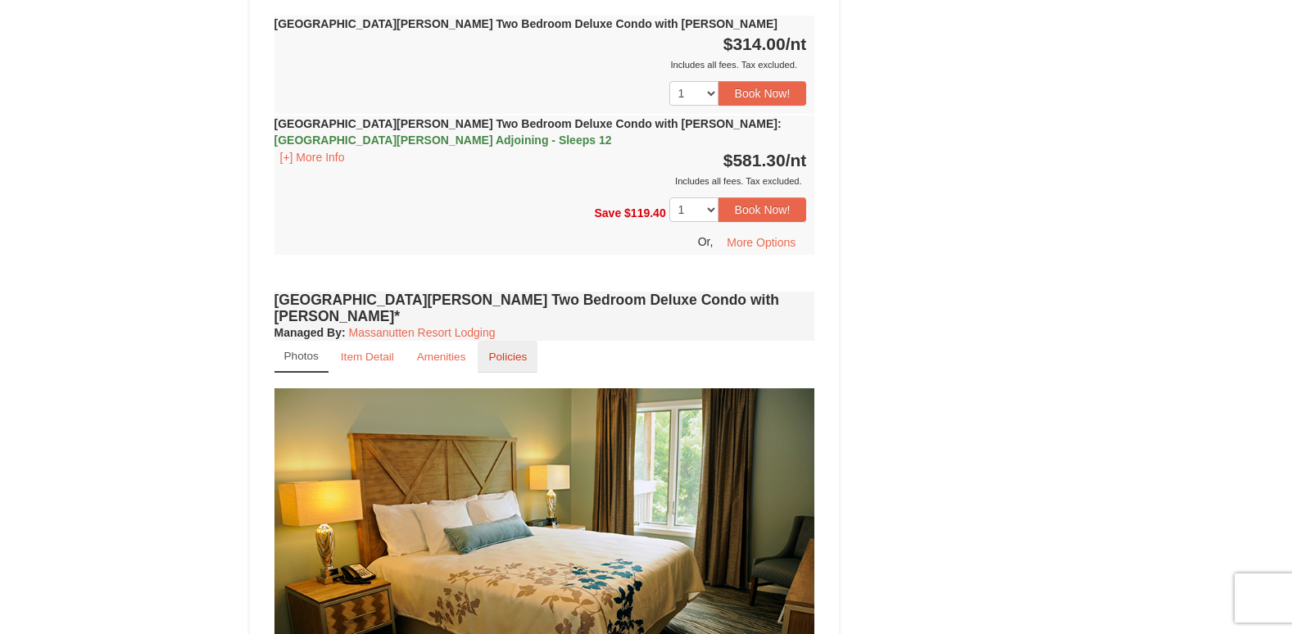
click at [516, 351] on small "Policies" at bounding box center [507, 357] width 38 height 12
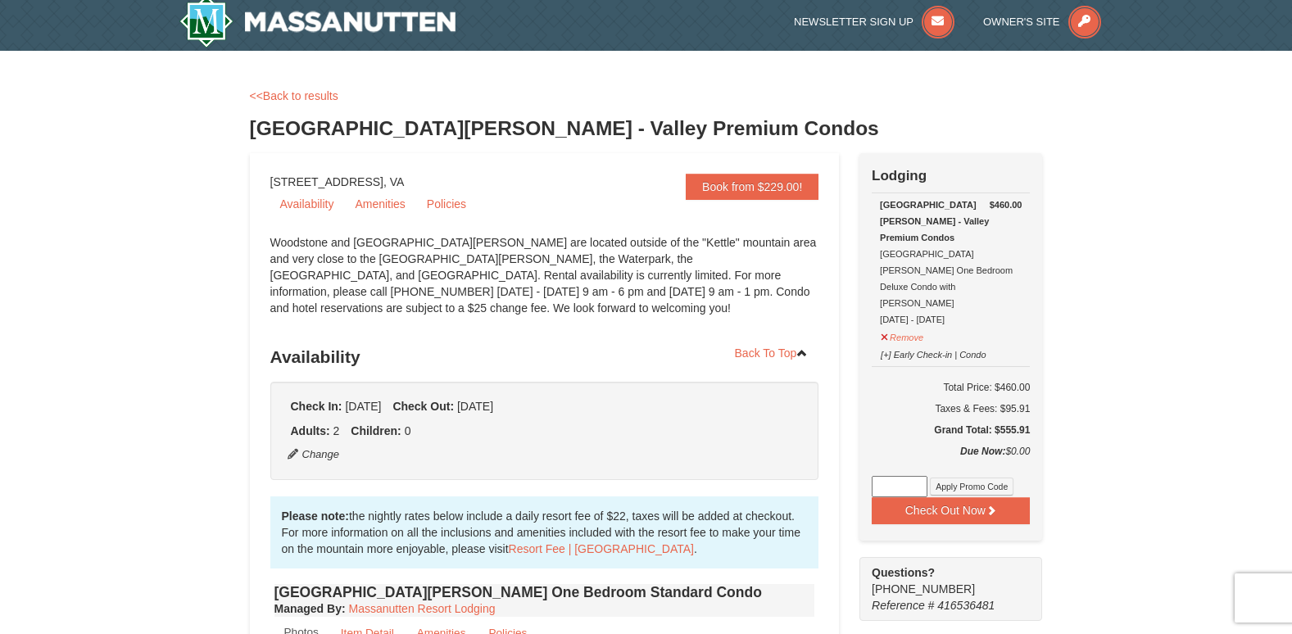
scroll to position [0, 0]
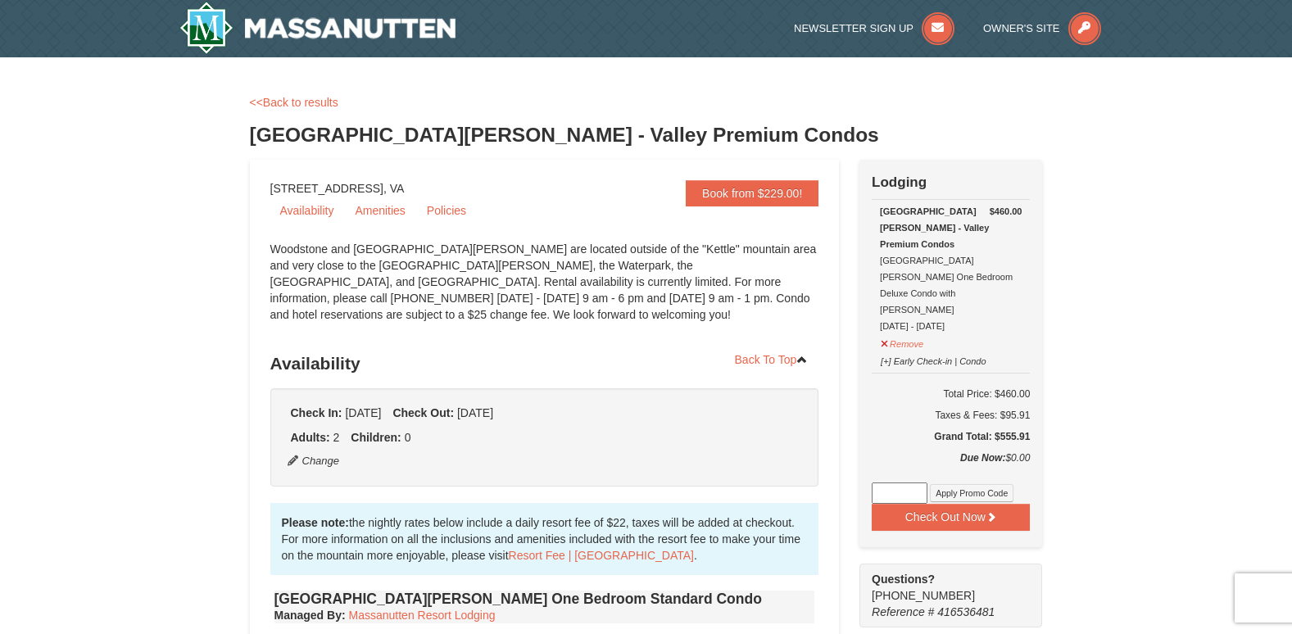
click at [775, 103] on div "<<Back to results" at bounding box center [646, 102] width 793 height 16
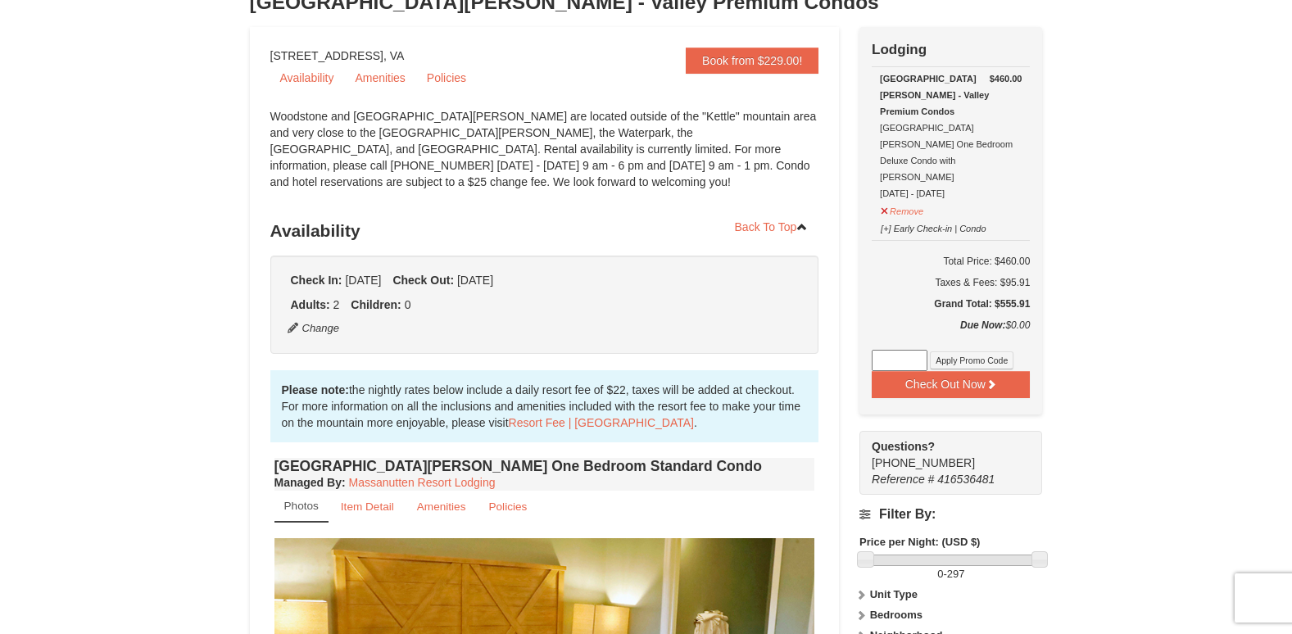
scroll to position [82, 0]
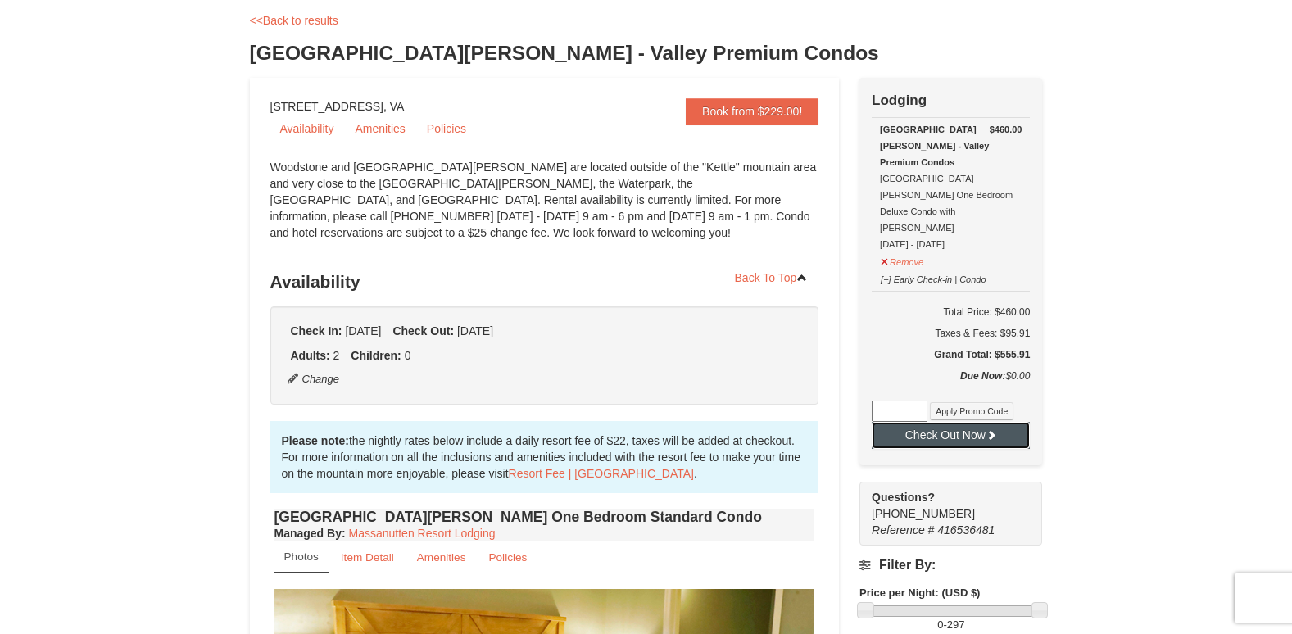
click at [957, 422] on button "Check Out Now" at bounding box center [951, 435] width 158 height 26
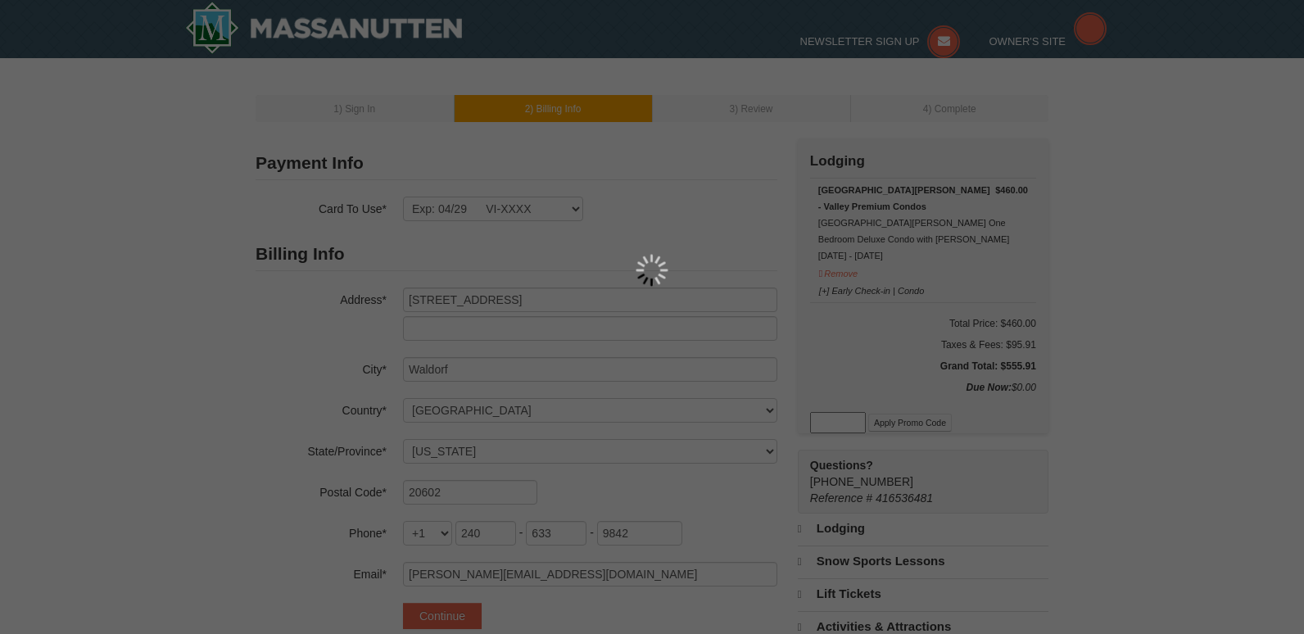
select select "MD"
select select "10"
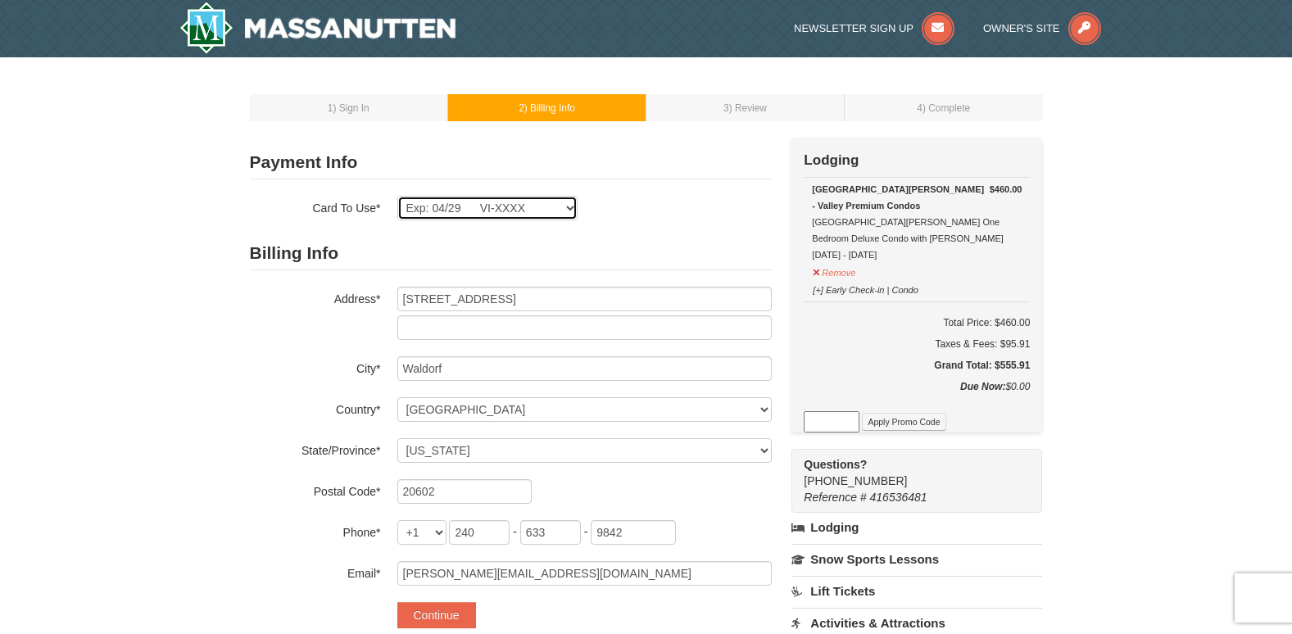
click at [572, 208] on select "Exp: 04/29 VI-XXXX New Card" at bounding box center [487, 208] width 180 height 25
select select
click at [397, 196] on select "Exp: 04/29 VI-XXXX New Card" at bounding box center [487, 208] width 180 height 25
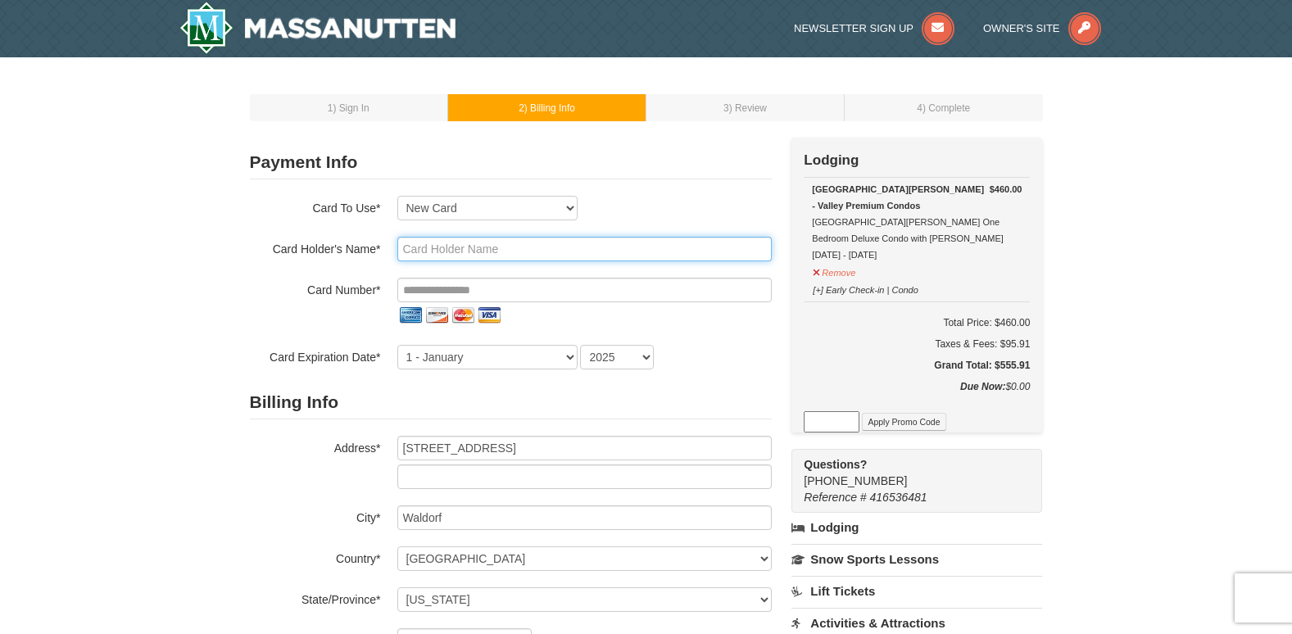
click at [523, 255] on input "text" at bounding box center [584, 249] width 374 height 25
type input "[PERSON_NAME]"
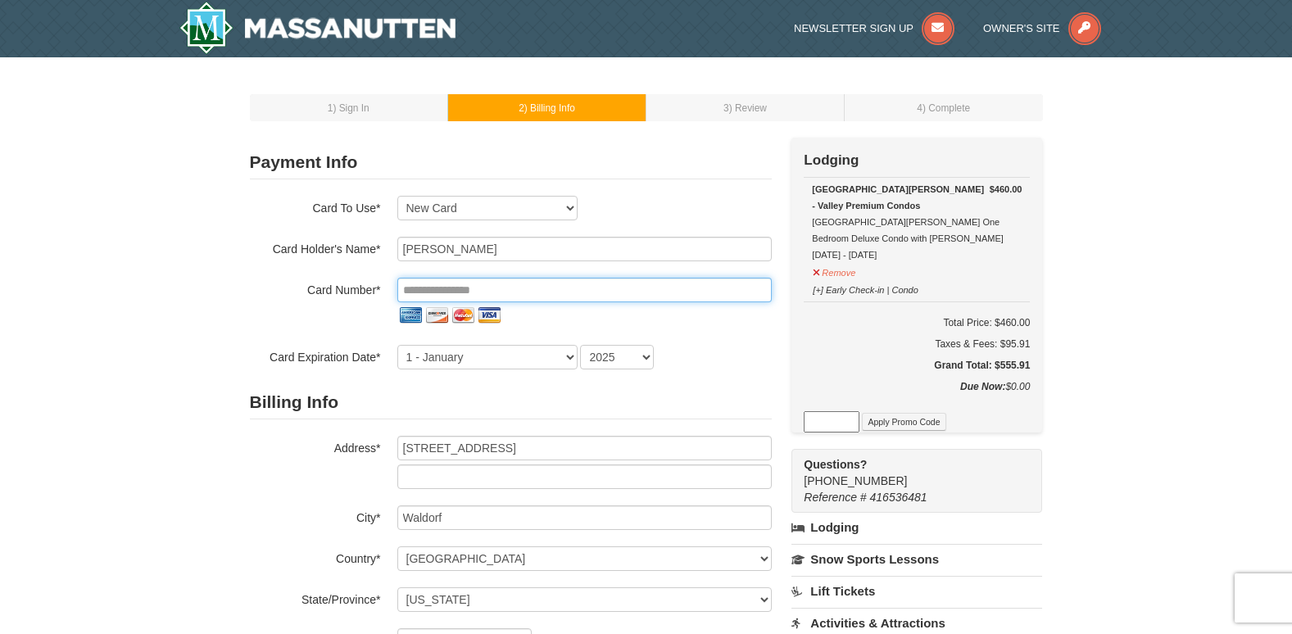
type input "**********"
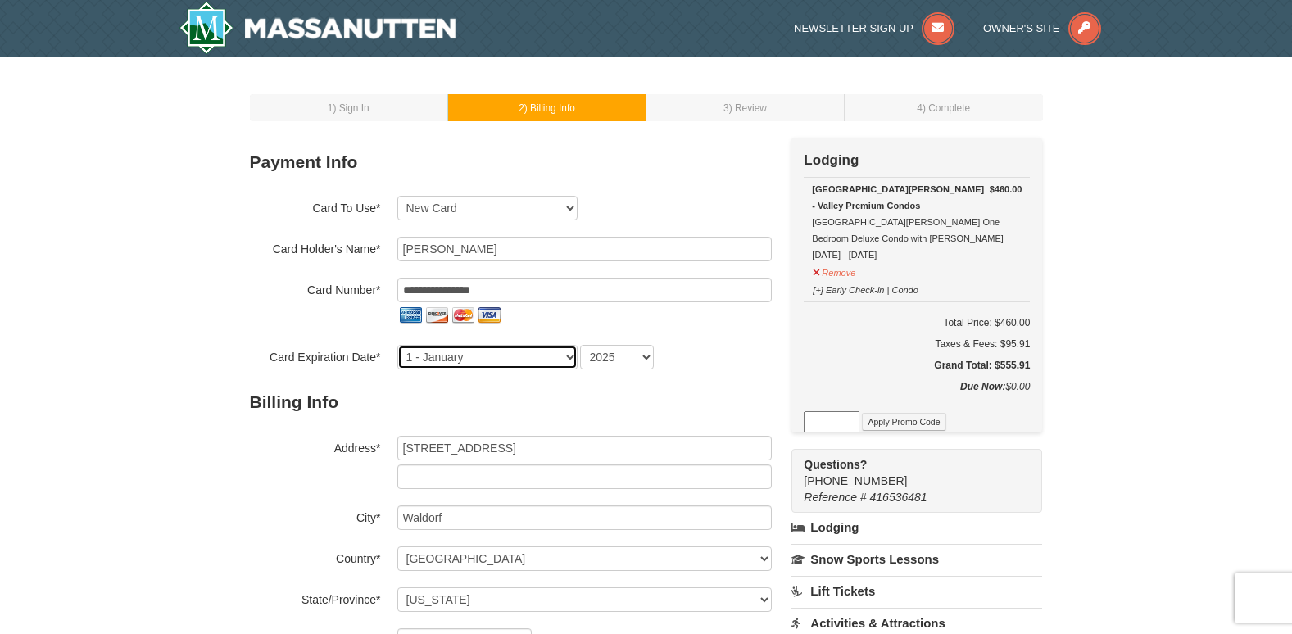
select select "4"
select select "2029"
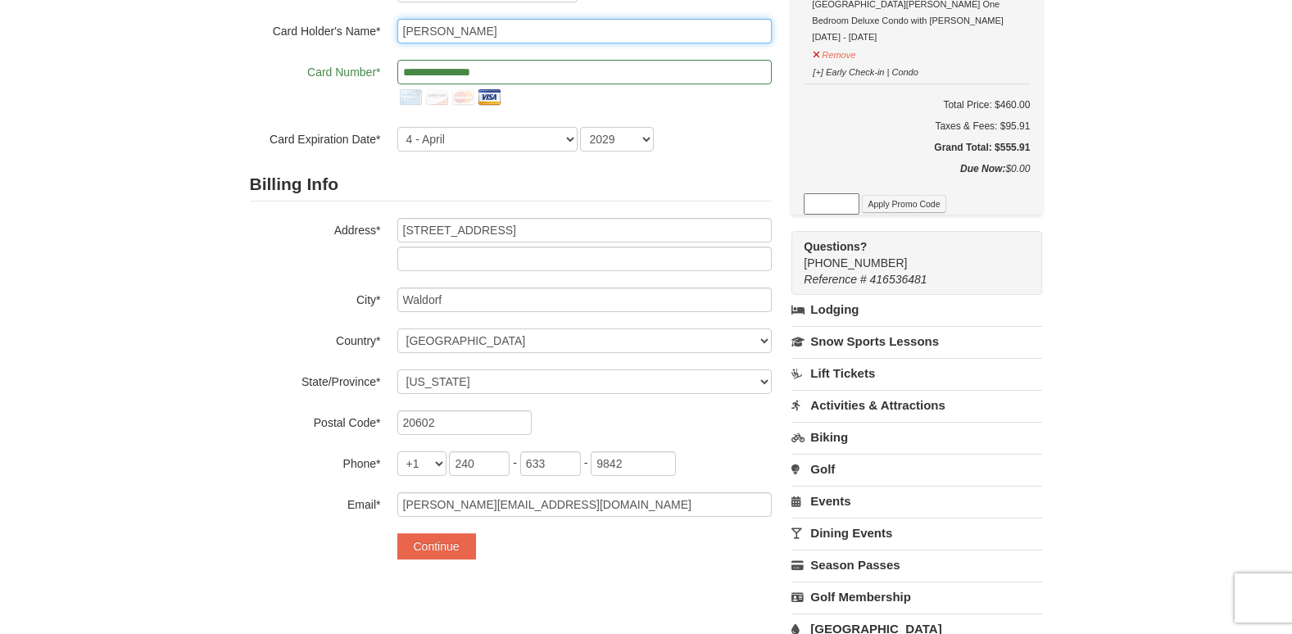
scroll to position [328, 0]
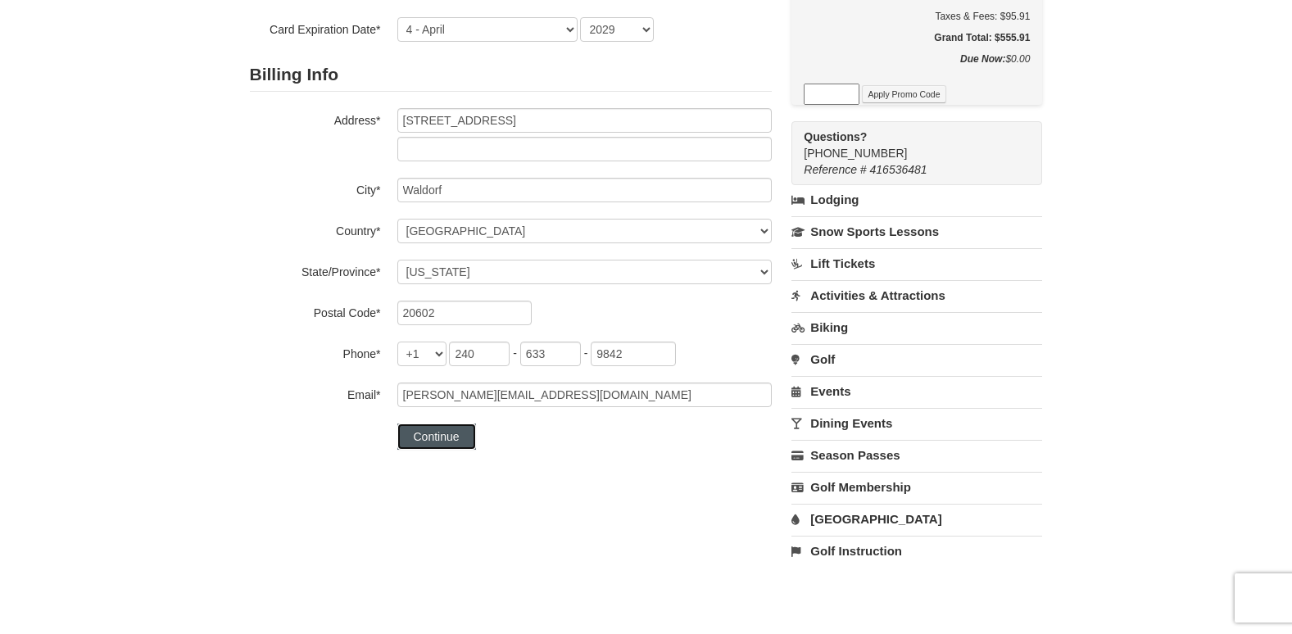
click at [442, 438] on button "Continue" at bounding box center [436, 436] width 79 height 26
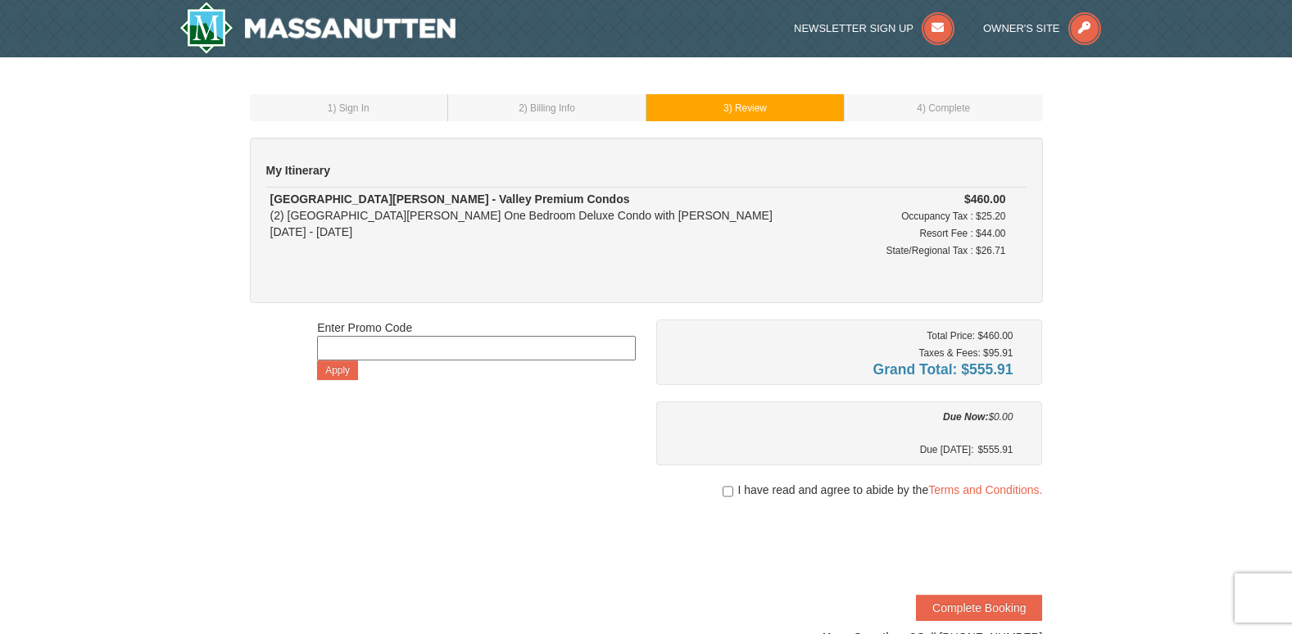
scroll to position [82, 0]
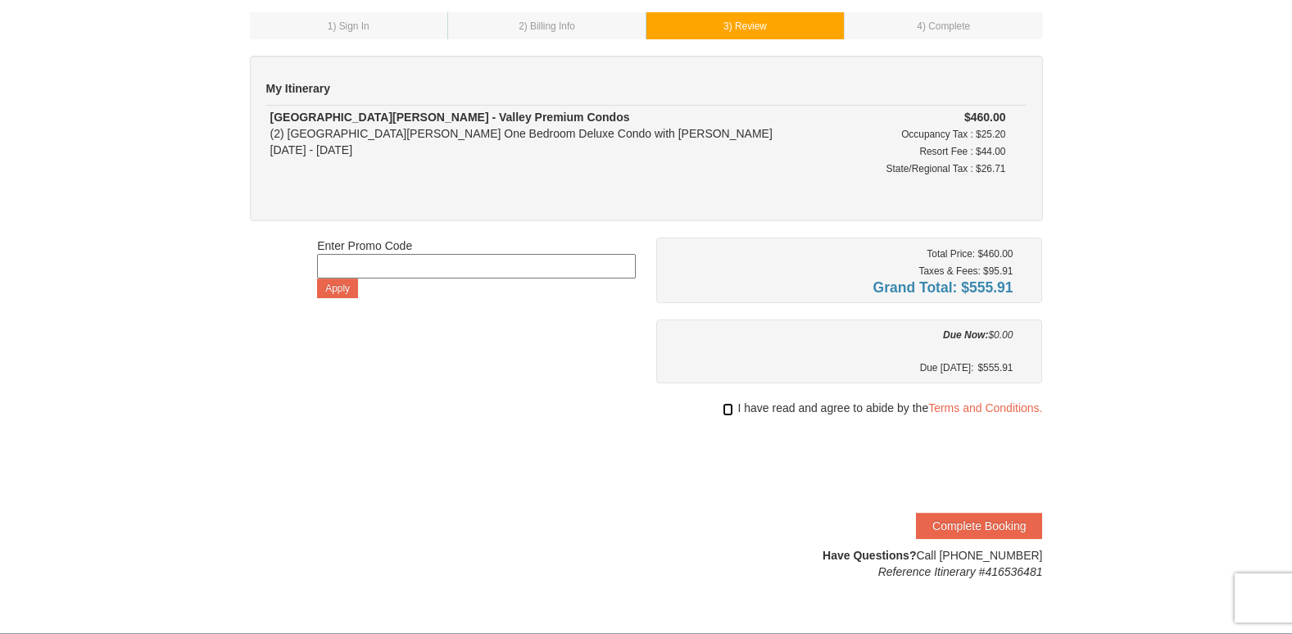
click at [730, 409] on input "checkbox" at bounding box center [727, 409] width 11 height 13
checkbox input "true"
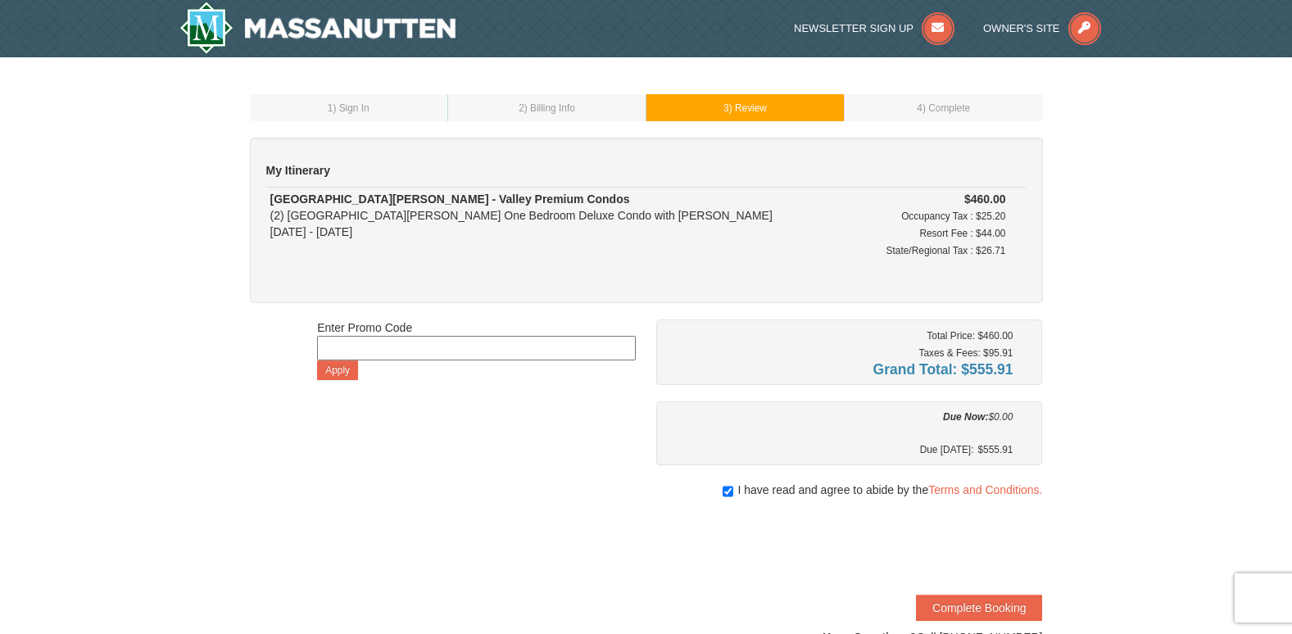
click at [573, 114] on td "2 ) Billing Info" at bounding box center [547, 107] width 198 height 27
click at [371, 114] on td "1 ) Sign In" at bounding box center [349, 107] width 198 height 27
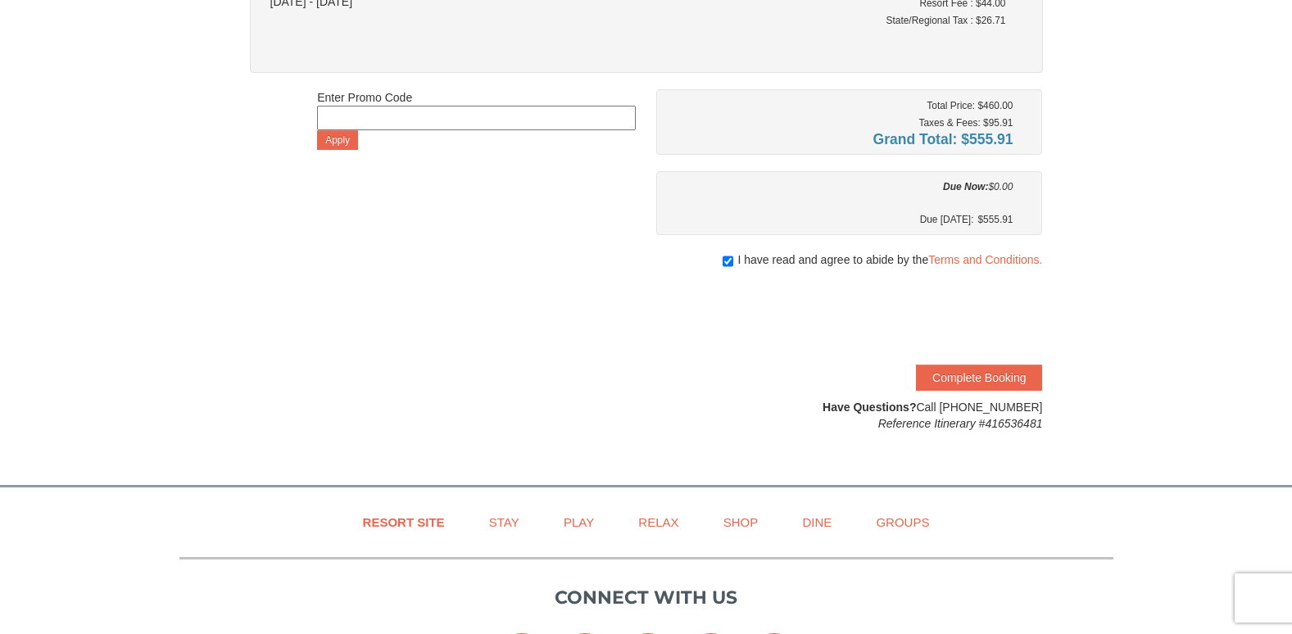
scroll to position [246, 0]
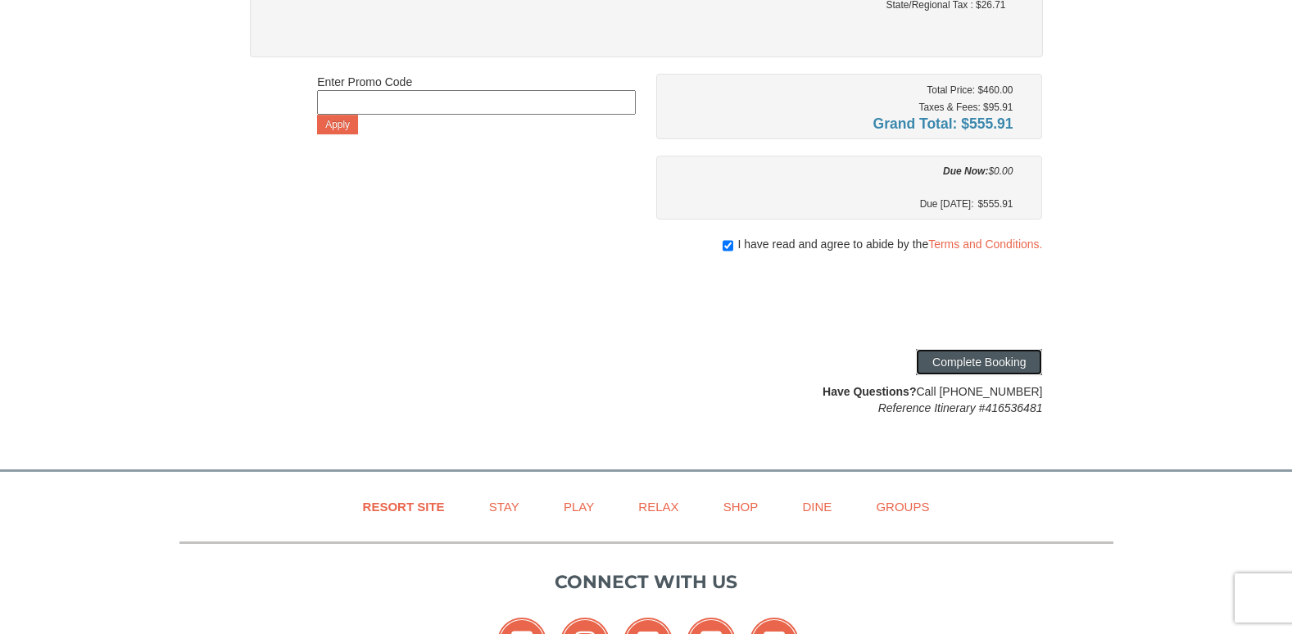
click at [1009, 368] on button "Complete Booking" at bounding box center [979, 362] width 126 height 26
